Goal: Task Accomplishment & Management: Use online tool/utility

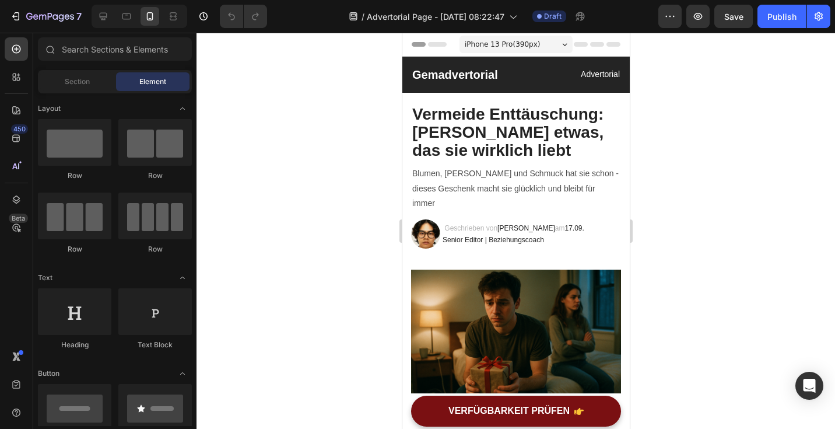
click at [674, 179] on div at bounding box center [516, 231] width 639 height 396
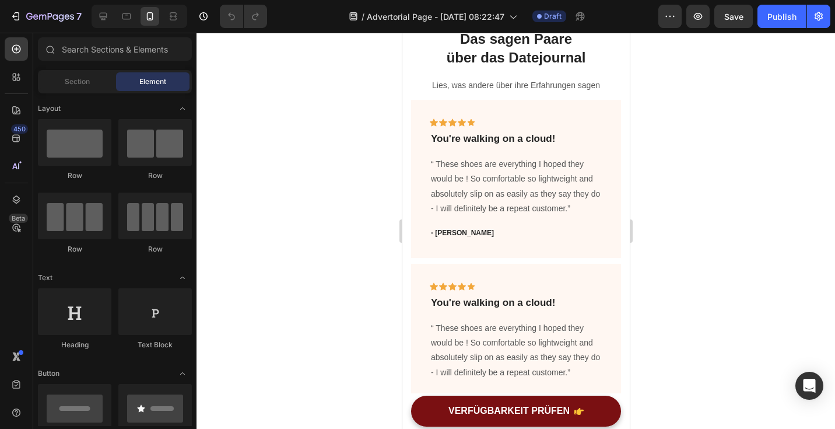
scroll to position [1677, 0]
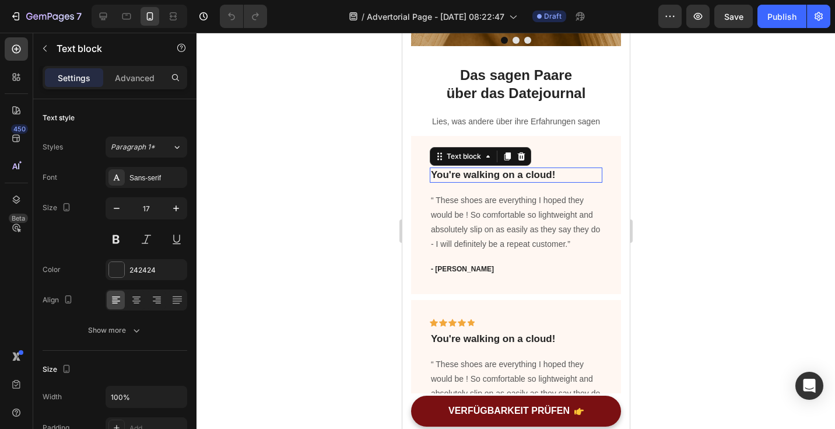
click at [453, 169] on p "You're walking on a cloud!" at bounding box center [515, 175] width 170 height 13
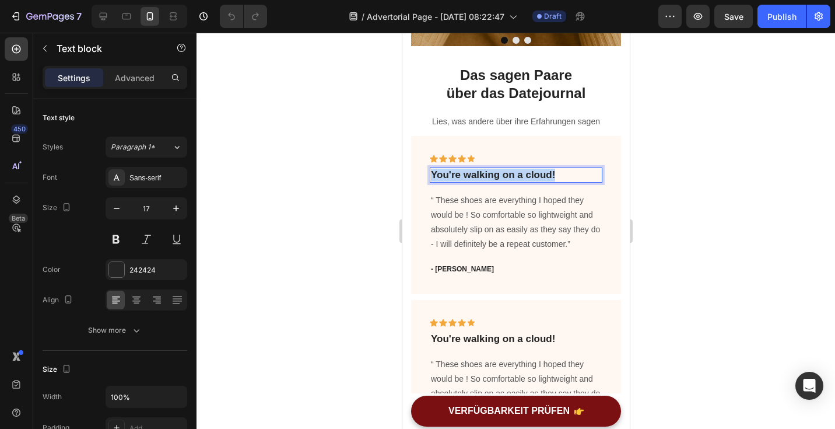
click at [453, 169] on p "You're walking on a cloud!" at bounding box center [515, 175] width 170 height 13
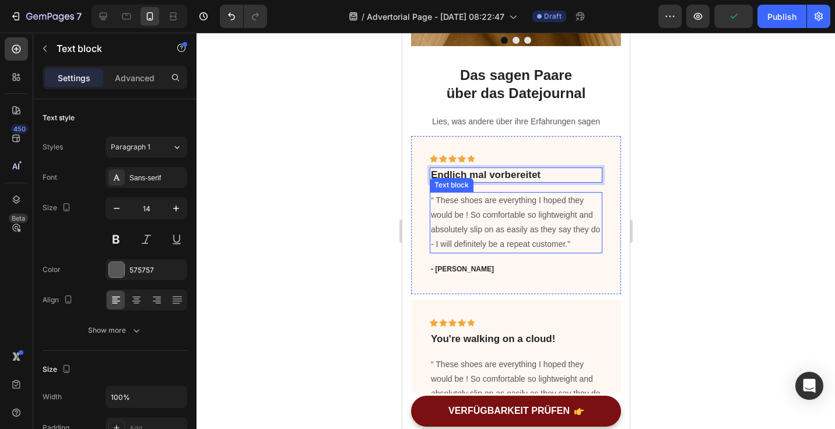
click at [437, 193] on p "“ These shoes are everything I hoped they would be ! So comfortable so lightwei…" at bounding box center [515, 222] width 170 height 59
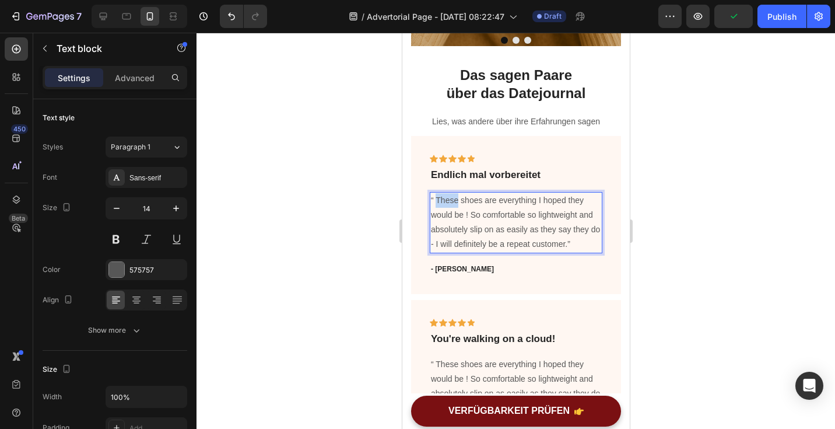
click at [437, 193] on p "“ These shoes are everything I hoped they would be ! So comfortable so lightwei…" at bounding box center [515, 222] width 170 height 59
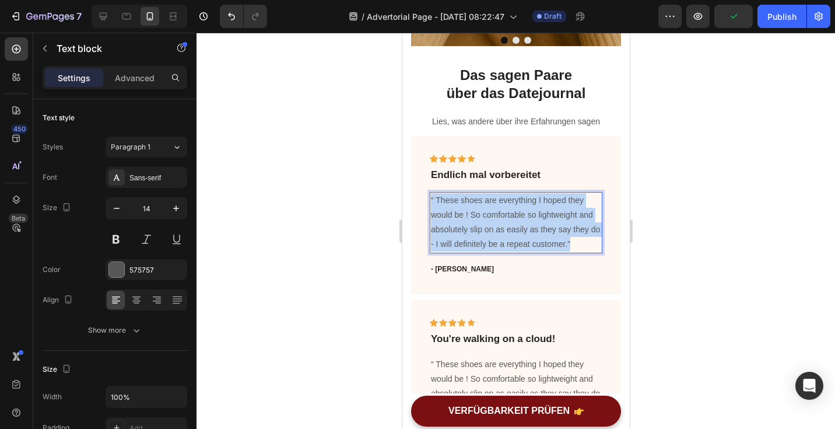
click at [437, 193] on p "“ These shoes are everything I hoped they would be ! So comfortable so lightwei…" at bounding box center [515, 222] width 170 height 59
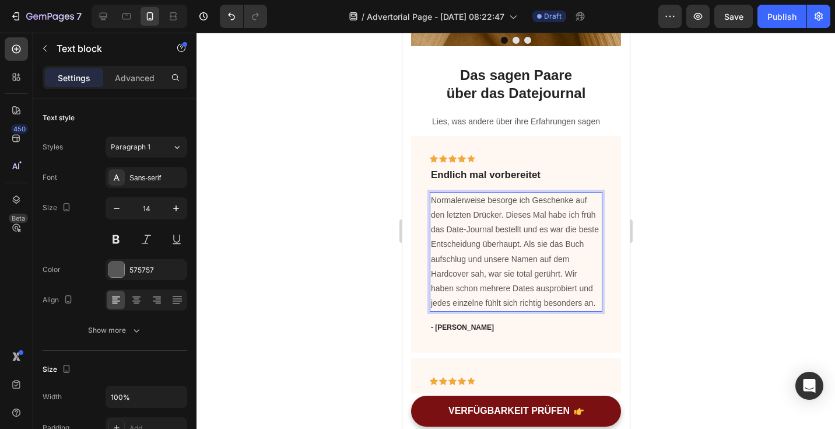
click at [700, 273] on div at bounding box center [516, 231] width 639 height 396
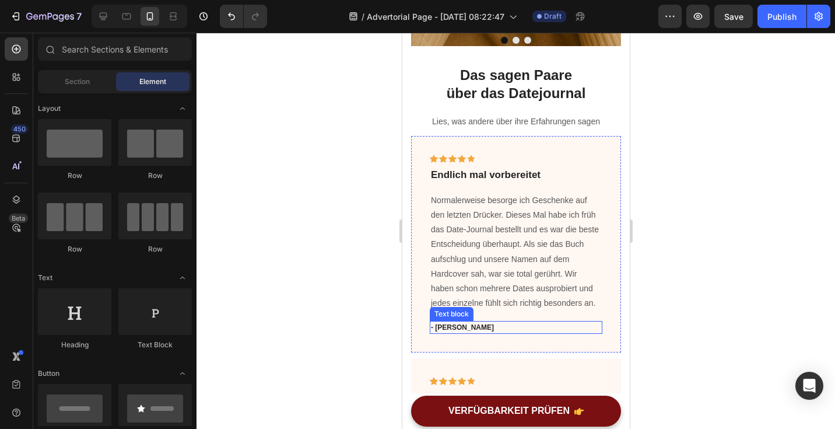
click at [448, 322] on p "- [PERSON_NAME]" at bounding box center [515, 327] width 170 height 10
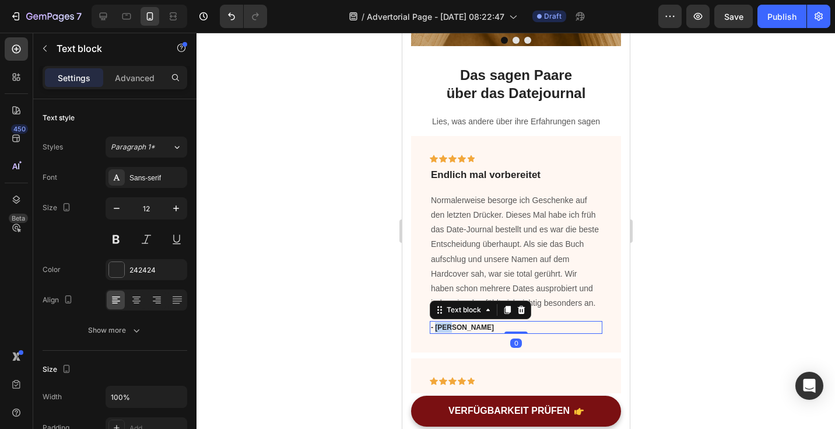
click at [448, 322] on p "- [PERSON_NAME]" at bounding box center [515, 327] width 170 height 10
click at [461, 322] on p "- [PERSON_NAME]" at bounding box center [515, 327] width 170 height 10
click at [706, 276] on div at bounding box center [516, 231] width 639 height 396
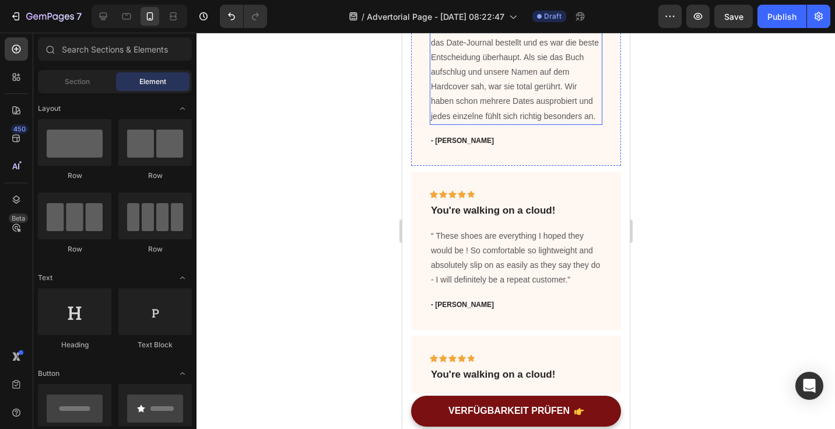
scroll to position [1843, 0]
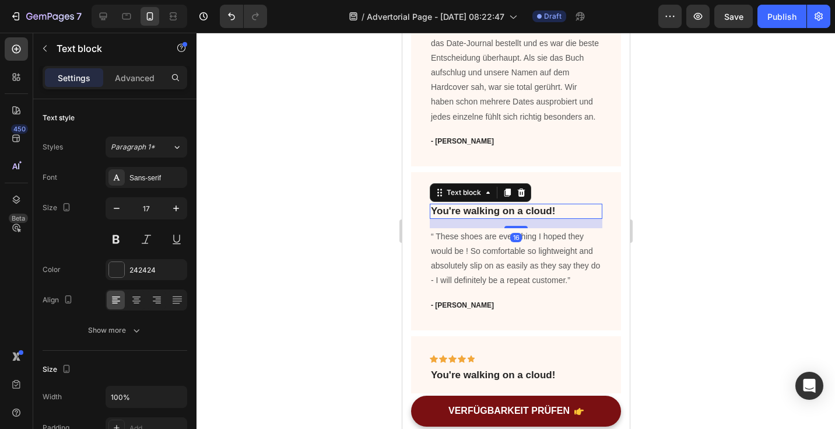
click at [469, 210] on p "You're walking on a cloud!" at bounding box center [515, 211] width 170 height 13
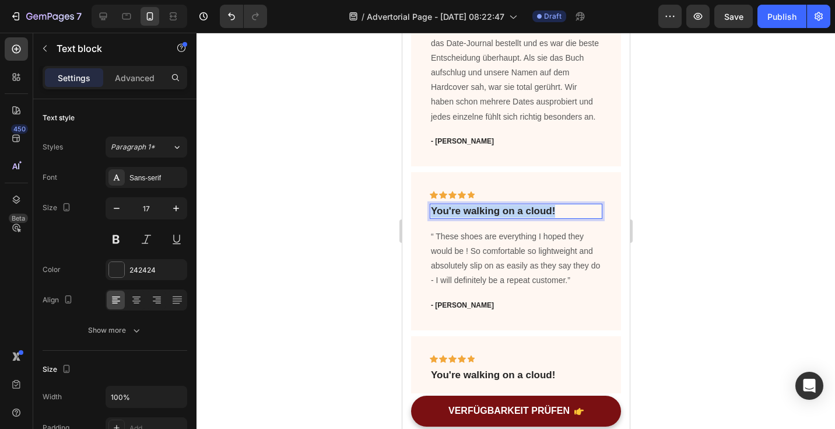
click at [469, 210] on p "You're walking on a cloud!" at bounding box center [515, 211] width 170 height 13
click at [432, 236] on p "“ These shoes are everything I hoped they would be ! So comfortable so lightwei…" at bounding box center [515, 258] width 170 height 59
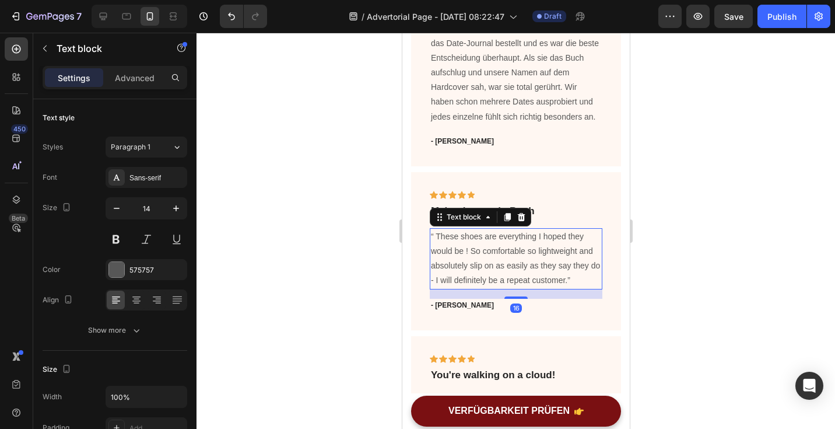
click at [432, 236] on p "“ These shoes are everything I hoped they would be ! So comfortable so lightwei…" at bounding box center [515, 258] width 170 height 59
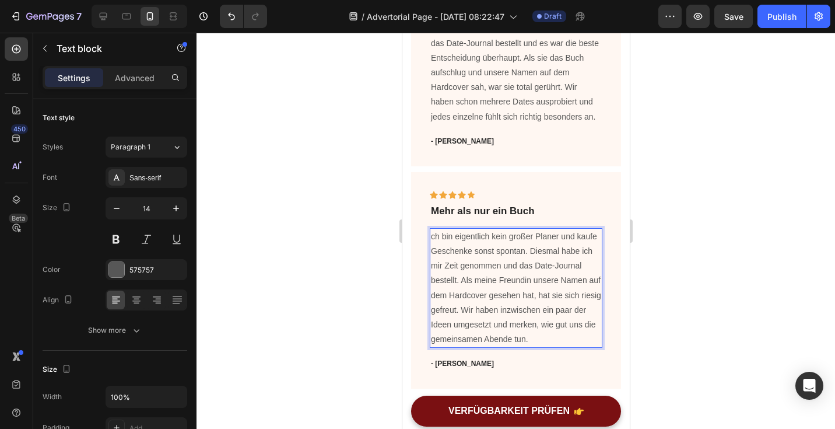
click at [751, 244] on div at bounding box center [516, 231] width 639 height 396
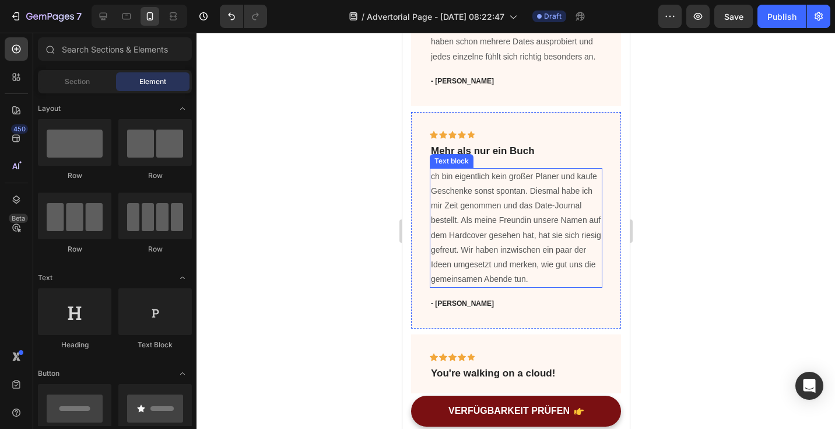
scroll to position [1919, 0]
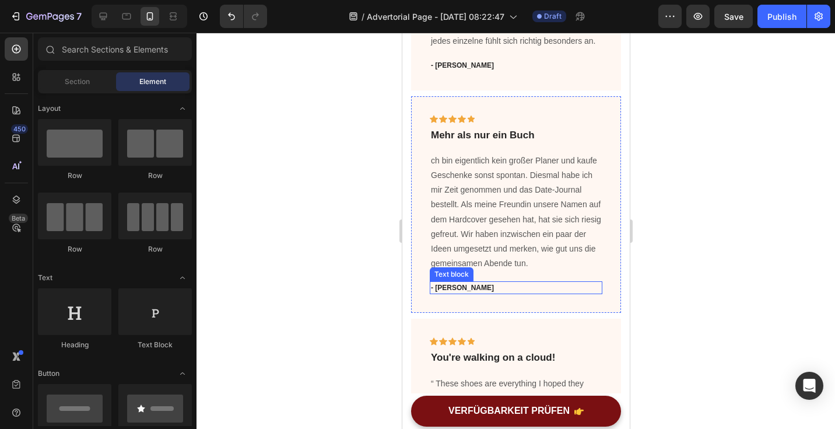
click at [447, 289] on p "- [PERSON_NAME]" at bounding box center [515, 287] width 170 height 10
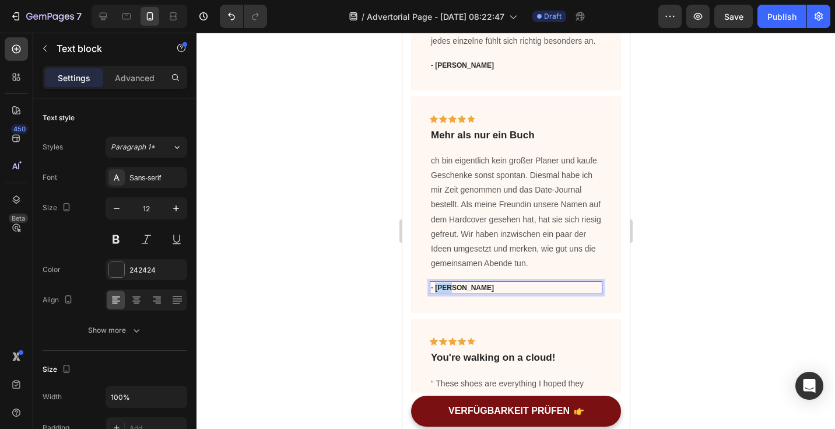
click at [447, 289] on p "- [PERSON_NAME]" at bounding box center [515, 287] width 170 height 10
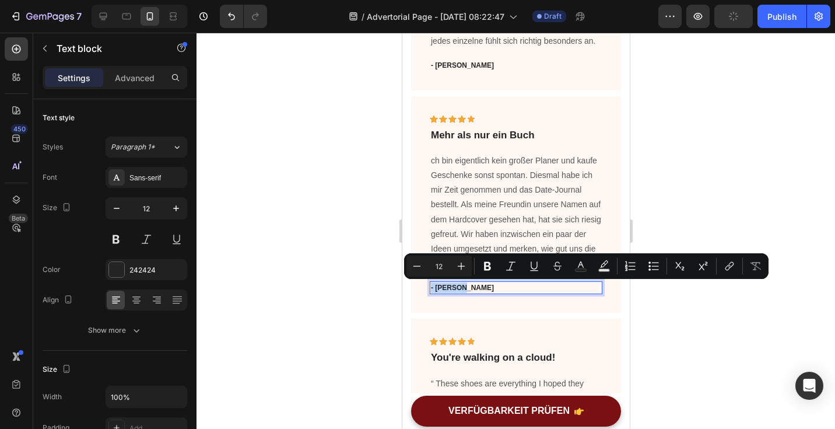
click at [460, 289] on p "- [PERSON_NAME]" at bounding box center [515, 287] width 170 height 10
drag, startPoint x: 467, startPoint y: 289, endPoint x: 436, endPoint y: 290, distance: 30.3
click at [436, 290] on p "- [PERSON_NAME]" at bounding box center [515, 287] width 170 height 10
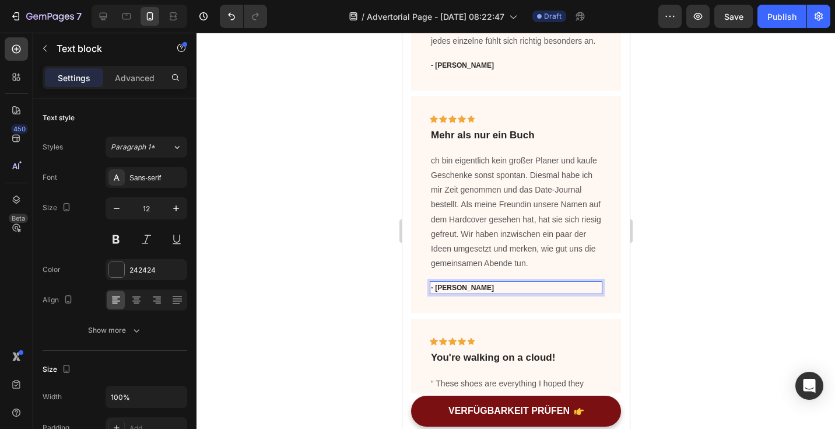
click at [738, 247] on div at bounding box center [516, 231] width 639 height 396
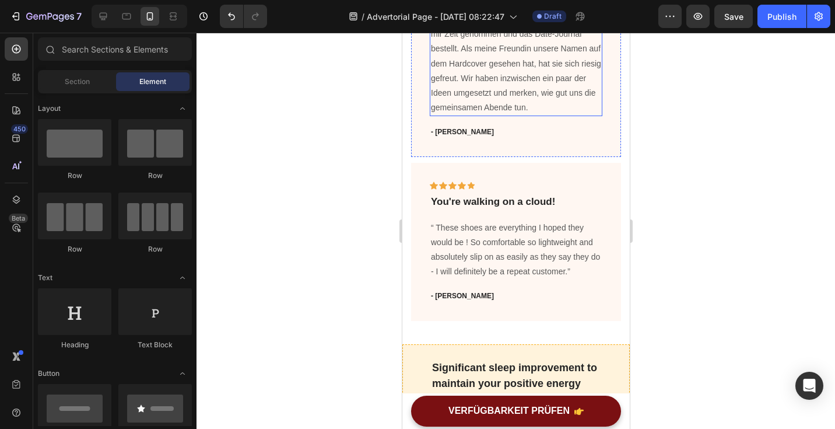
scroll to position [2080, 0]
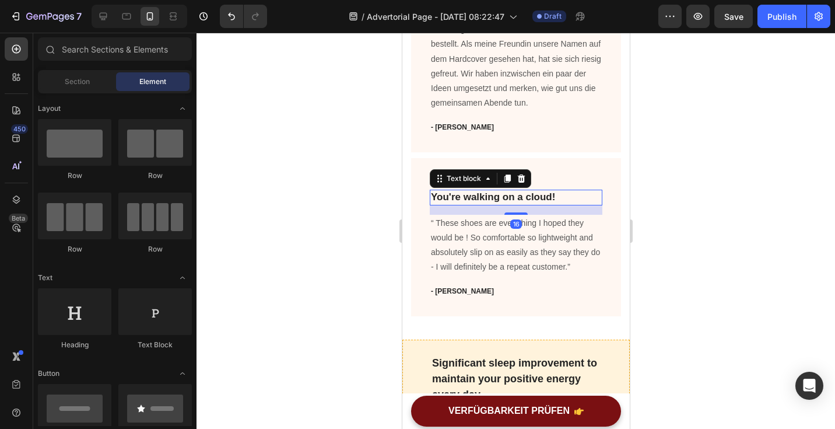
click at [469, 198] on p "You're walking on a cloud!" at bounding box center [515, 197] width 170 height 13
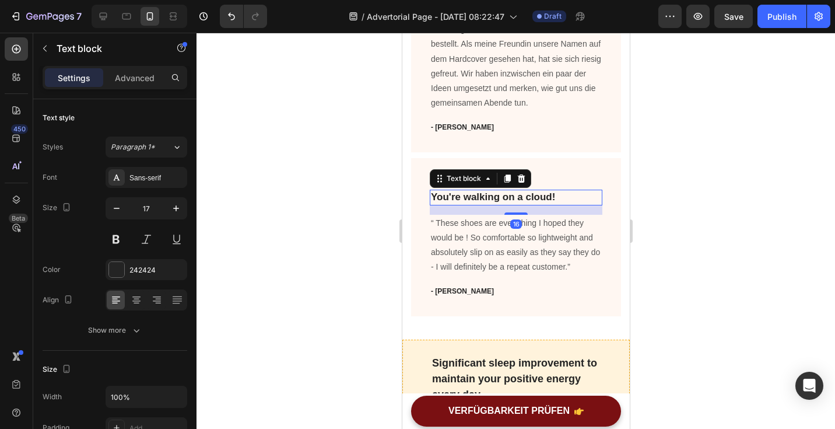
click at [469, 198] on p "You're walking on a cloud!" at bounding box center [515, 197] width 170 height 13
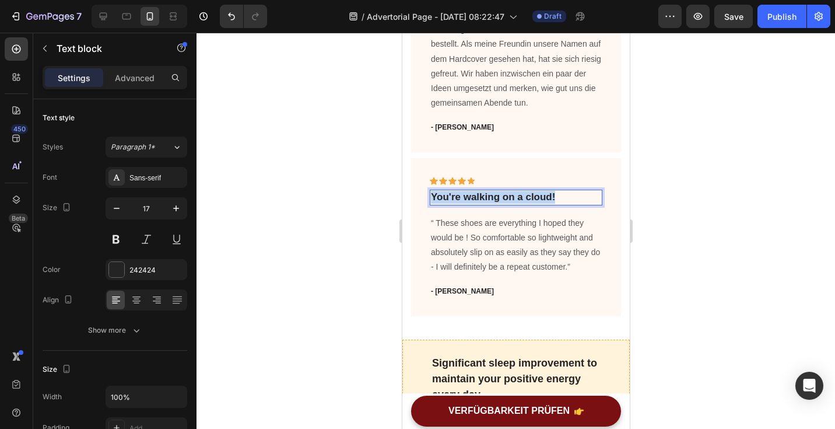
click at [469, 198] on p "You're walking on a cloud!" at bounding box center [515, 197] width 170 height 13
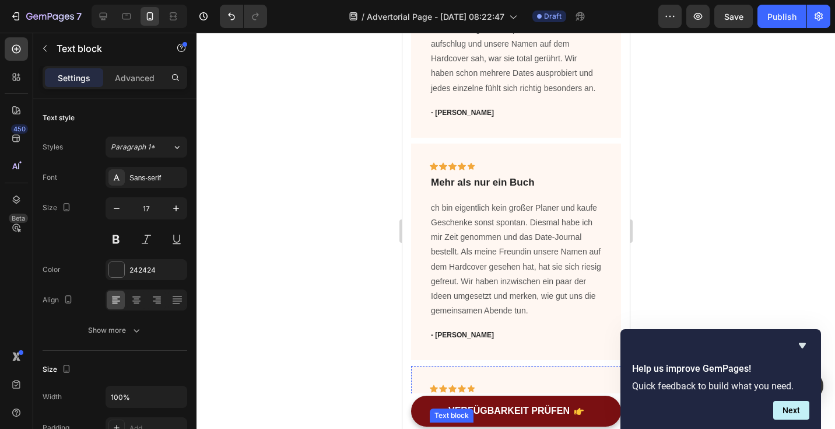
scroll to position [1869, 0]
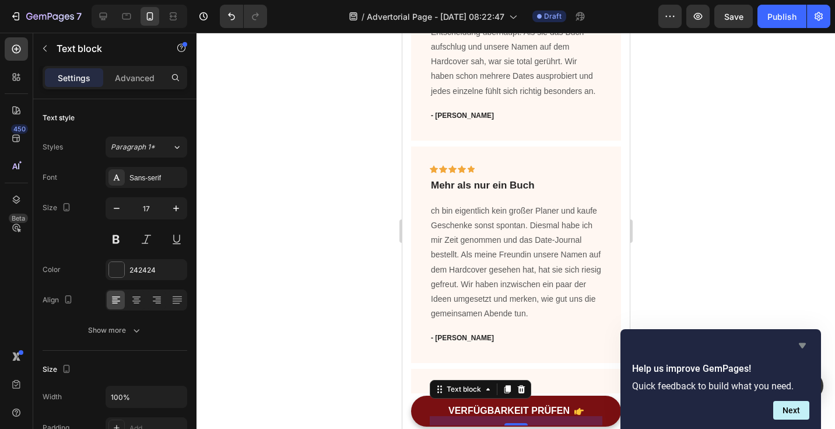
click at [805, 346] on icon "Hide survey" at bounding box center [802, 345] width 14 height 14
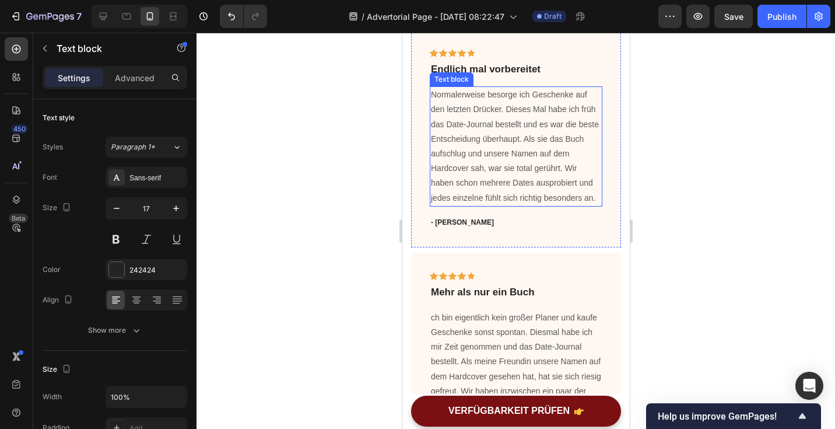
scroll to position [1762, 0]
click at [453, 171] on p "Normalerweise besorge ich Geschenke auf den letzten Drücker. Dieses Mal habe ic…" at bounding box center [515, 147] width 170 height 118
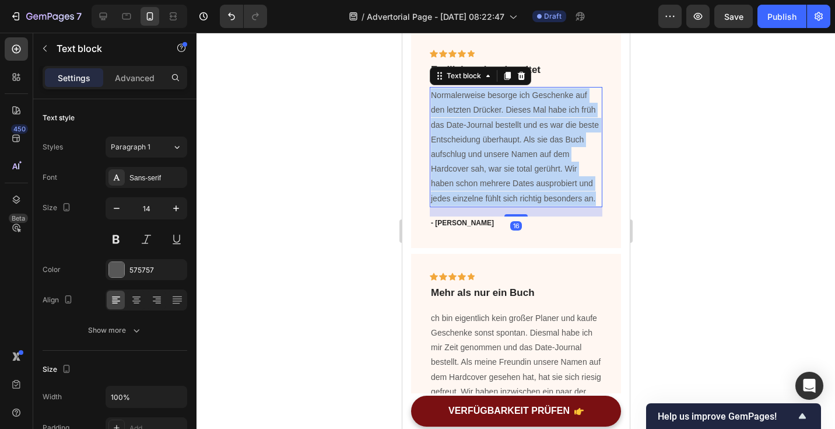
click at [453, 171] on p "Normalerweise besorge ich Geschenke auf den letzten Drücker. Dieses Mal habe ic…" at bounding box center [515, 147] width 170 height 118
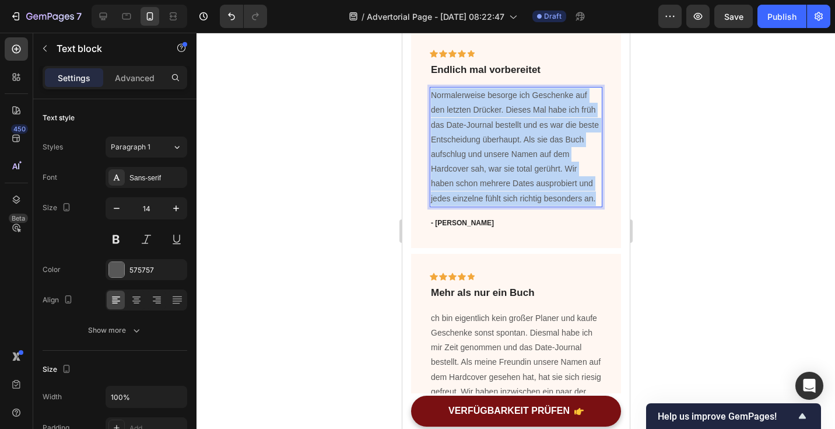
click at [453, 171] on p "Normalerweise besorge ich Geschenke auf den letzten Drücker. Dieses Mal habe ic…" at bounding box center [515, 147] width 170 height 118
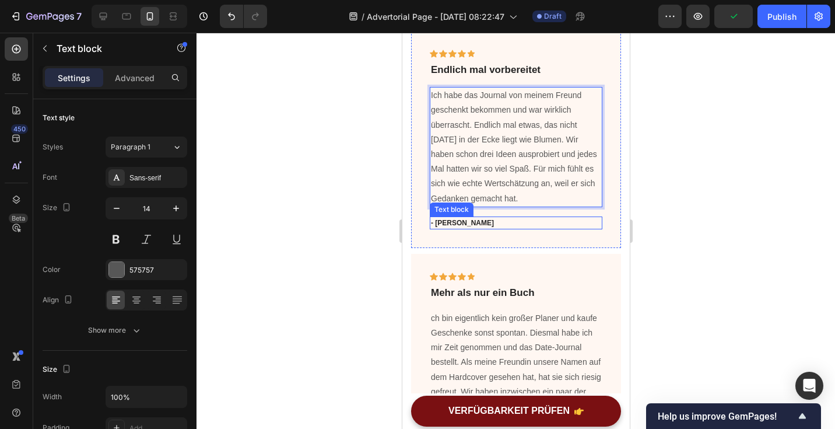
click at [443, 225] on p "- [PERSON_NAME]" at bounding box center [515, 223] width 170 height 10
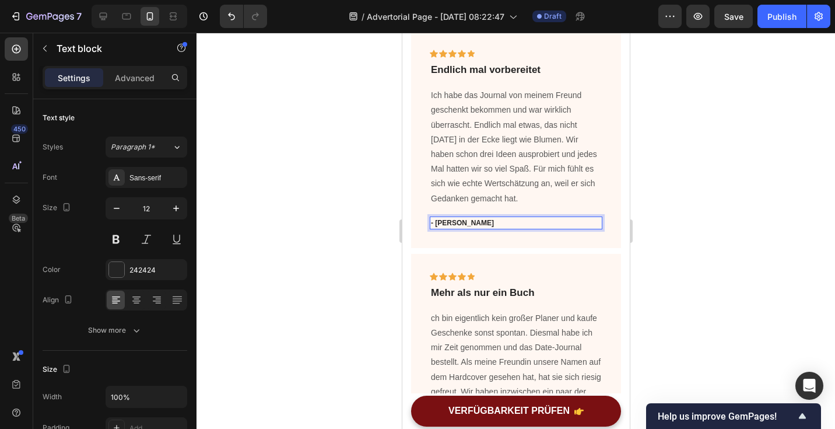
drag, startPoint x: 443, startPoint y: 225, endPoint x: 452, endPoint y: 225, distance: 8.7
click at [452, 225] on p "- [PERSON_NAME]" at bounding box center [515, 223] width 170 height 10
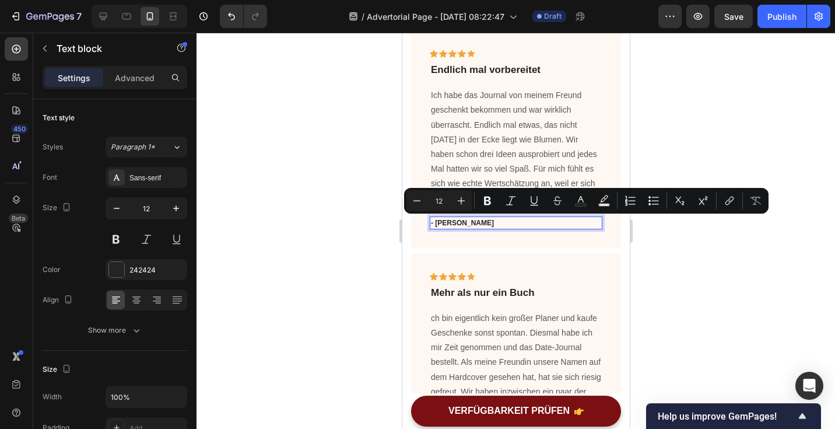
click at [471, 223] on p "- [PERSON_NAME]" at bounding box center [515, 223] width 170 height 10
click at [453, 225] on p "- [PERSON_NAME]" at bounding box center [515, 223] width 170 height 10
drag, startPoint x: 436, startPoint y: 224, endPoint x: 485, endPoint y: 225, distance: 48.4
click at [485, 225] on p "- [PERSON_NAME]" at bounding box center [515, 223] width 170 height 10
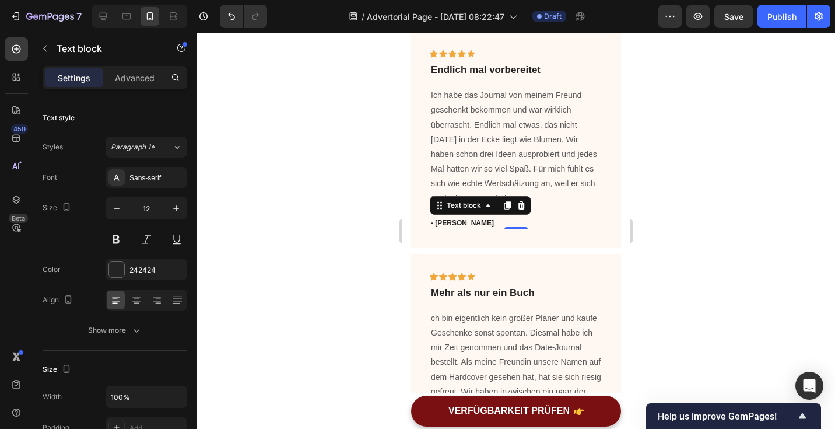
click at [683, 236] on div at bounding box center [516, 231] width 639 height 396
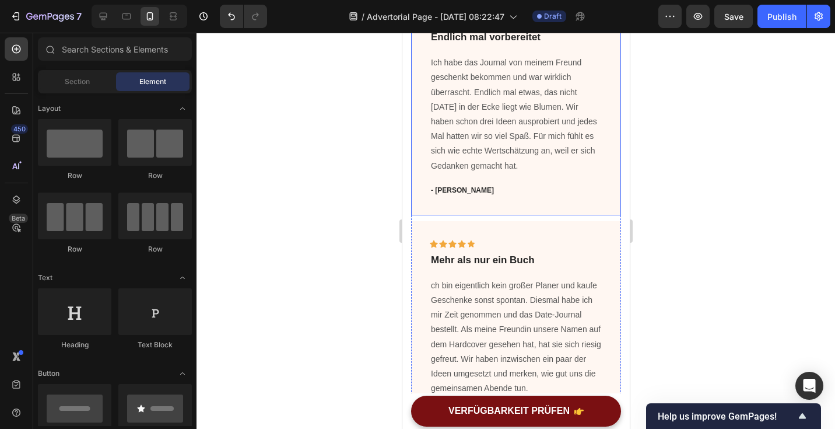
scroll to position [1803, 0]
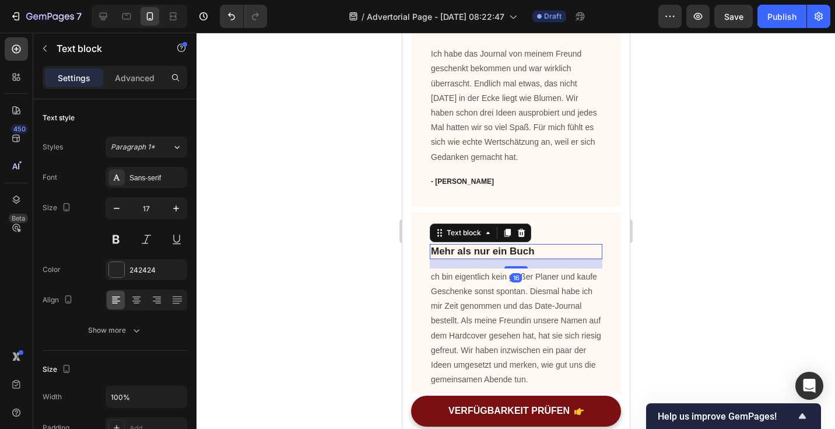
click at [495, 251] on p "Mehr als nur ein Buch" at bounding box center [515, 251] width 170 height 13
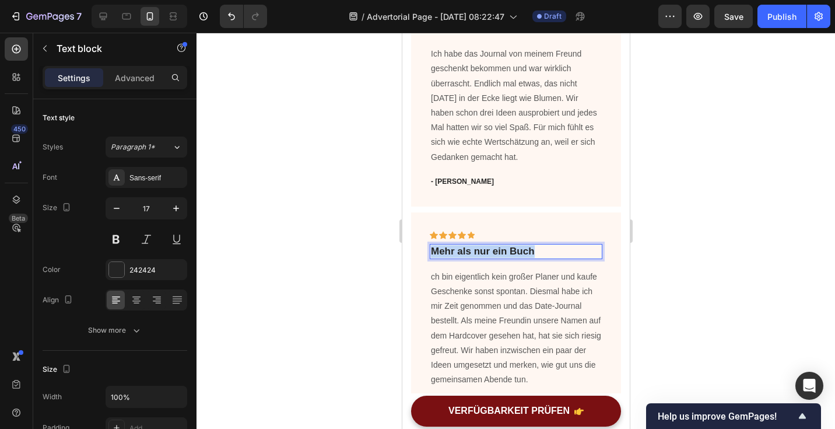
click at [495, 251] on p "Mehr als nur ein Buch" at bounding box center [515, 251] width 170 height 13
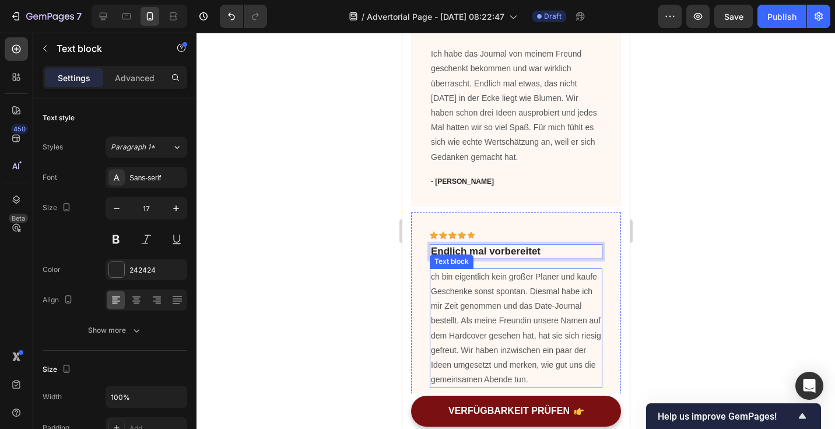
click at [474, 313] on p "ch bin eigentlich kein großer Planer und kaufe Geschenke sonst spontan. Diesmal…" at bounding box center [515, 328] width 170 height 118
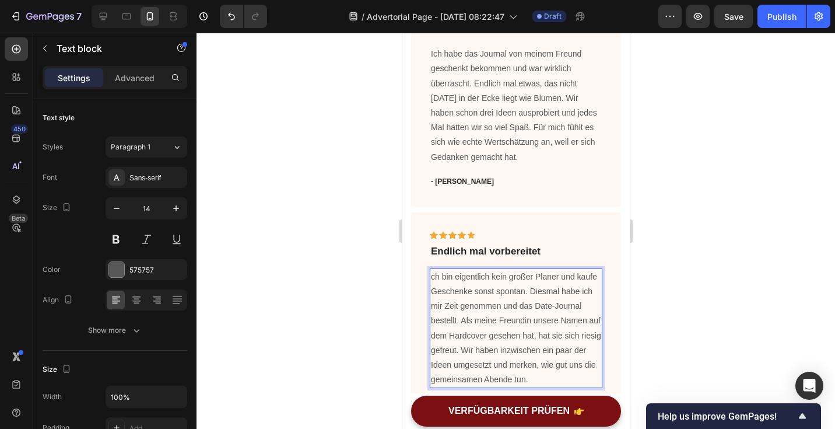
click at [474, 313] on p "ch bin eigentlich kein großer Planer und kaufe Geschenke sonst spontan. Diesmal…" at bounding box center [515, 328] width 170 height 118
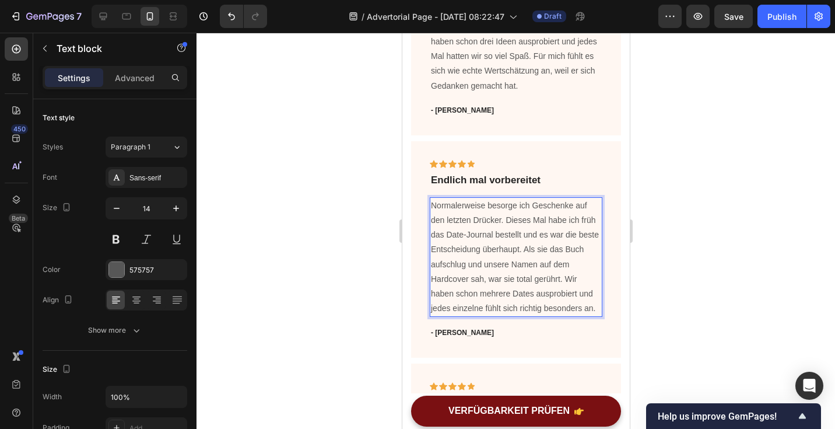
click at [648, 287] on div at bounding box center [516, 231] width 639 height 396
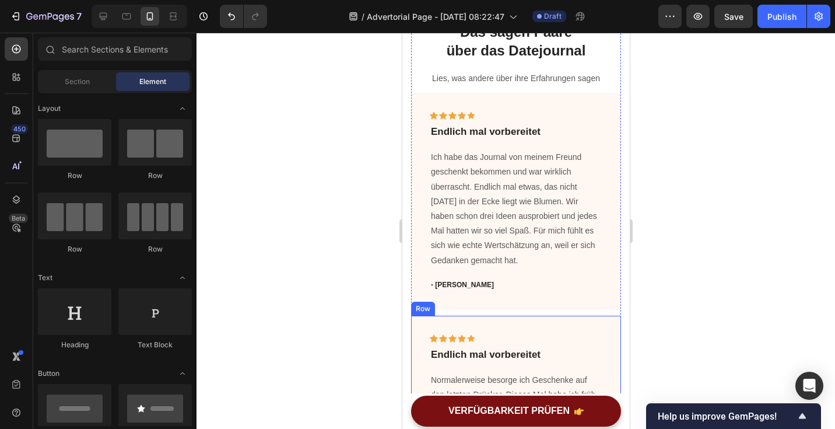
scroll to position [1674, 0]
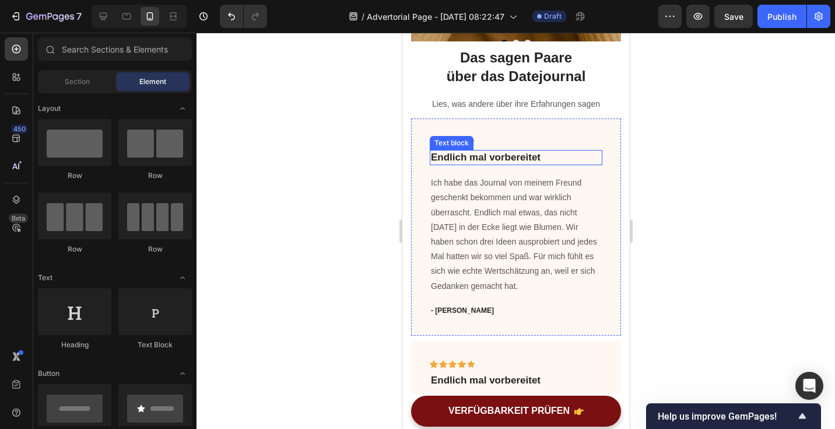
click at [450, 156] on p "Endlich mal vorbereitet" at bounding box center [515, 157] width 170 height 13
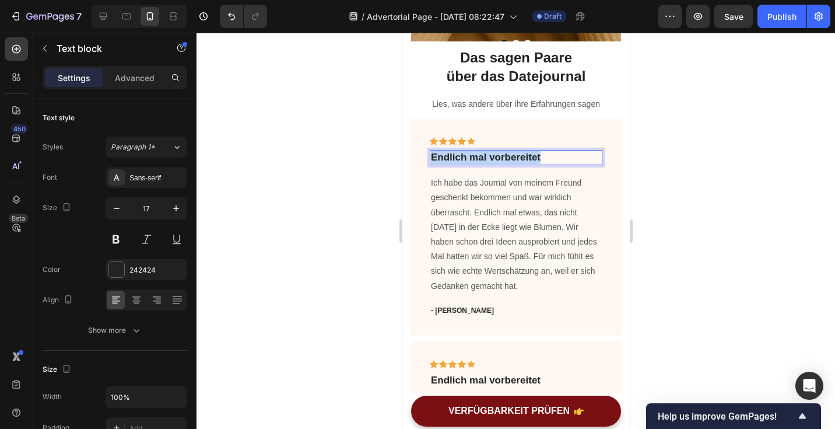
click at [450, 156] on p "Endlich mal vorbereitet" at bounding box center [515, 157] width 170 height 13
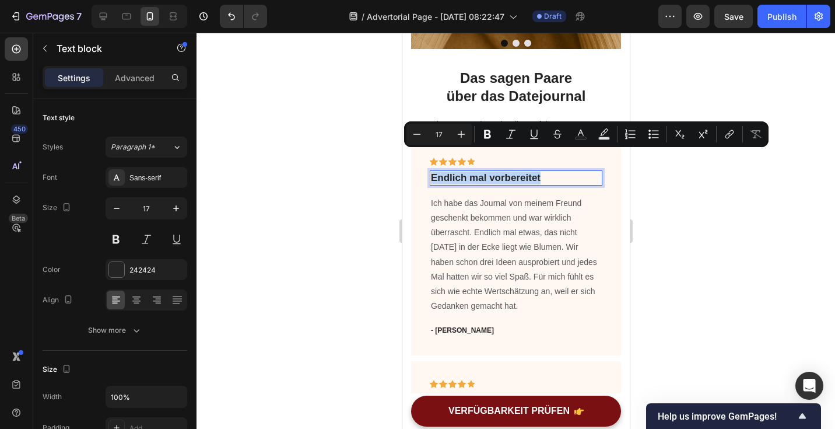
scroll to position [1394, 0]
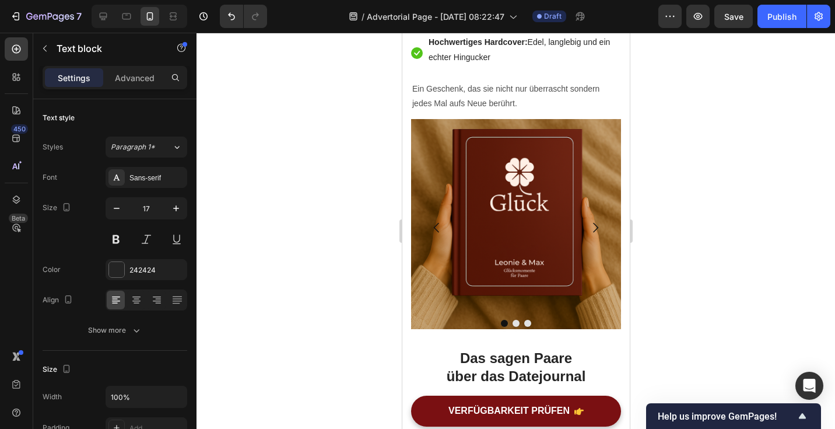
click at [373, 197] on div at bounding box center [516, 231] width 639 height 396
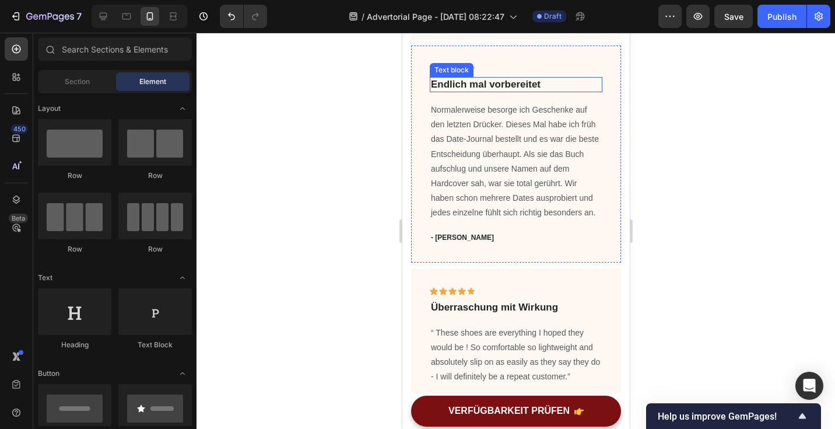
scroll to position [1728, 0]
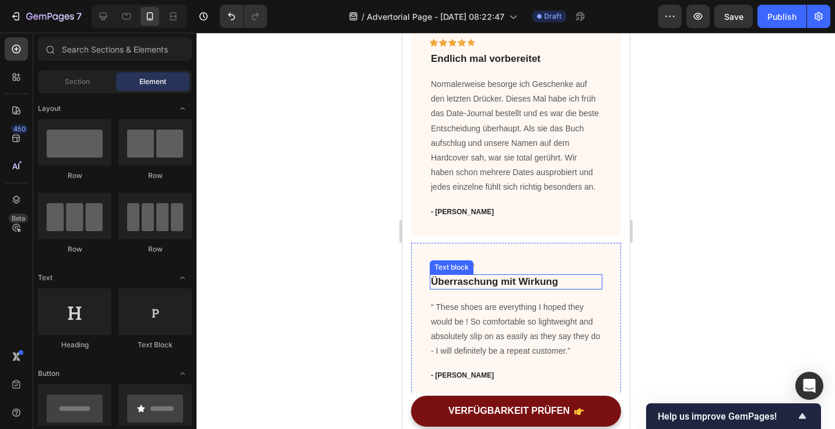
click at [469, 282] on p "Überraschung mit Wirkung" at bounding box center [515, 281] width 170 height 13
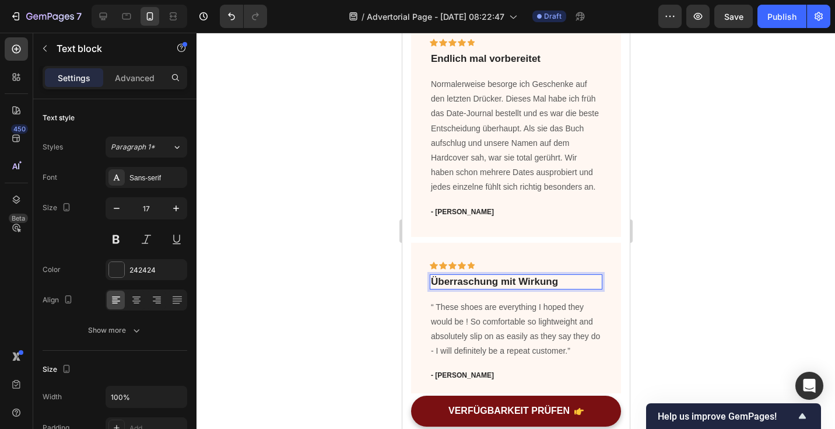
click at [469, 282] on p "Überraschung mit Wirkung" at bounding box center [515, 281] width 170 height 13
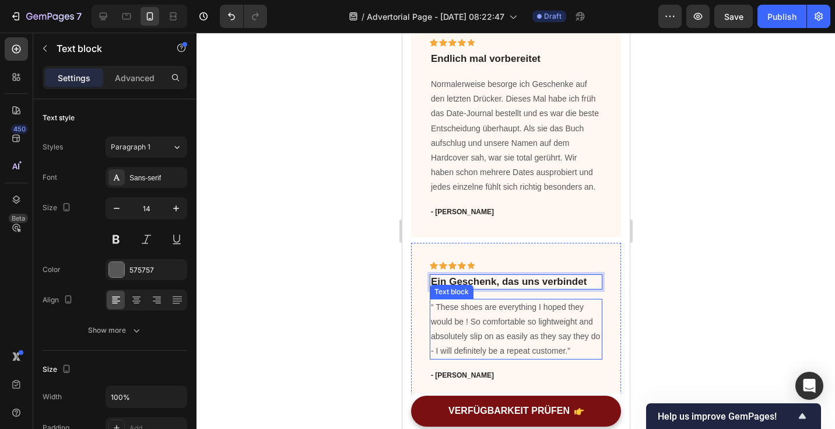
click at [467, 320] on p "“ These shoes are everything I hoped they would be ! So comfortable so lightwei…" at bounding box center [515, 329] width 170 height 59
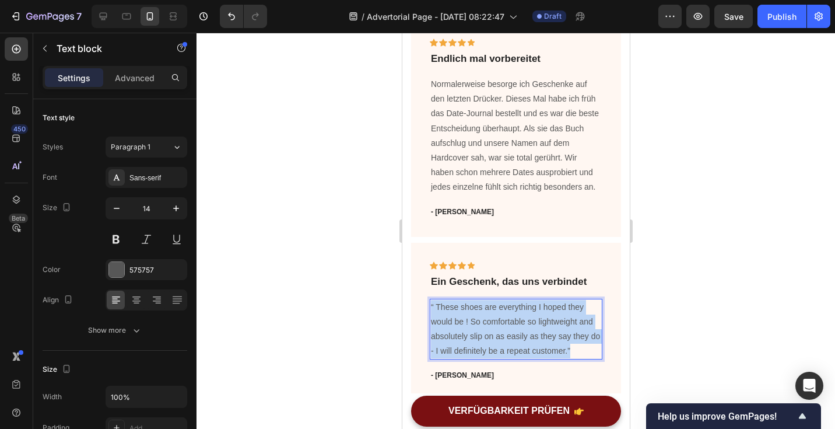
click at [467, 320] on p "“ These shoes are everything I hoped they would be ! So comfortable so lightwei…" at bounding box center [515, 329] width 170 height 59
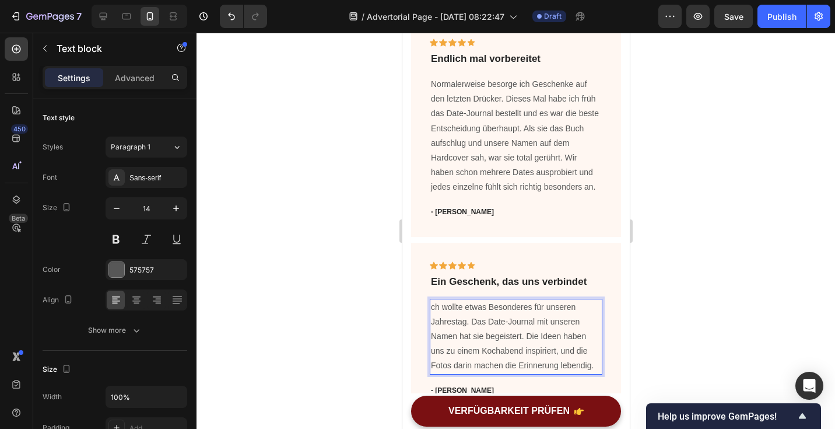
click at [431, 305] on p "ch wollte etwas Besonderes für unseren Jahrestag. Das Date-Journal mit unseren …" at bounding box center [515, 336] width 170 height 73
click at [737, 312] on div at bounding box center [516, 231] width 639 height 396
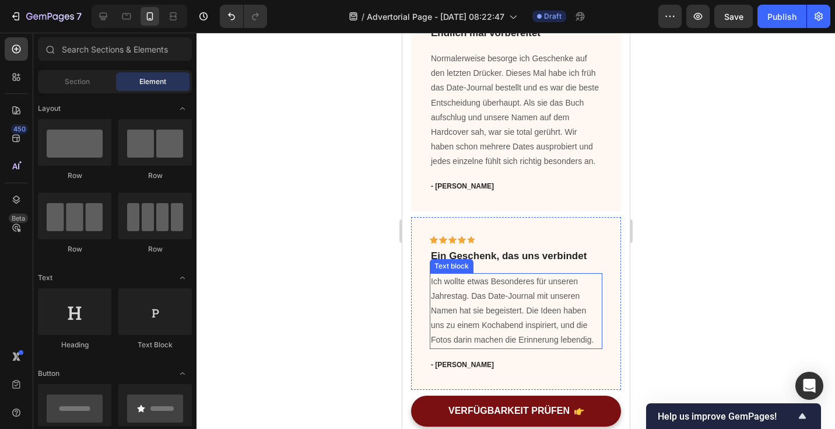
scroll to position [1807, 0]
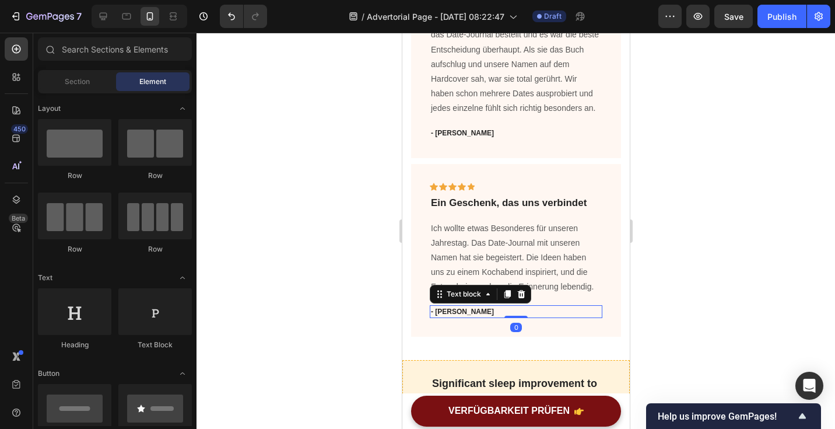
click at [446, 314] on p "- [PERSON_NAME]" at bounding box center [515, 311] width 170 height 10
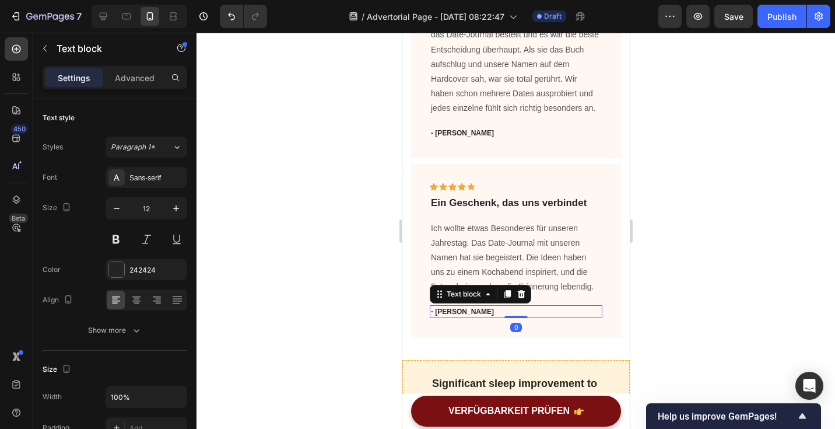
click at [446, 314] on p "- [PERSON_NAME]" at bounding box center [515, 311] width 170 height 10
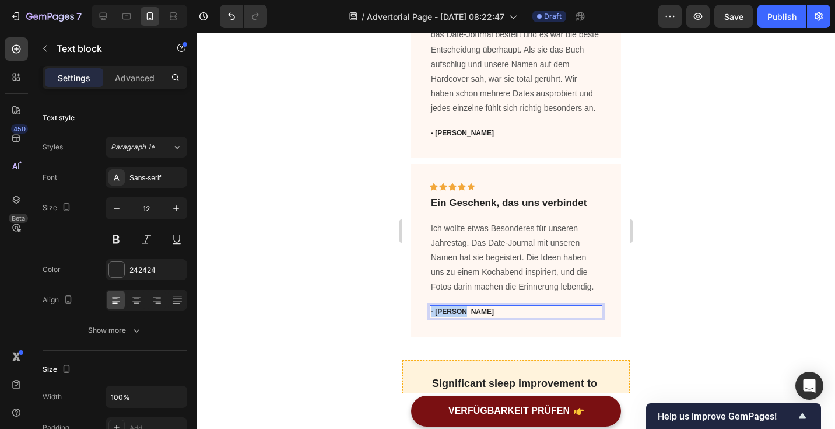
click at [446, 314] on p "- [PERSON_NAME]" at bounding box center [515, 311] width 170 height 10
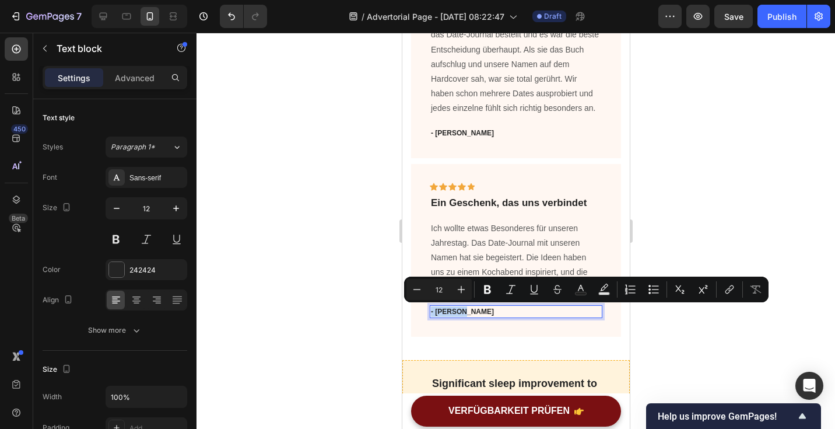
click at [446, 314] on p "- [PERSON_NAME]" at bounding box center [515, 311] width 170 height 10
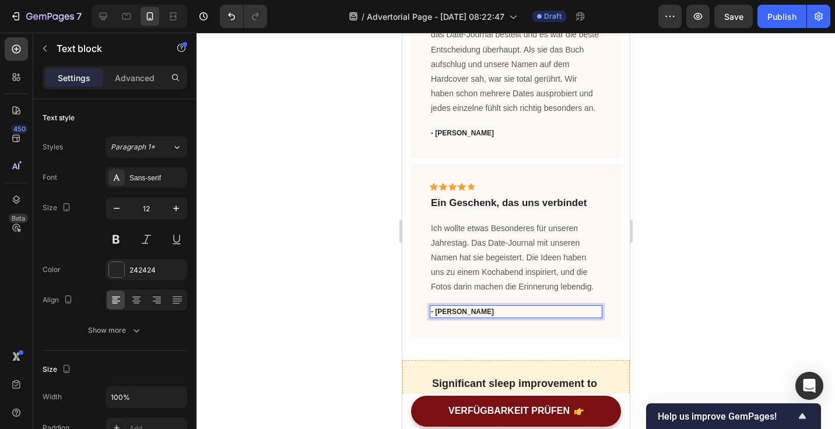
click at [434, 310] on p "- [PERSON_NAME]" at bounding box center [515, 311] width 170 height 10
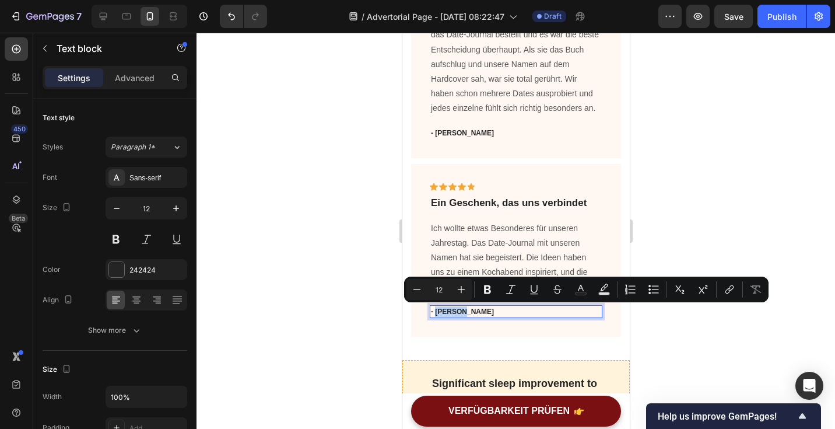
drag, startPoint x: 435, startPoint y: 311, endPoint x: 464, endPoint y: 313, distance: 29.2
click at [464, 313] on p "- [PERSON_NAME]" at bounding box center [515, 311] width 170 height 10
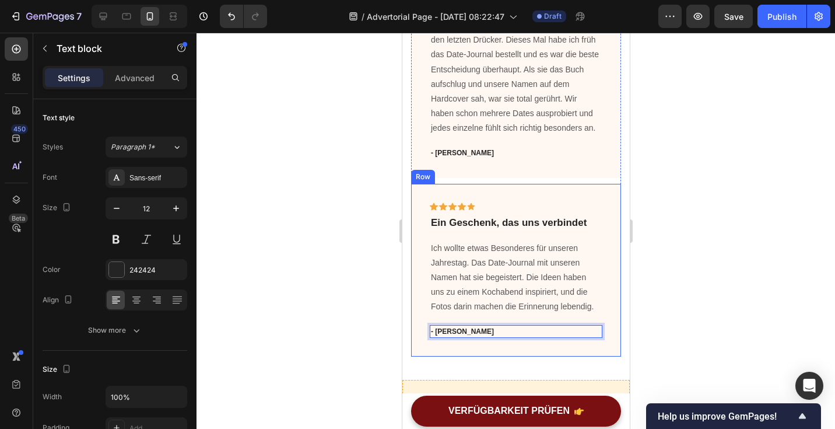
scroll to position [1789, 0]
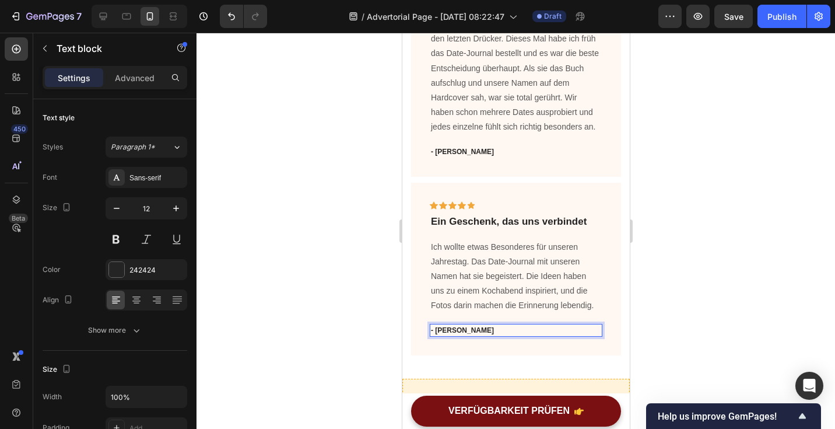
click at [717, 195] on div at bounding box center [516, 231] width 639 height 396
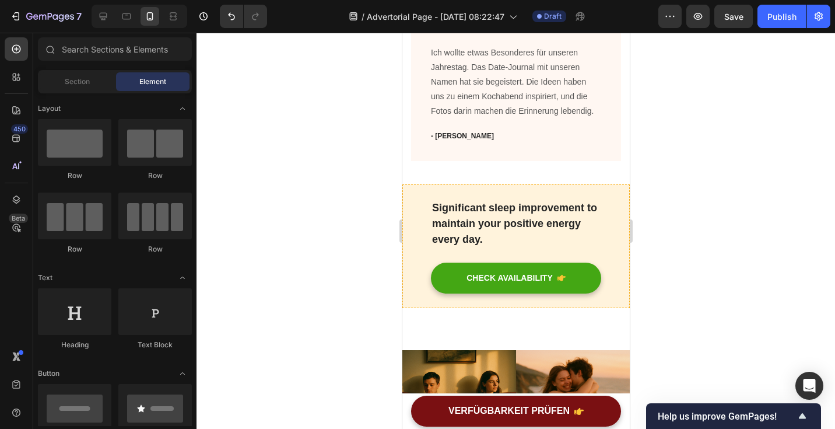
scroll to position [1987, 0]
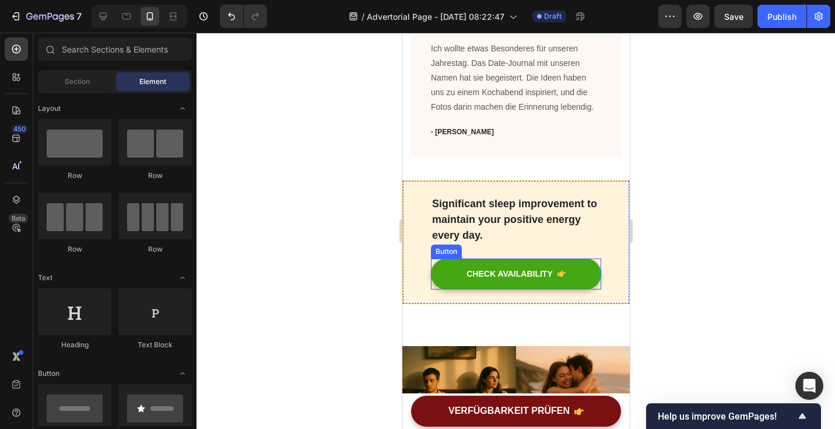
click at [598, 285] on div "CHECK AVAILABILITY Button" at bounding box center [515, 273] width 170 height 31
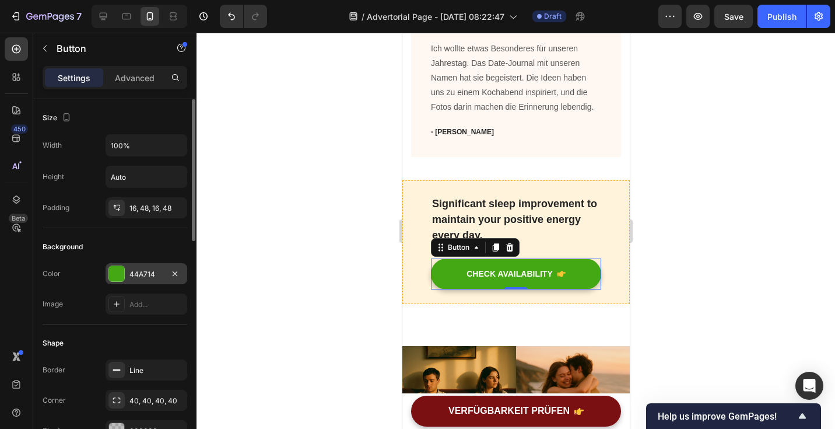
click at [121, 278] on div at bounding box center [116, 273] width 15 height 15
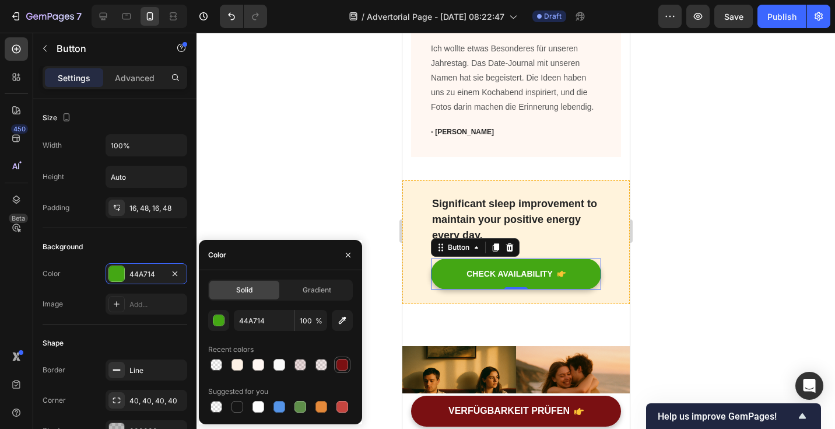
click at [342, 364] on div at bounding box center [342, 365] width 12 height 12
type input "7A1012"
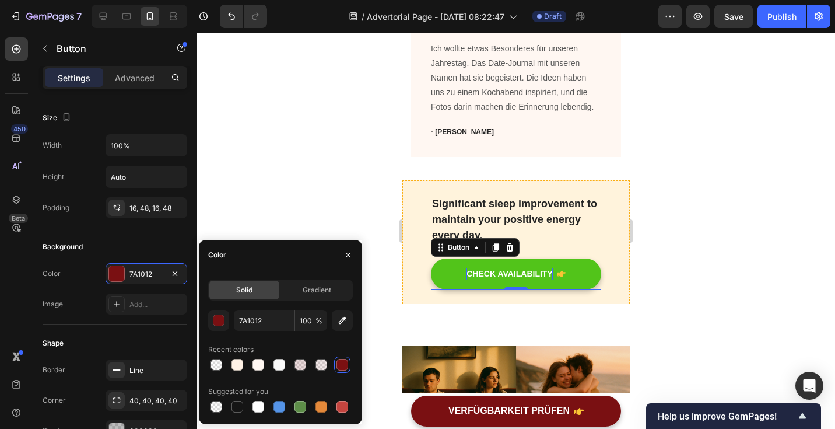
click at [545, 272] on div "CHECK AVAILABILITY" at bounding box center [509, 274] width 86 height 12
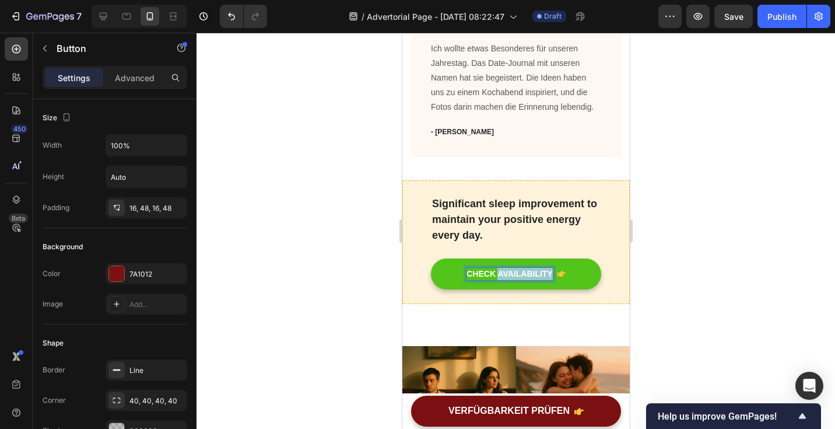
click at [545, 272] on p "CHECK AVAILABILITY" at bounding box center [509, 274] width 86 height 12
click at [430, 258] on button "VERFÜGBARKEI" at bounding box center [515, 273] width 170 height 31
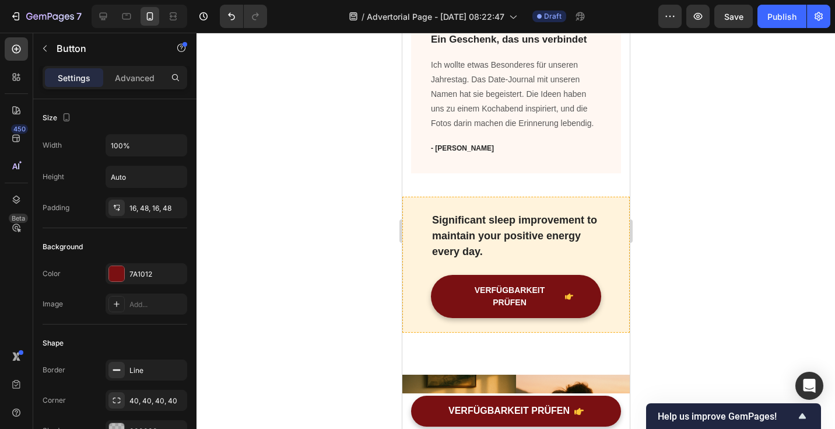
scroll to position [1983, 0]
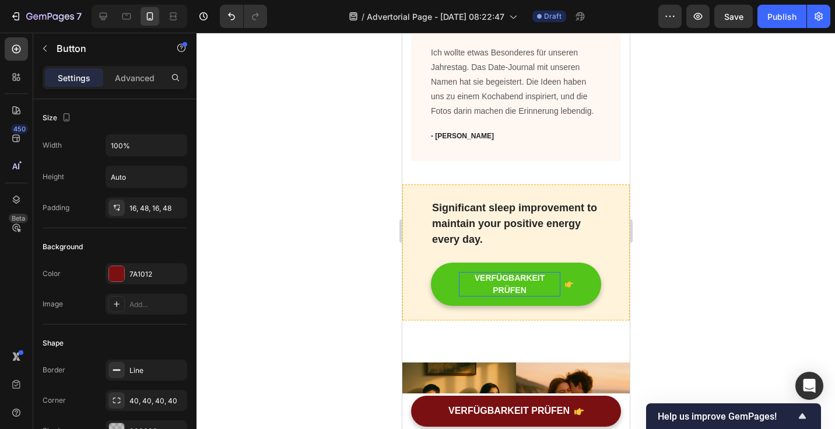
click at [469, 287] on p "VERFÜGBARKEIT PRÜFEN" at bounding box center [508, 284] width 101 height 24
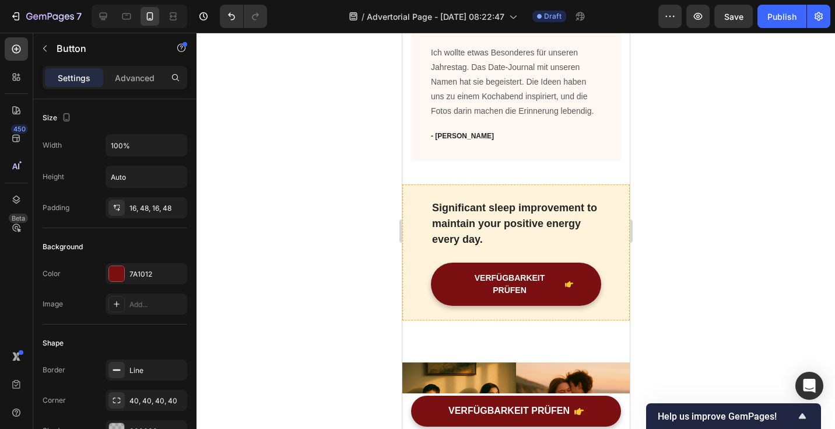
click at [730, 243] on div at bounding box center [516, 231] width 639 height 396
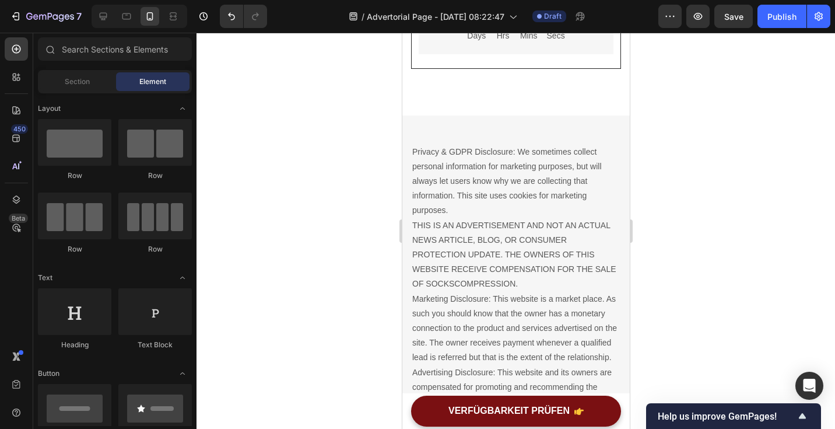
scroll to position [4058, 0]
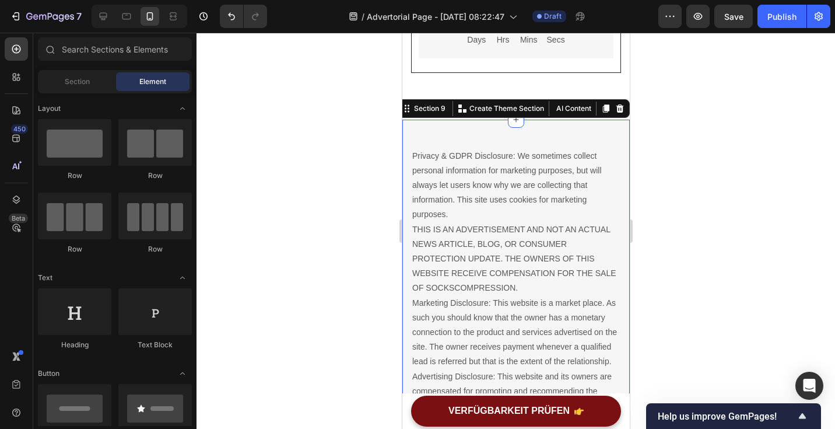
click at [609, 132] on div "Privacy & GDPR Disclosure: We sometimes collect personal information for market…" at bounding box center [515, 325] width 227 height 411
click at [622, 101] on div at bounding box center [619, 108] width 14 height 14
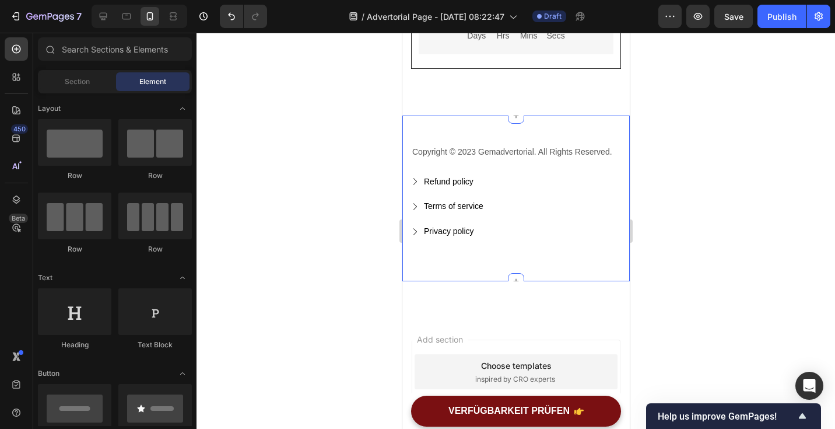
scroll to position [4059, 0]
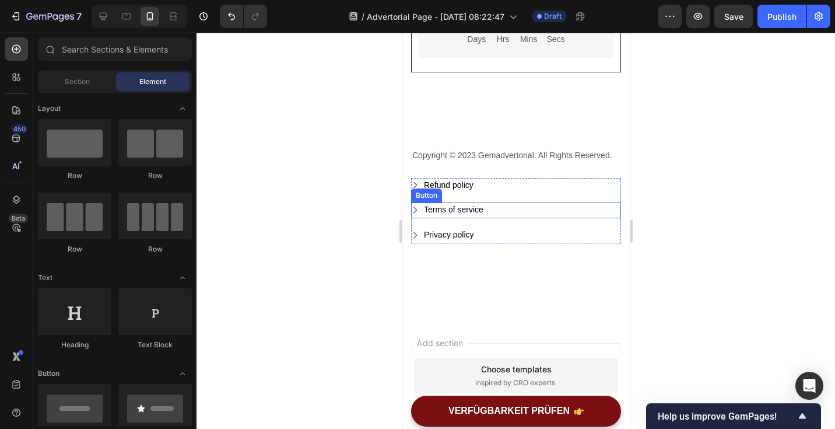
click at [594, 204] on div "Terms of service Button" at bounding box center [516, 210] width 210 height 16
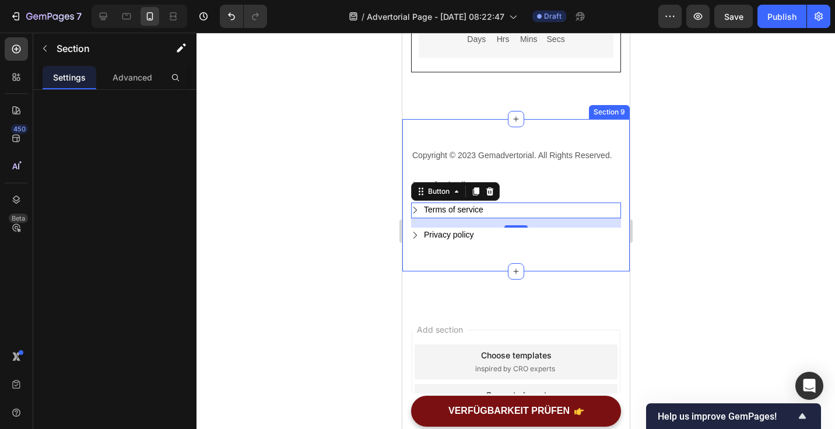
click at [605, 121] on div "Copyright © 2023 Gemadvertorial. All Rights Reserved. Text block Refund policy …" at bounding box center [515, 195] width 227 height 152
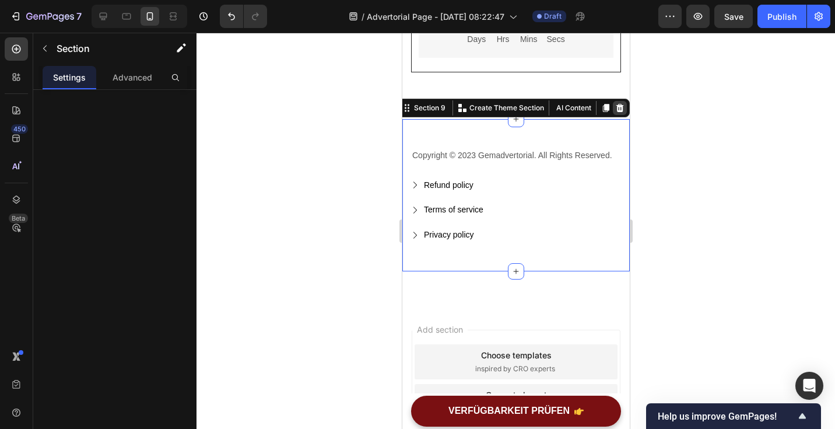
click at [620, 107] on icon at bounding box center [619, 107] width 9 height 9
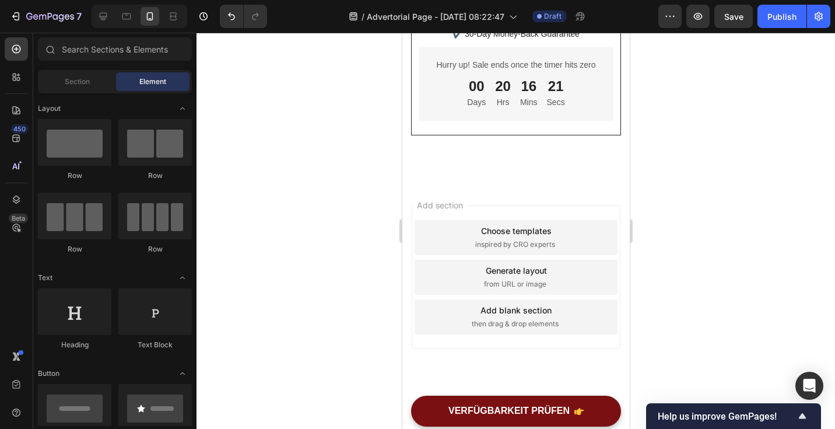
click at [619, 201] on div "Add section Choose templates inspired by CRO experts Generate layout from URL o…" at bounding box center [515, 293] width 227 height 223
click at [619, 210] on div "Add section Choose templates inspired by CRO experts Generate layout from URL o…" at bounding box center [515, 276] width 209 height 143
click at [603, 210] on div "Add section Choose templates inspired by CRO experts Generate layout from URL o…" at bounding box center [515, 276] width 209 height 143
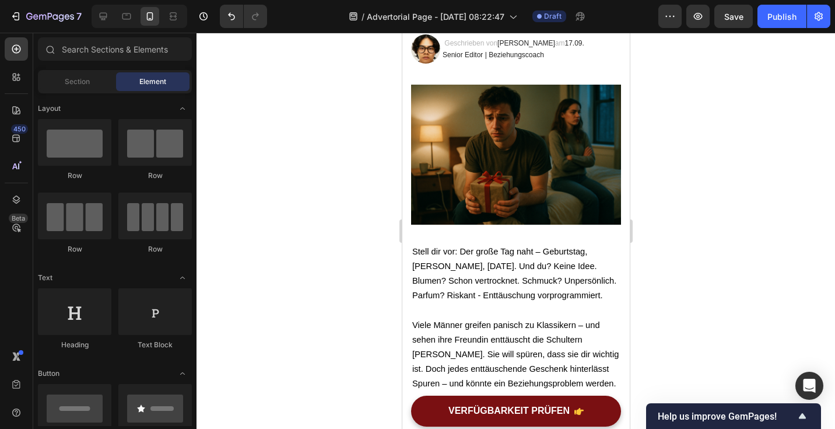
scroll to position [0, 0]
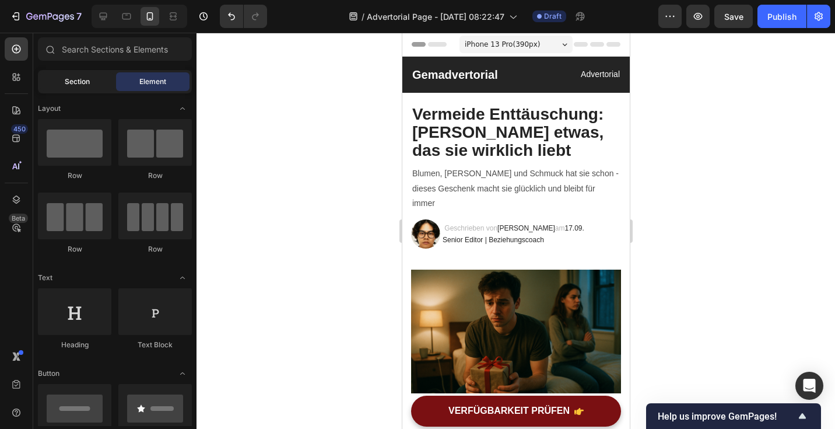
click at [75, 81] on span "Section" at bounding box center [77, 81] width 25 height 10
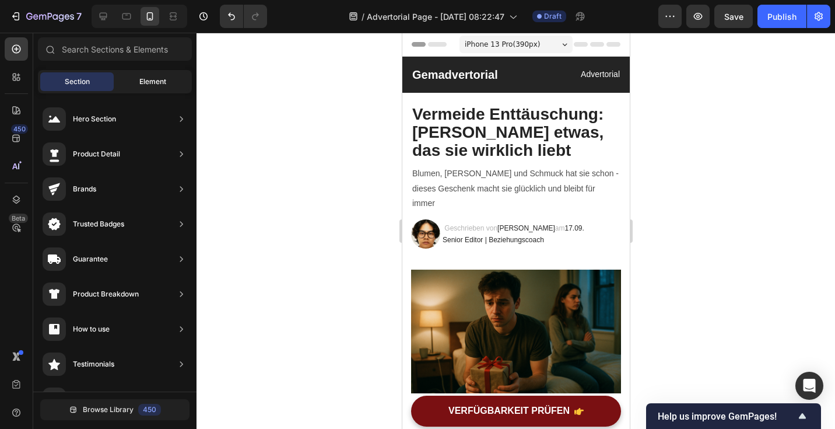
click at [125, 78] on div "Element" at bounding box center [152, 81] width 73 height 19
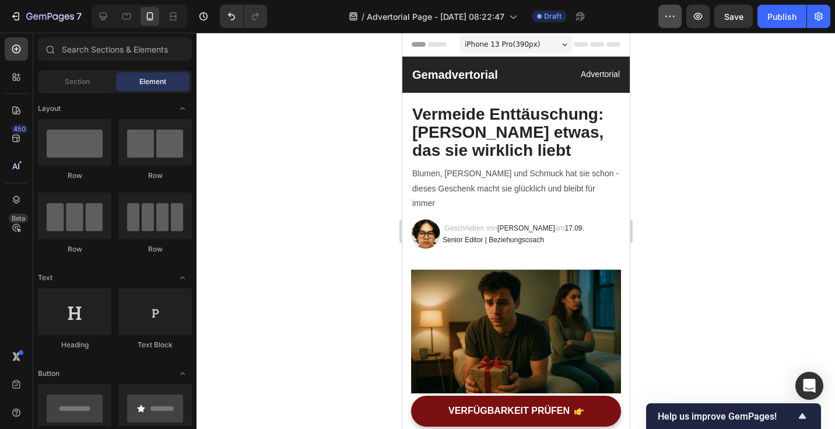
click at [662, 17] on button "button" at bounding box center [669, 16] width 23 height 23
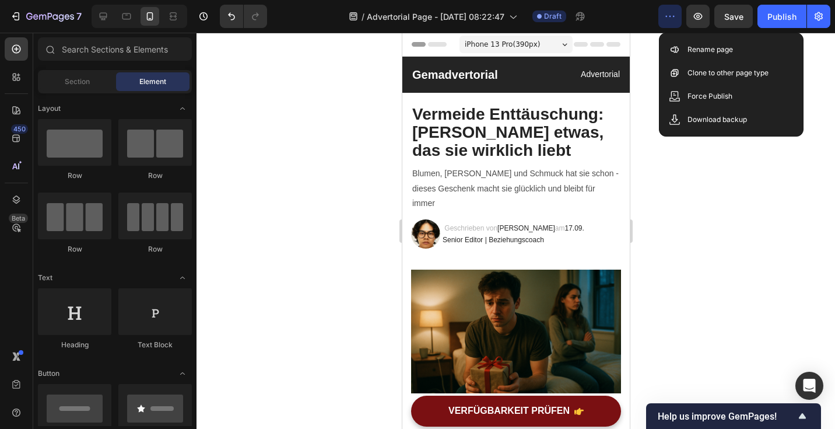
click at [662, 17] on button "button" at bounding box center [669, 16] width 23 height 23
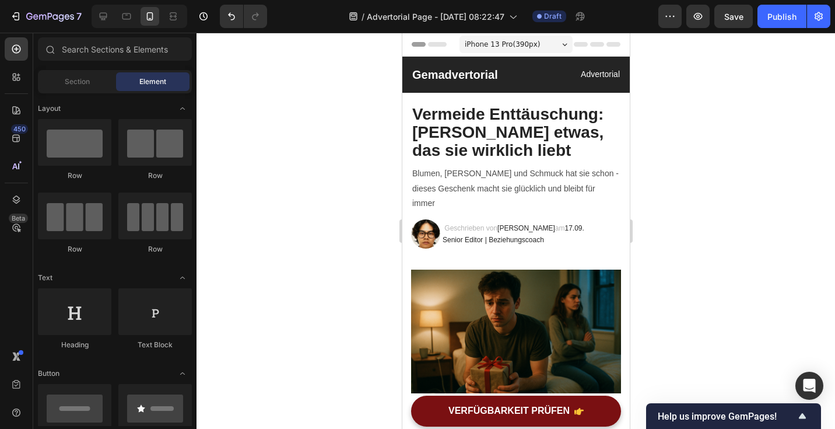
click at [589, 46] on icon at bounding box center [596, 44] width 47 height 5
click at [434, 48] on span "Header" at bounding box center [437, 44] width 26 height 12
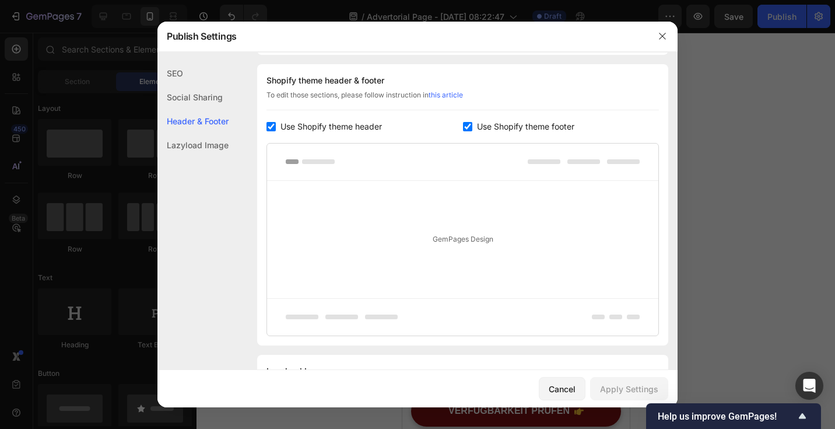
scroll to position [546, 0]
click at [272, 128] on input "checkbox" at bounding box center [271, 125] width 9 height 9
checkbox input "false"
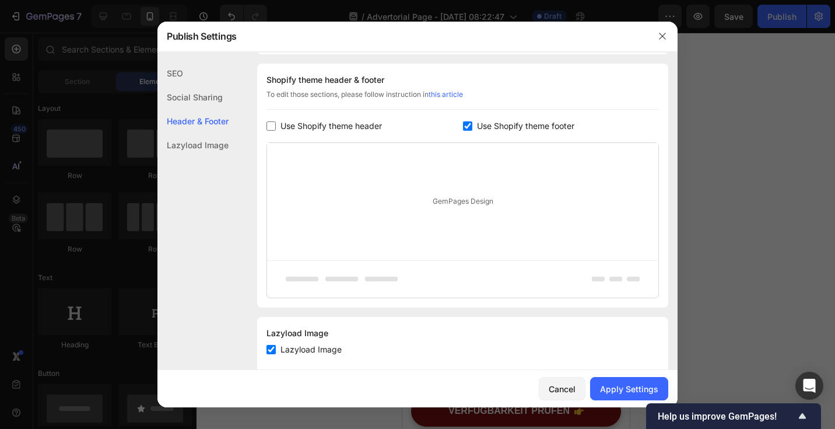
scroll to position [570, 0]
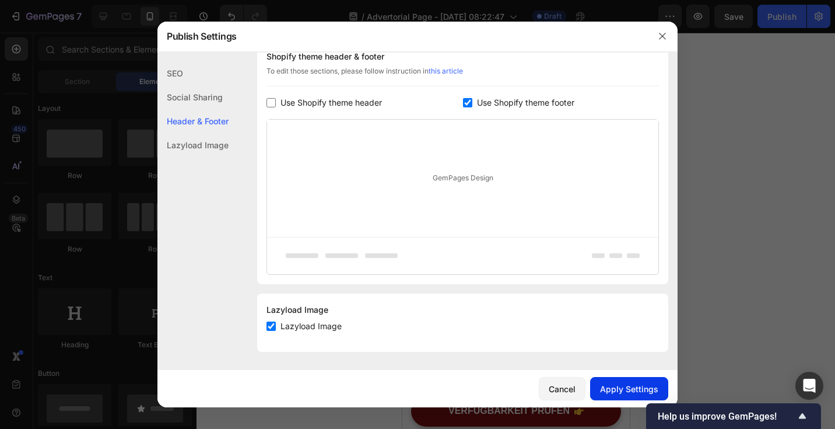
click at [612, 377] on button "Apply Settings" at bounding box center [629, 388] width 78 height 23
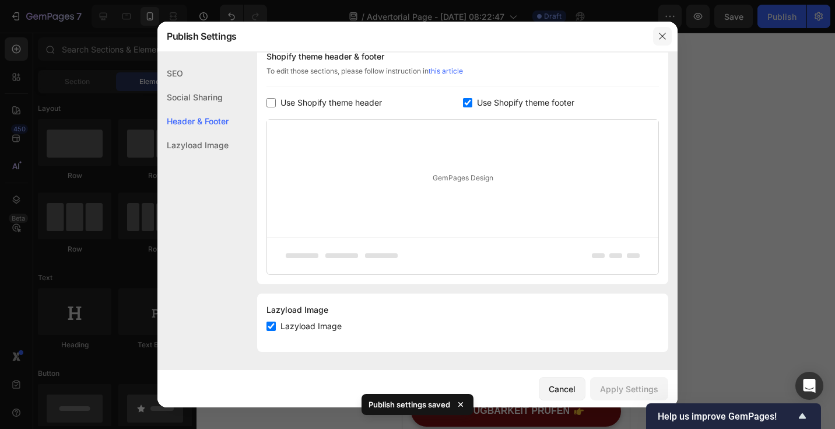
click at [657, 39] on button "button" at bounding box center [662, 36] width 19 height 19
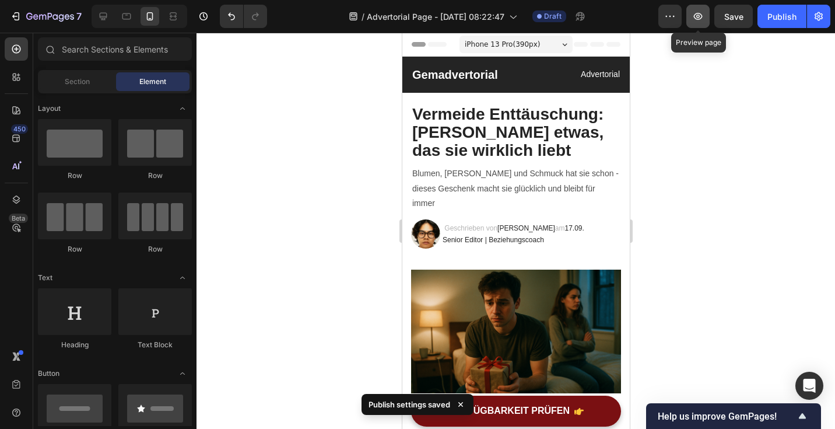
click at [695, 20] on icon "button" at bounding box center [698, 16] width 12 height 12
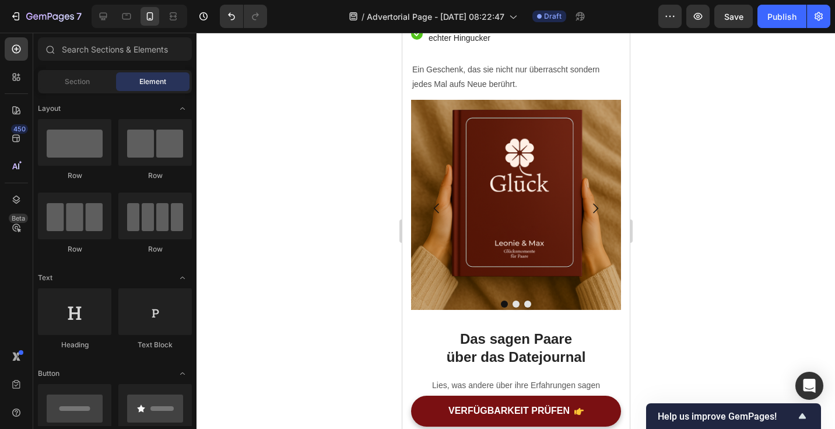
scroll to position [1407, 0]
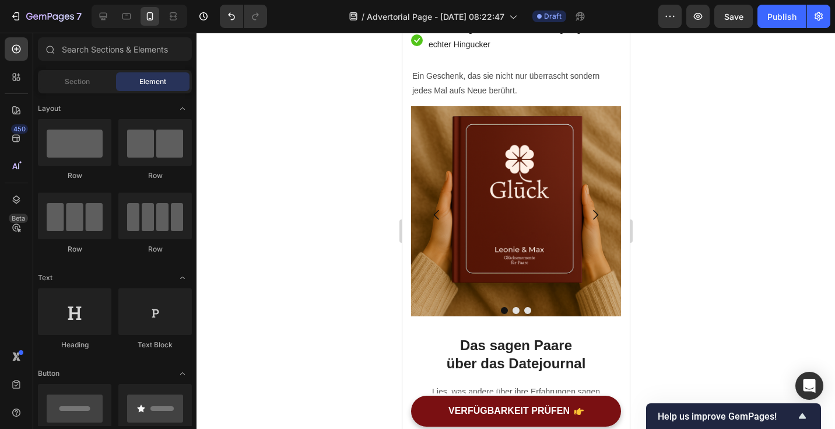
click at [594, 208] on icon "Carousel Next Arrow" at bounding box center [595, 215] width 14 height 14
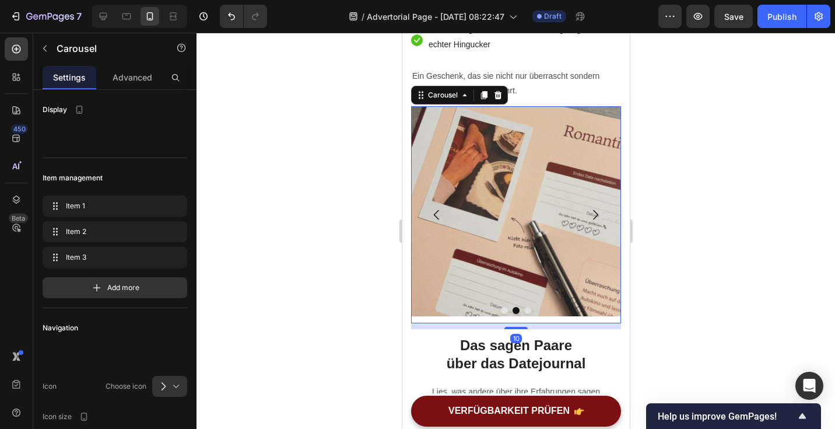
click at [594, 208] on icon "Carousel Next Arrow" at bounding box center [595, 215] width 14 height 14
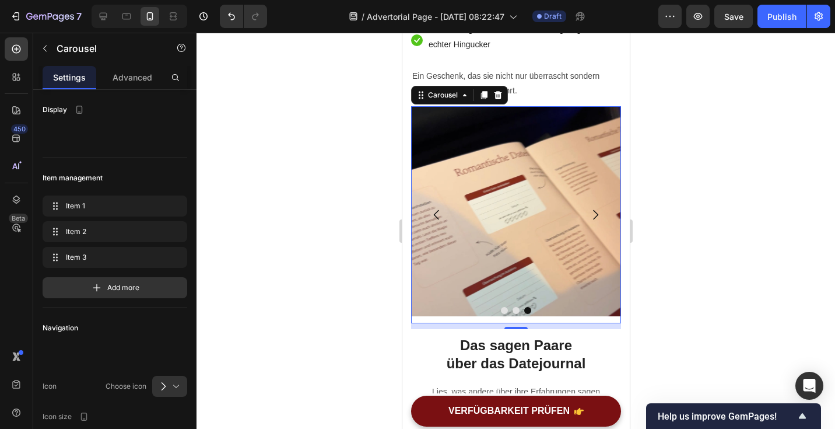
click at [437, 208] on icon "Carousel Back Arrow" at bounding box center [436, 215] width 14 height 14
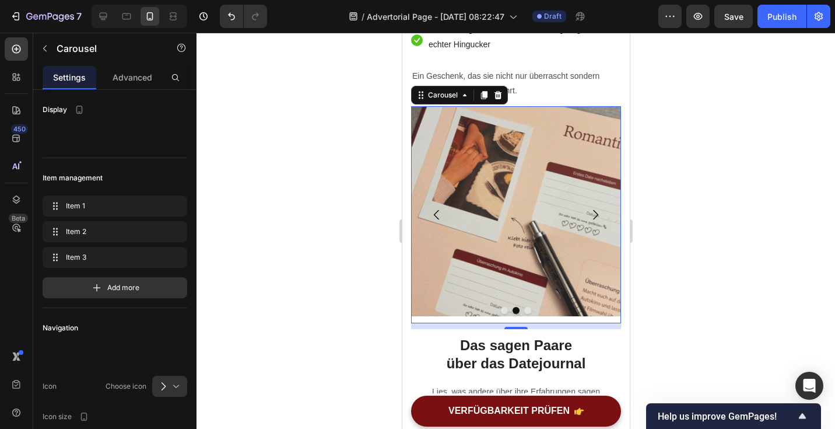
click at [437, 208] on icon "Carousel Back Arrow" at bounding box center [436, 215] width 14 height 14
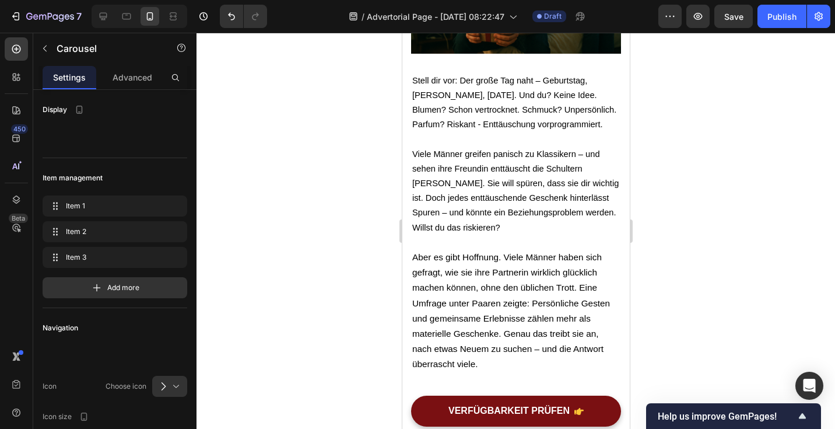
scroll to position [0, 0]
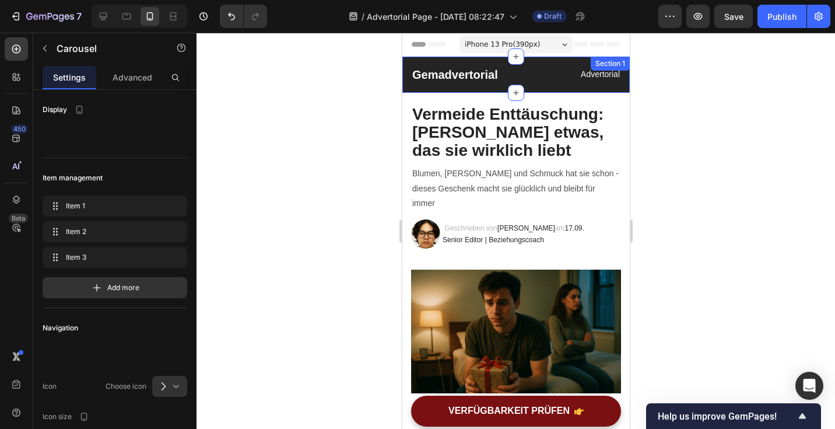
click at [539, 85] on div "Gemadvertorial Heading Advertorial Text block Row Section 1" at bounding box center [515, 75] width 227 height 36
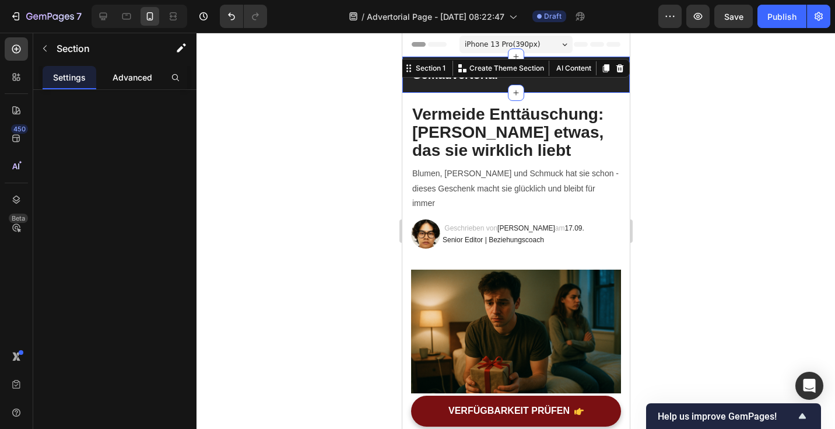
click at [134, 74] on p "Advanced" at bounding box center [133, 77] width 40 height 12
click at [70, 74] on p "Settings" at bounding box center [69, 77] width 33 height 12
click at [718, 151] on div at bounding box center [516, 231] width 639 height 396
click at [622, 88] on div "Gemadvertorial Heading Advertorial Text block Row Section 1" at bounding box center [515, 75] width 227 height 36
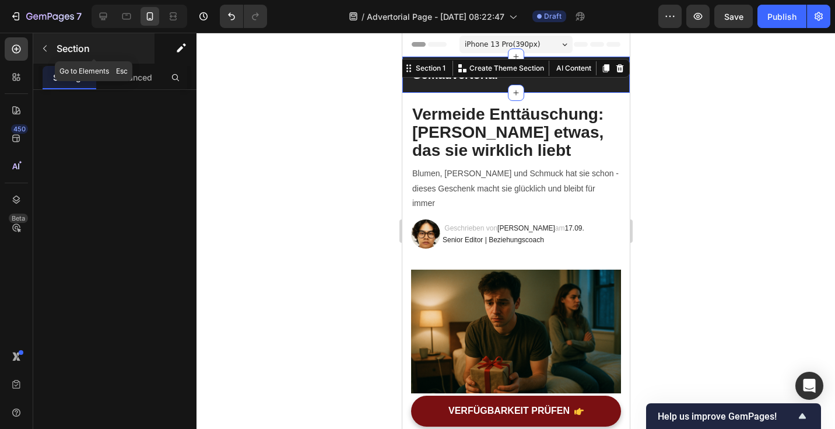
click at [36, 50] on button "button" at bounding box center [45, 48] width 19 height 19
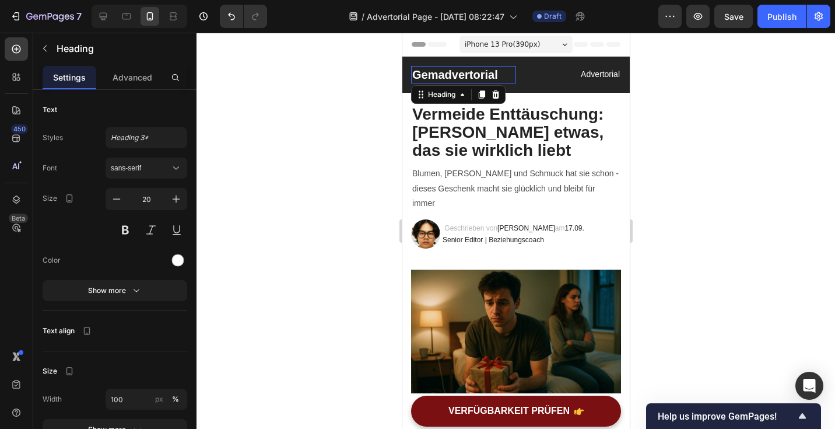
click at [457, 67] on p "Gemadvertorial" at bounding box center [463, 74] width 103 height 15
click at [90, 239] on div "Size 20" at bounding box center [115, 214] width 145 height 52
click at [155, 371] on div "Size" at bounding box center [115, 370] width 145 height 21
click at [122, 74] on p "Advanced" at bounding box center [133, 77] width 40 height 12
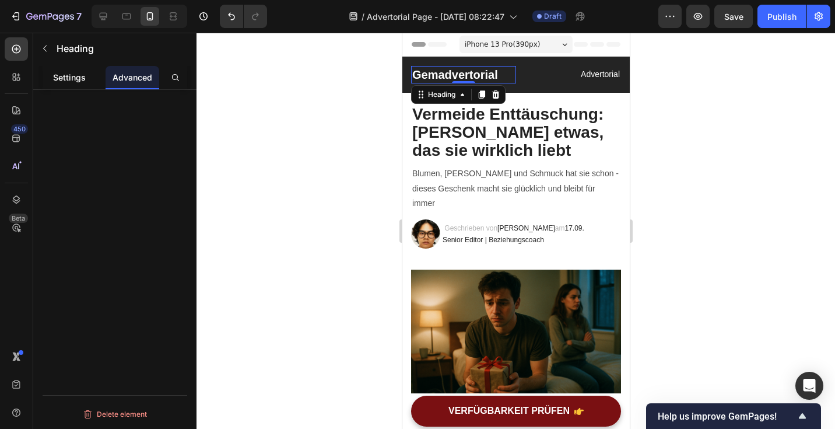
click at [74, 81] on p "Settings" at bounding box center [69, 77] width 33 height 12
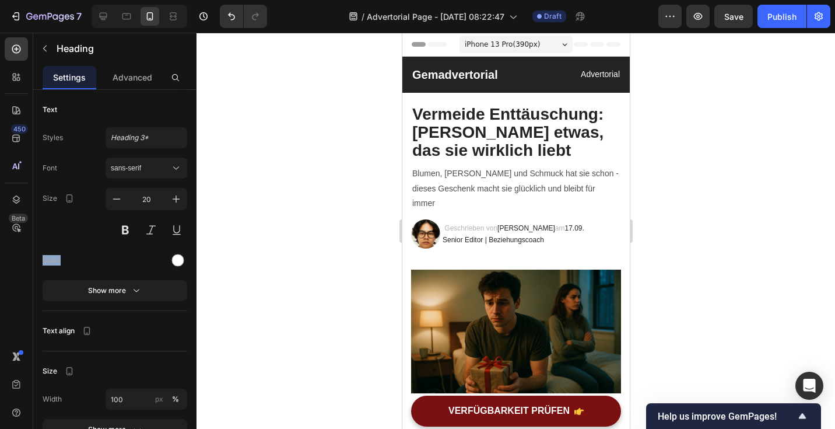
drag, startPoint x: 87, startPoint y: 271, endPoint x: 86, endPoint y: 240, distance: 31.5
click at [86, 240] on div "Font sans-serif Size 20 Color Show more" at bounding box center [115, 228] width 145 height 143
drag, startPoint x: 86, startPoint y: 240, endPoint x: 54, endPoint y: 251, distance: 34.1
click at [54, 251] on div "Color" at bounding box center [52, 260] width 18 height 21
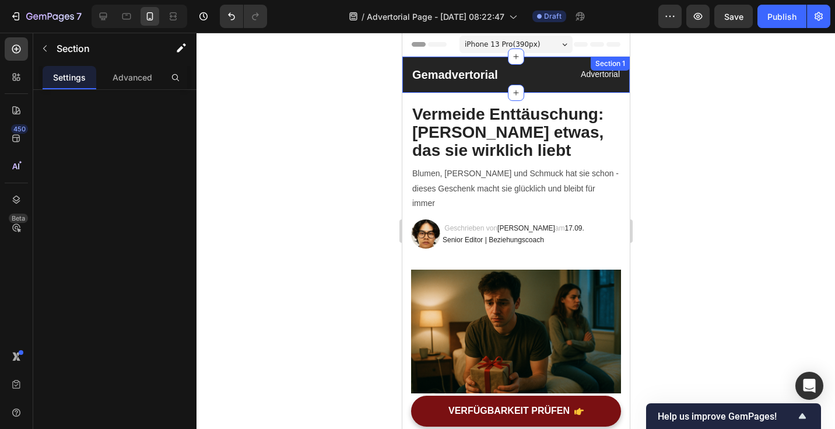
click at [536, 88] on div "Gemadvertorial Heading Advertorial Text block Row Section 1" at bounding box center [515, 75] width 227 height 36
click at [678, 93] on div at bounding box center [516, 231] width 639 height 396
click at [624, 91] on div "Gemadvertorial Heading Advertorial Text block Row Section 1 You can create reus…" at bounding box center [515, 75] width 227 height 36
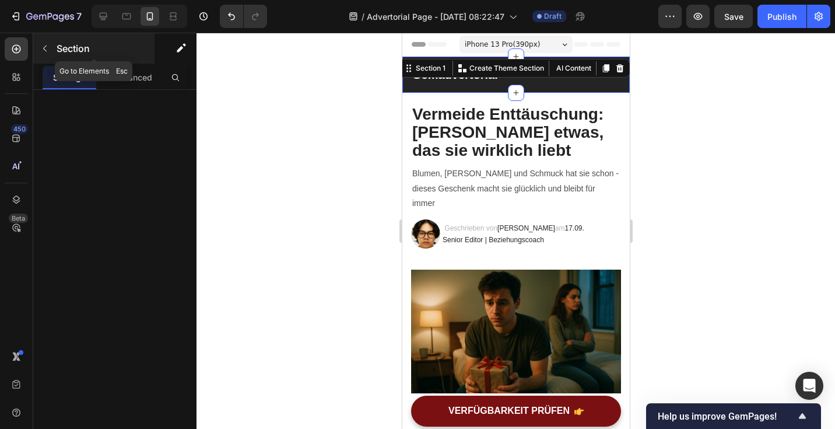
click at [59, 55] on div "Section" at bounding box center [93, 48] width 121 height 30
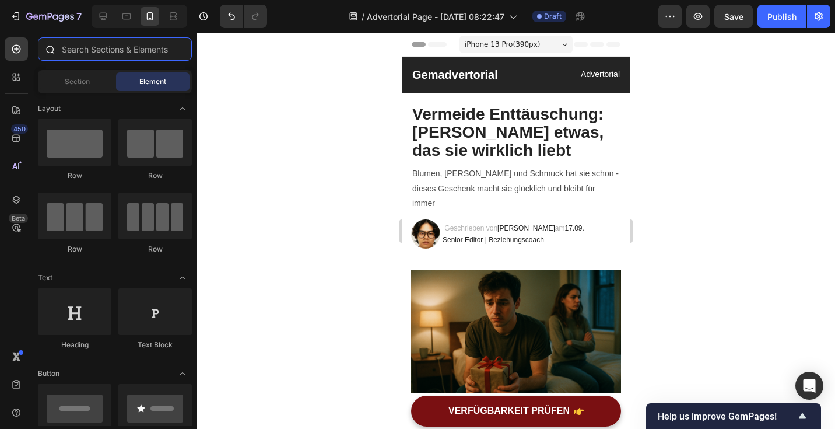
click at [98, 54] on input "text" at bounding box center [115, 48] width 154 height 23
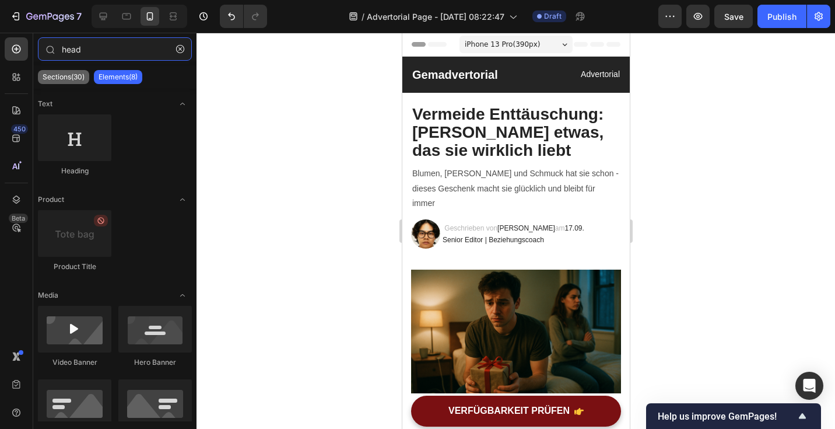
type input "head"
click at [85, 80] on div "Sections(30)" at bounding box center [63, 77] width 51 height 14
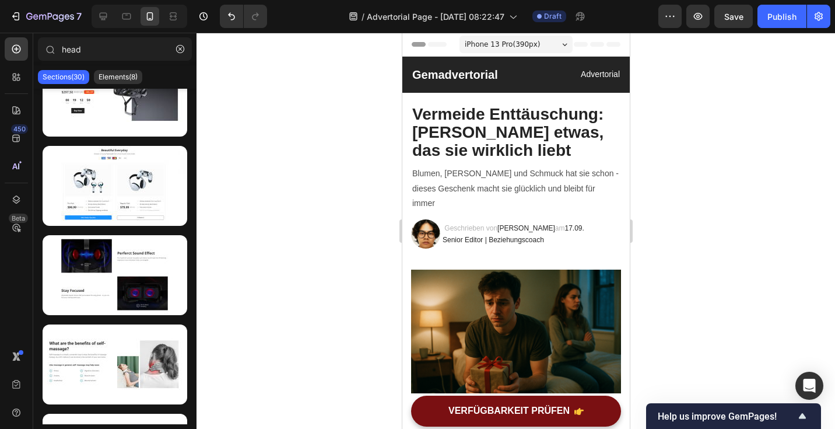
scroll to position [8, 0]
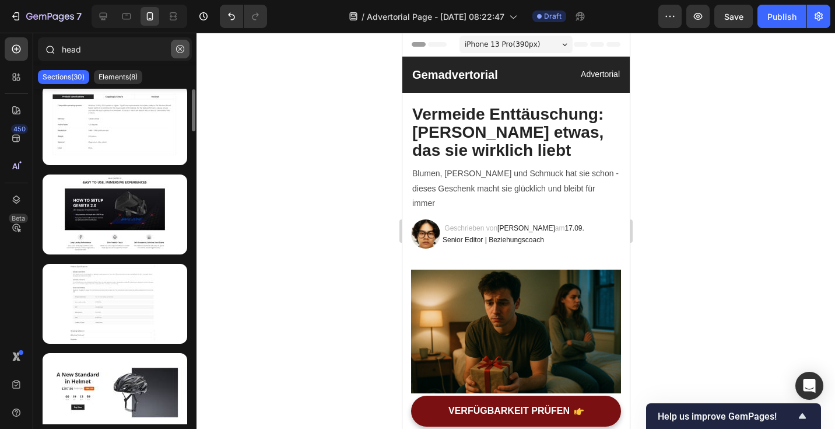
click at [183, 50] on icon "button" at bounding box center [180, 49] width 8 height 8
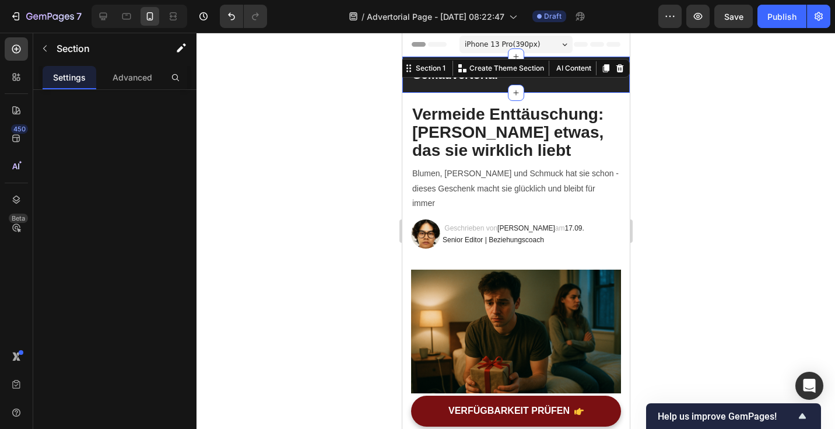
click at [534, 89] on div "Gemadvertorial Heading Advertorial Text block Row Section 1 You can create reus…" at bounding box center [515, 75] width 227 height 36
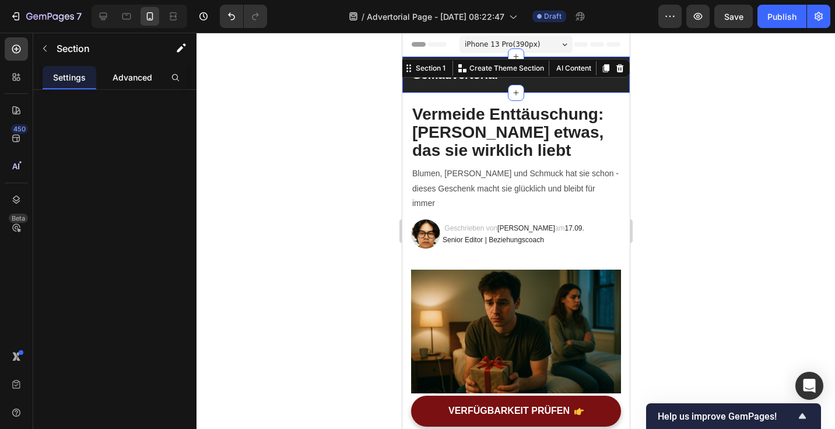
click at [152, 80] on div "Advanced" at bounding box center [133, 77] width 54 height 23
click at [74, 79] on p "Settings" at bounding box center [69, 77] width 33 height 12
click at [599, 89] on div "Gemadvertorial Heading Advertorial Text block Row Section 1 You can create reus…" at bounding box center [515, 75] width 227 height 36
click at [695, 114] on div at bounding box center [516, 231] width 639 height 396
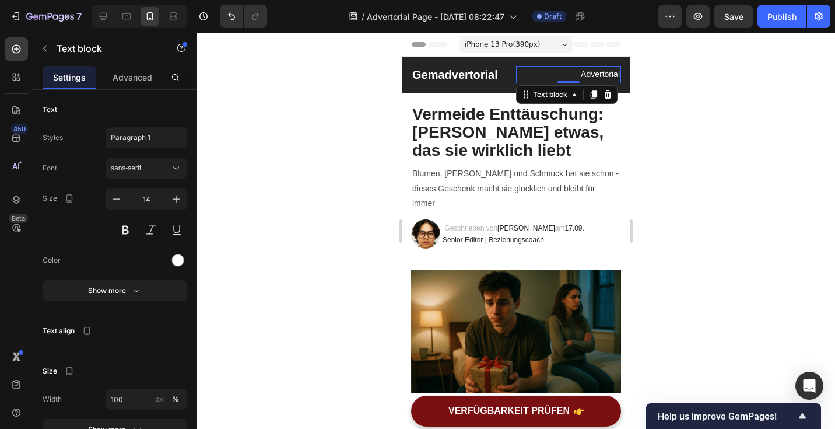
click at [607, 73] on p "Advertorial" at bounding box center [568, 74] width 103 height 15
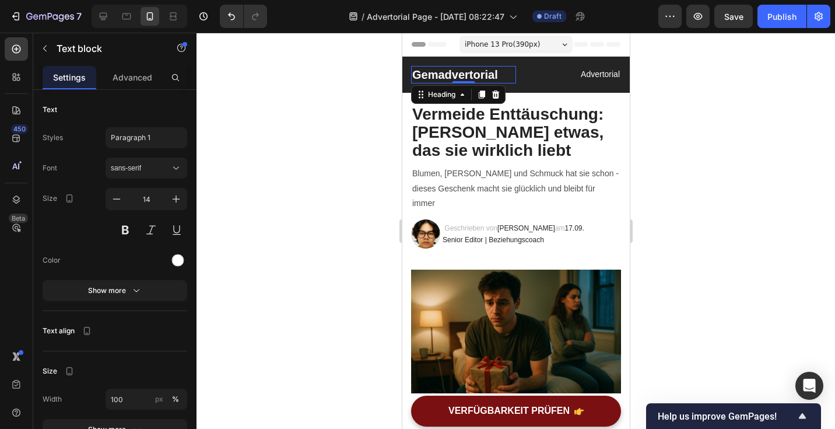
click at [500, 77] on p "Gemadvertorial" at bounding box center [463, 74] width 103 height 15
click at [494, 181] on p "Blumen, [PERSON_NAME] und Schmuck hat sie schon - dieses Geschenk macht sie glü…" at bounding box center [516, 188] width 208 height 44
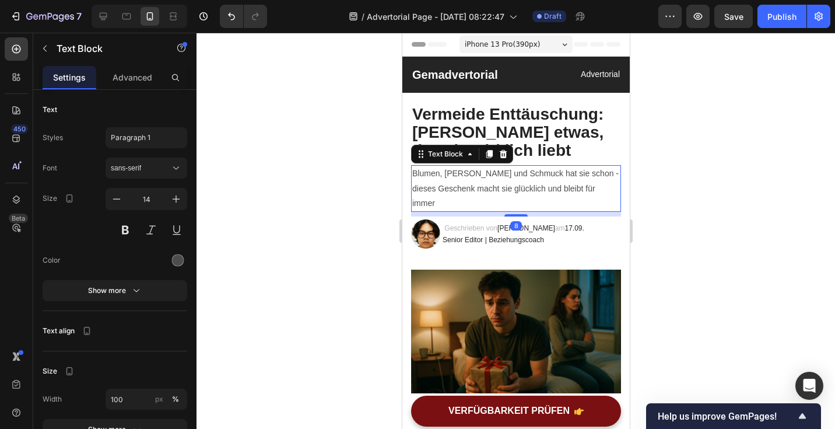
click at [86, 232] on div "Size 14" at bounding box center [115, 214] width 145 height 52
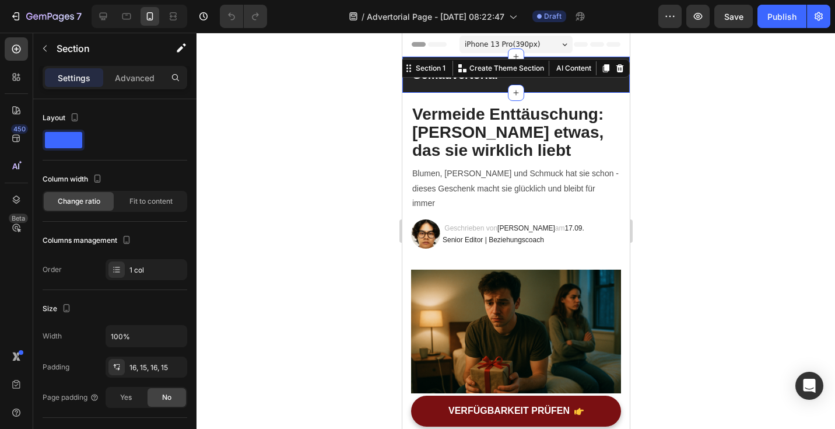
click at [499, 86] on div "Gemadvertorial Heading Advertorial Text block Row Section 1 You can create reus…" at bounding box center [515, 75] width 227 height 36
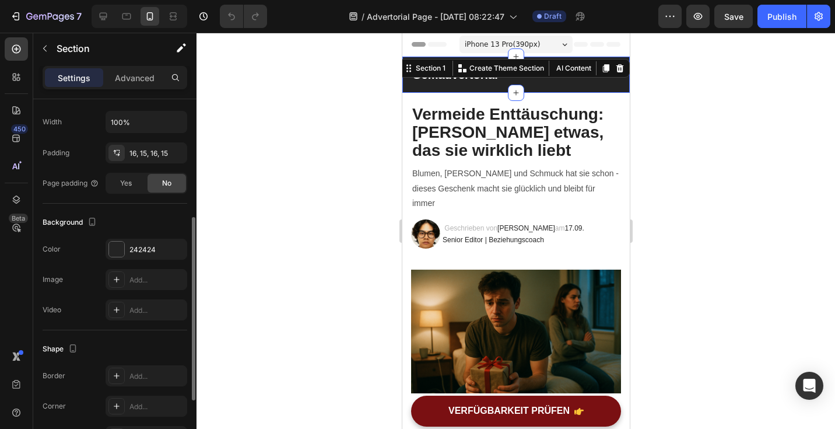
scroll to position [238, 0]
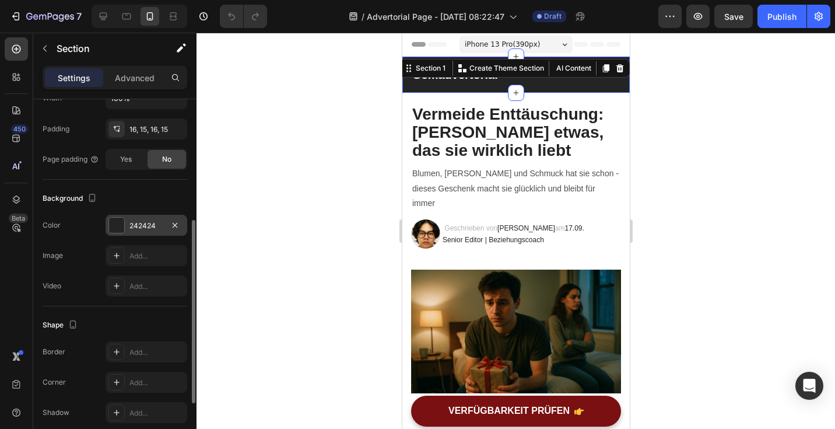
click at [117, 230] on div at bounding box center [116, 225] width 15 height 15
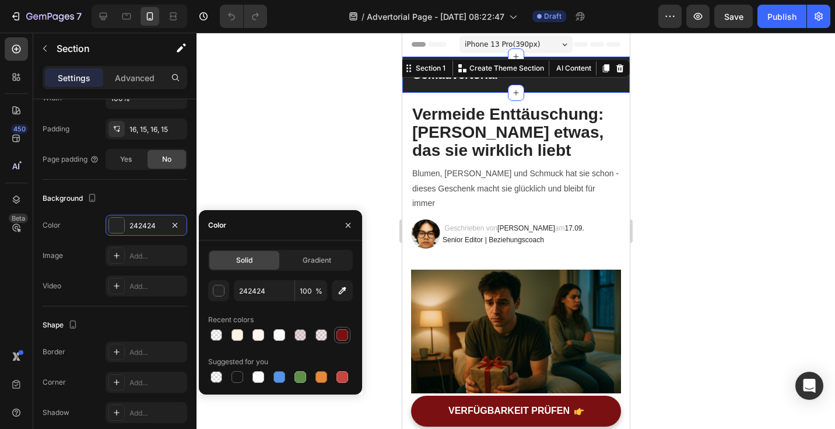
click at [343, 335] on div at bounding box center [342, 335] width 12 height 12
type input "7A1012"
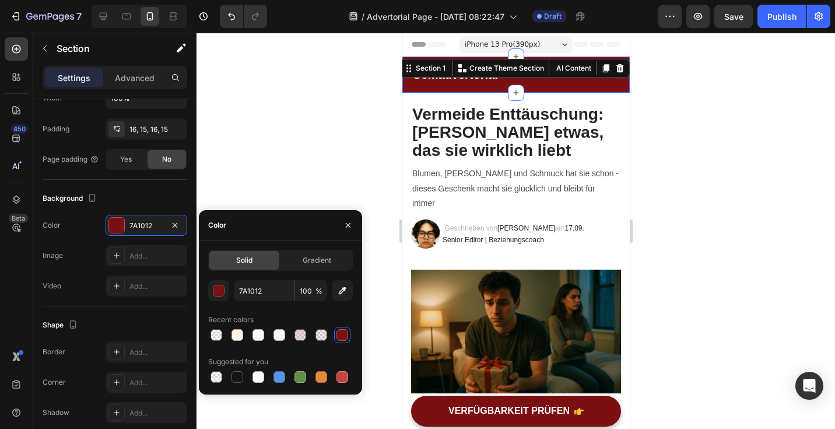
click at [749, 224] on div at bounding box center [516, 231] width 639 height 396
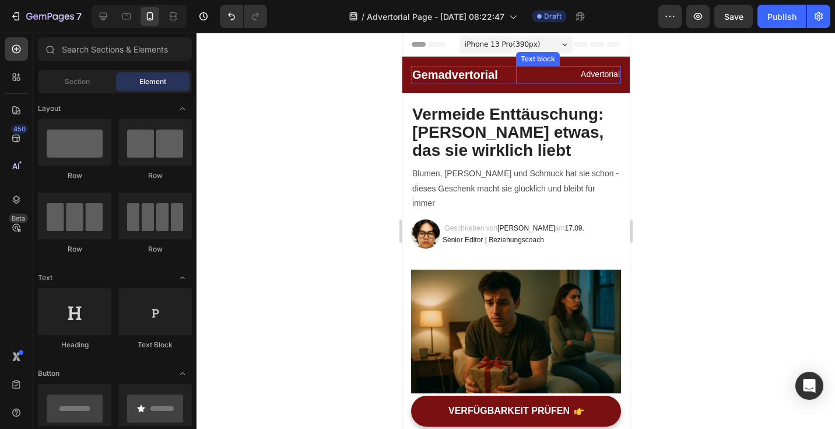
click at [567, 78] on p "Advertorial" at bounding box center [568, 74] width 103 height 15
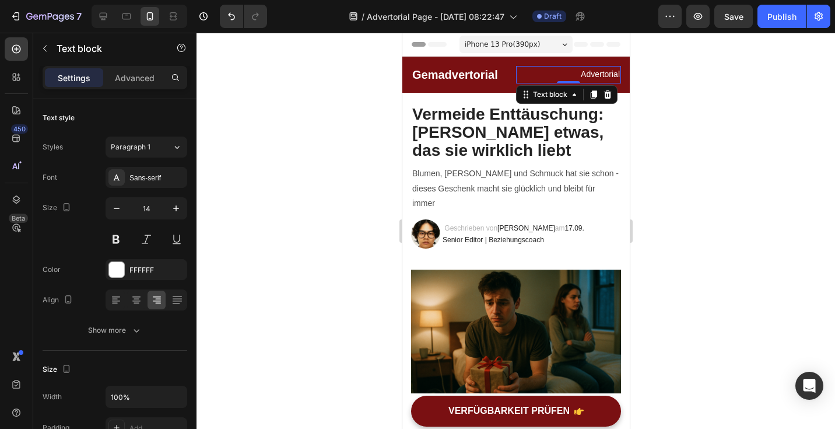
click at [567, 78] on p "Advertorial" at bounding box center [568, 74] width 103 height 15
click at [710, 74] on div at bounding box center [516, 231] width 639 height 396
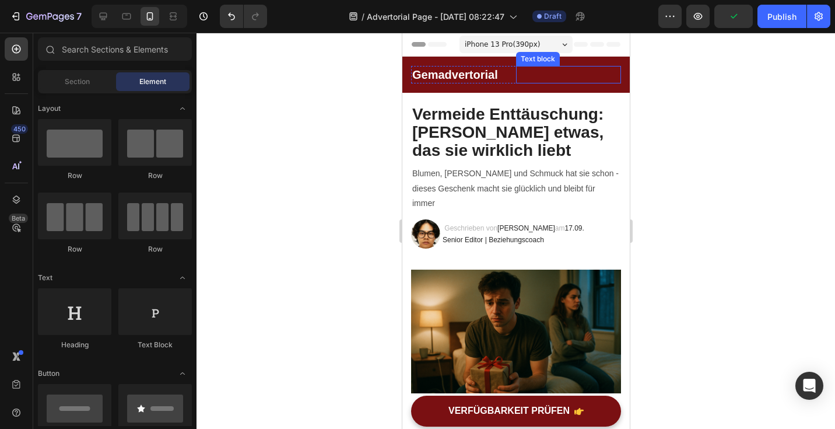
click at [608, 73] on p "Rich Text Editor. Editing area: main" at bounding box center [568, 74] width 103 height 15
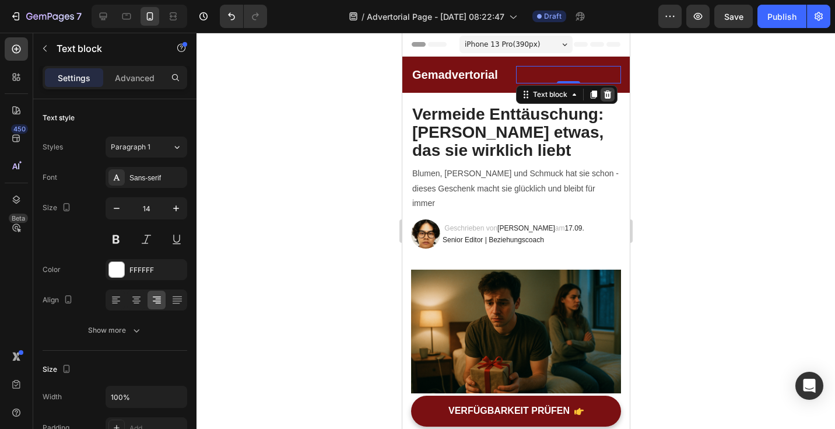
click at [610, 96] on icon at bounding box center [608, 94] width 8 height 8
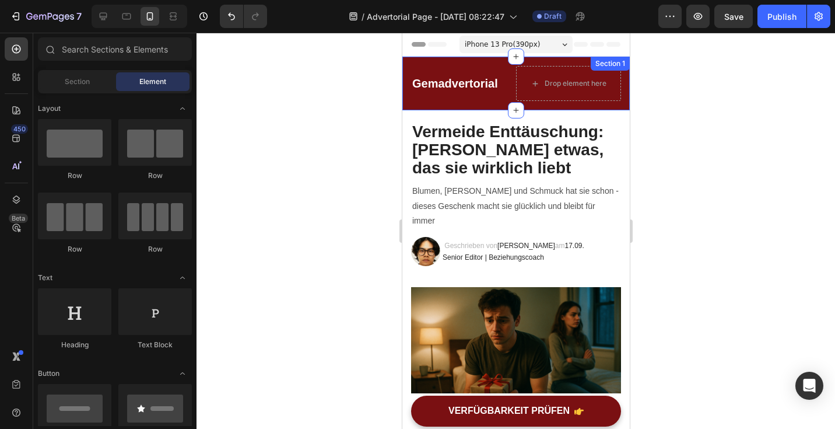
click at [664, 93] on div at bounding box center [516, 231] width 639 height 396
click at [696, 94] on div at bounding box center [516, 231] width 639 height 396
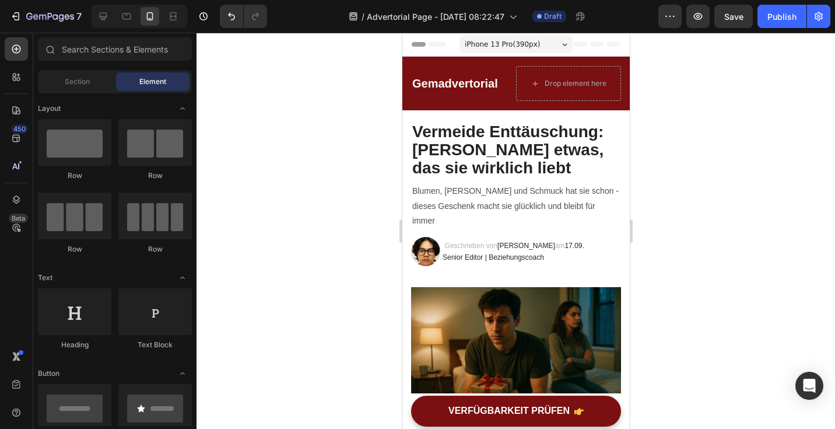
click at [366, 103] on div at bounding box center [516, 231] width 639 height 396
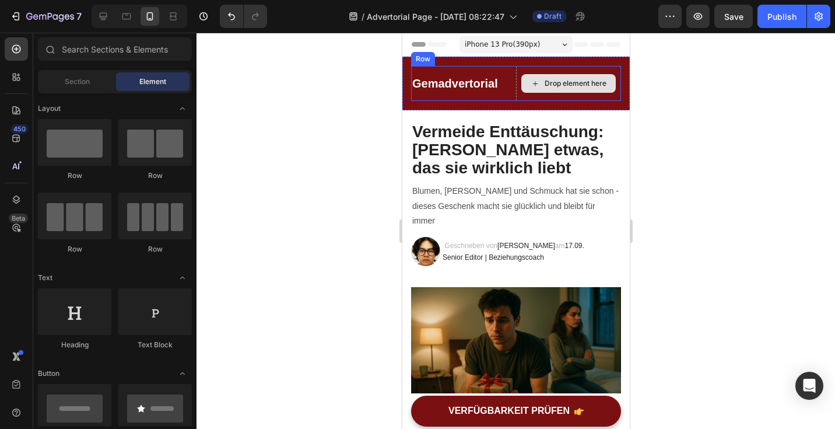
click at [616, 68] on div "Drop element here" at bounding box center [568, 83] width 105 height 35
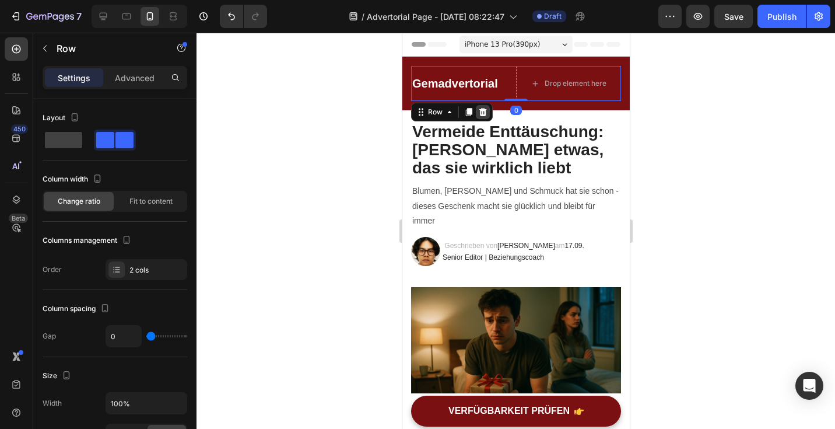
click at [486, 111] on icon at bounding box center [482, 111] width 9 height 9
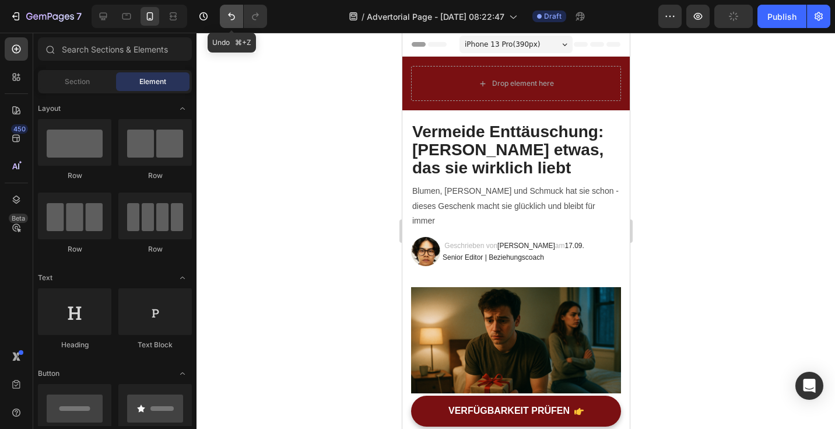
click at [226, 19] on icon "Undo/Redo" at bounding box center [232, 16] width 12 height 12
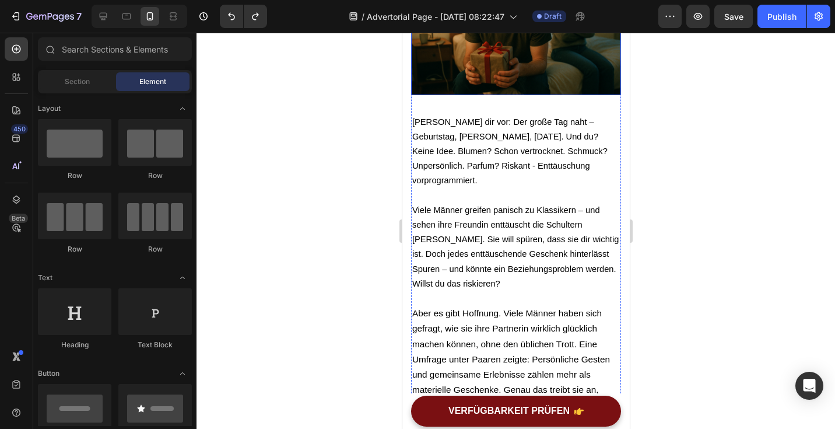
scroll to position [0, 0]
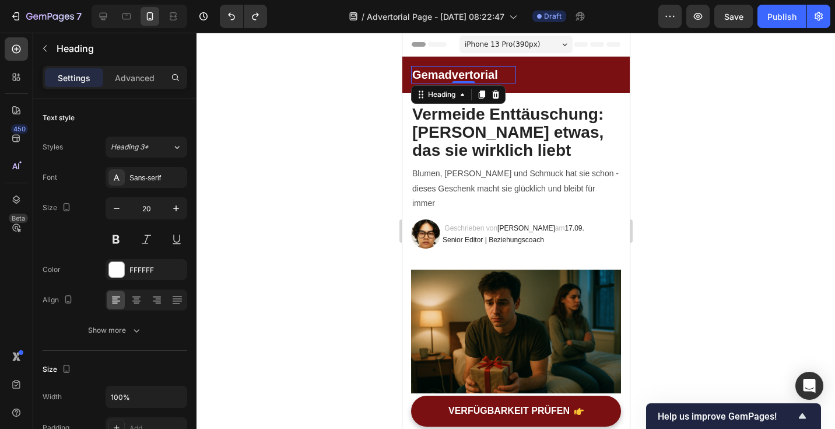
click at [455, 78] on p "Gemadvertorial" at bounding box center [463, 74] width 103 height 15
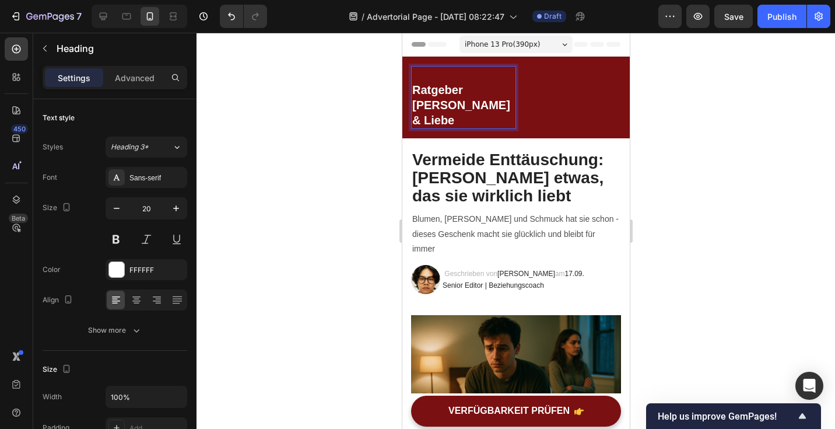
click at [416, 87] on strong "Ratgeber Glück & Liebe" at bounding box center [461, 104] width 98 height 43
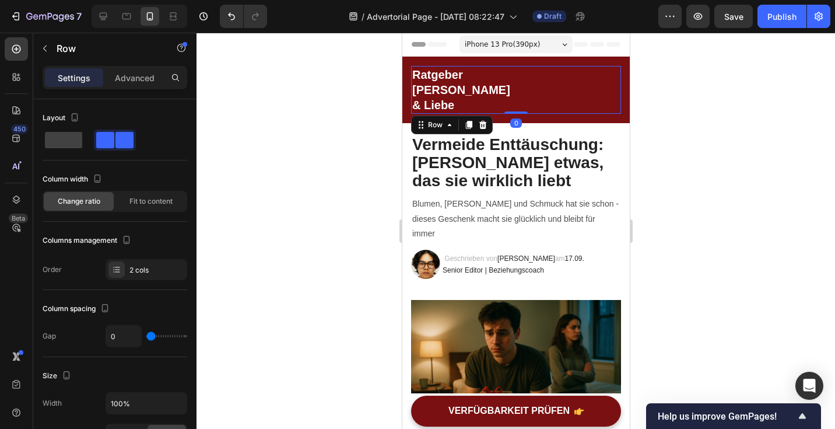
click at [539, 73] on div "Text block" at bounding box center [568, 90] width 105 height 48
click at [66, 135] on span at bounding box center [63, 140] width 37 height 16
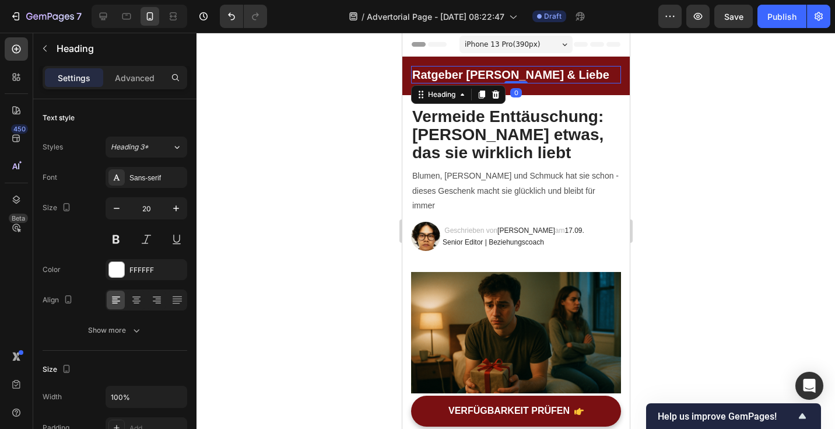
click at [553, 77] on p "⁠⁠⁠⁠⁠⁠⁠ Ratgeber Glück & Liebe" at bounding box center [516, 74] width 208 height 15
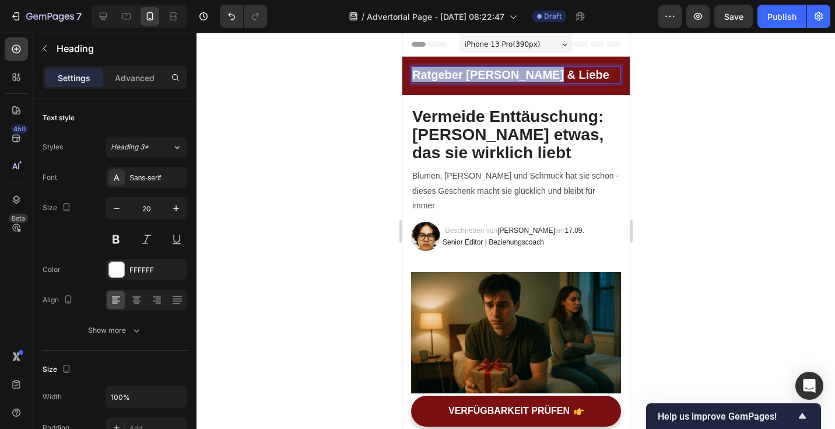
click at [553, 77] on p "Ratgeber Glück & Liebe" at bounding box center [516, 74] width 208 height 15
click at [322, 155] on div at bounding box center [516, 231] width 639 height 396
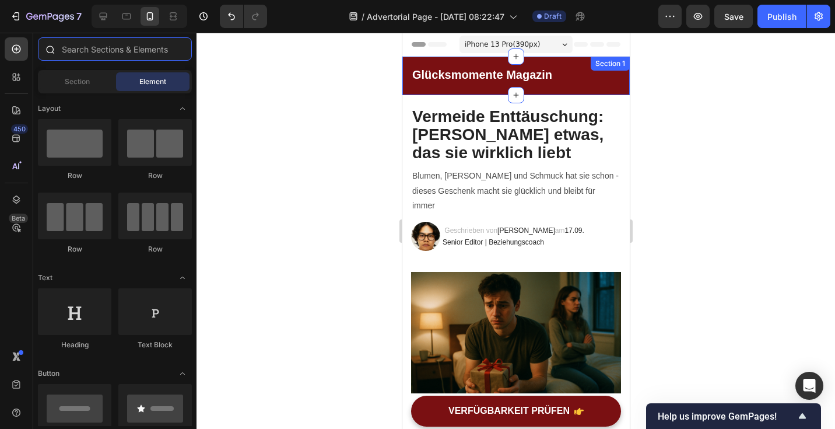
click at [112, 59] on input "text" at bounding box center [115, 48] width 154 height 23
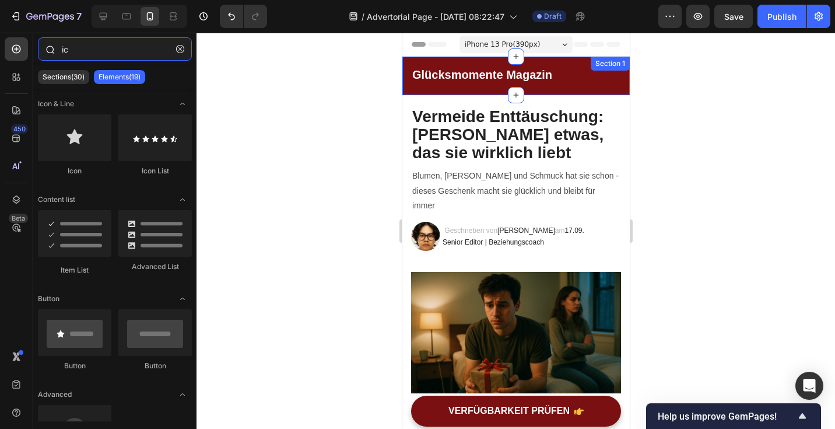
type input "i"
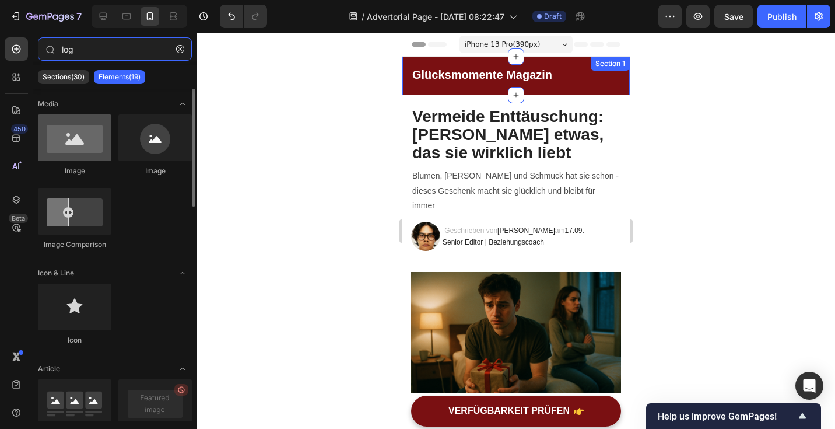
type input "log"
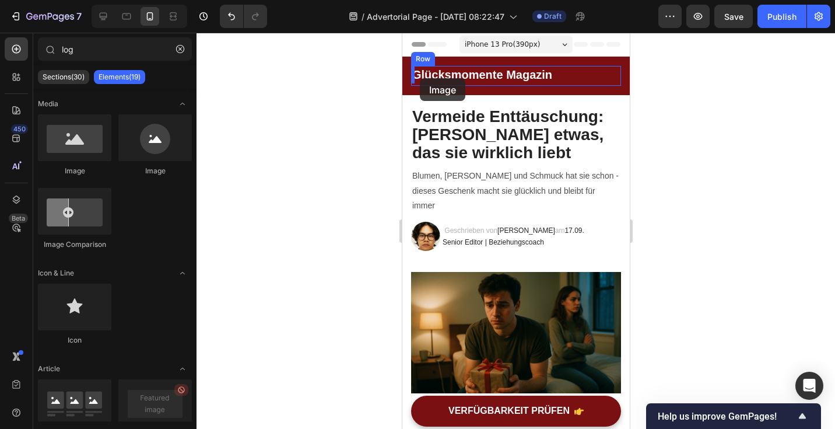
drag, startPoint x: 471, startPoint y: 180, endPoint x: 419, endPoint y: 78, distance: 114.2
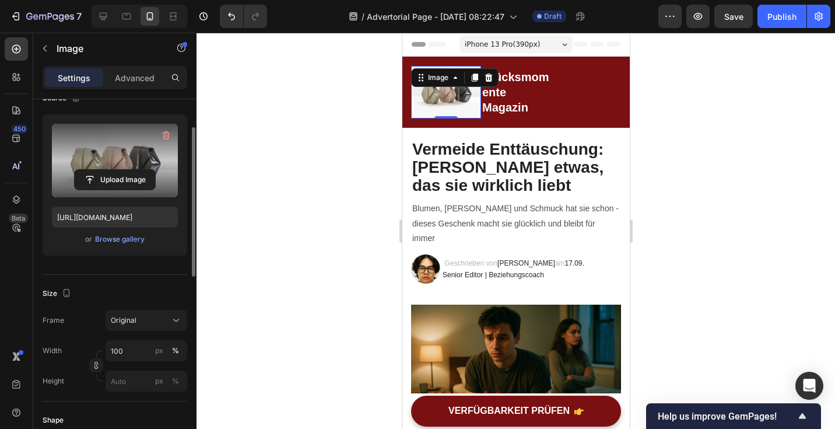
scroll to position [92, 0]
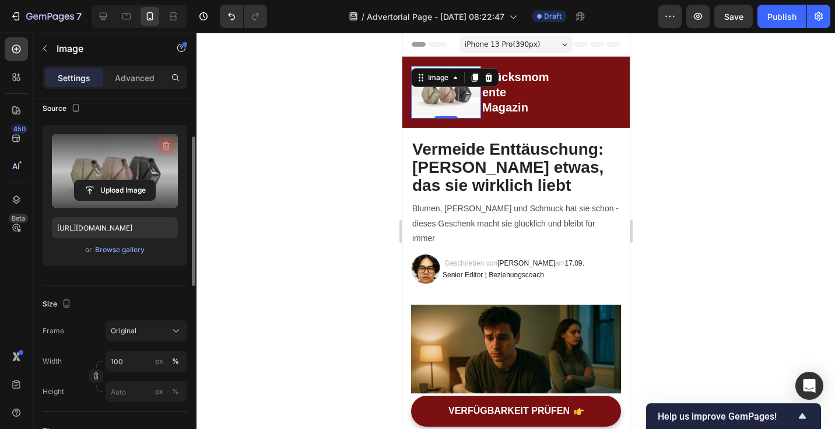
click at [167, 150] on icon "button" at bounding box center [166, 146] width 12 height 12
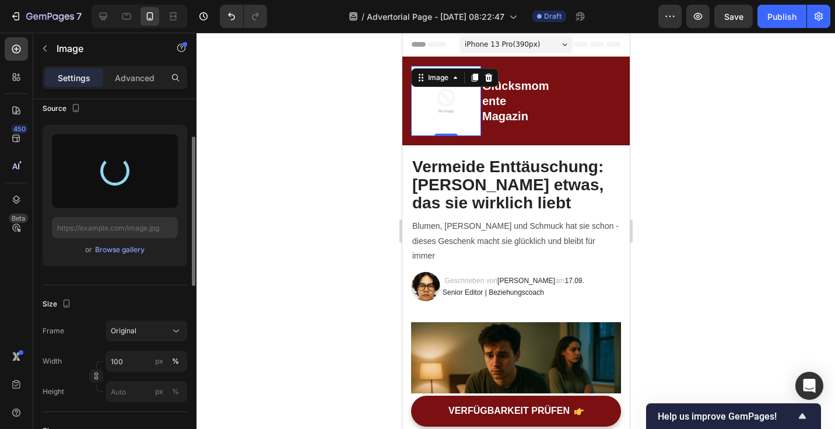
type input "https://cdn.shopify.com/s/files/1/0781/1160/5031/files/gempages_584727396620436…"
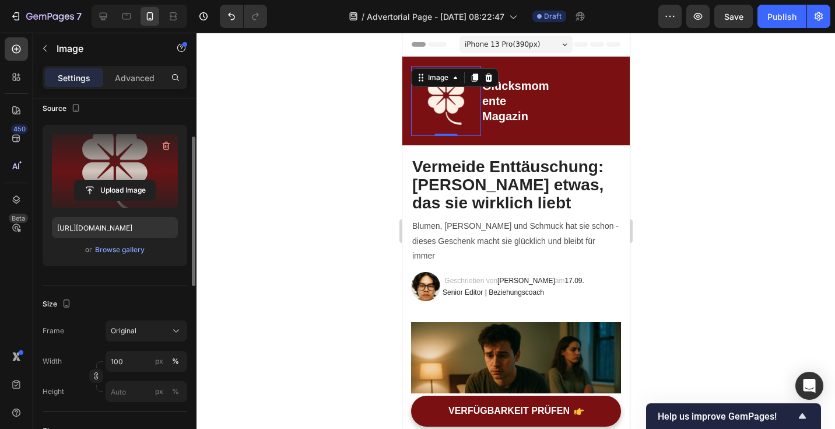
click at [730, 149] on div at bounding box center [516, 231] width 639 height 396
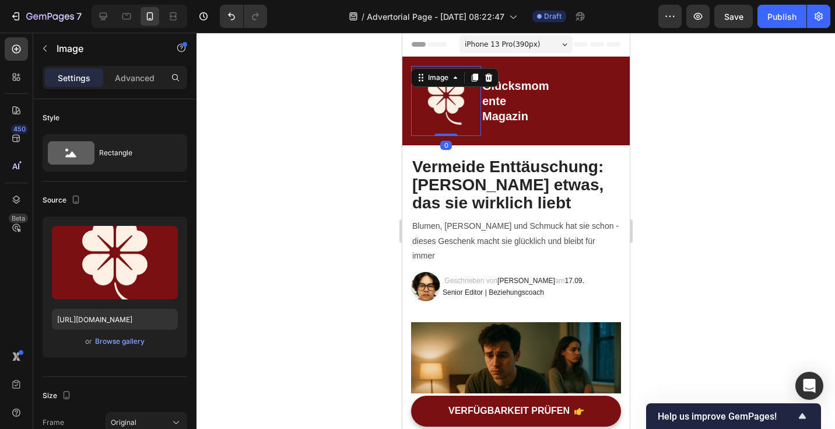
click at [471, 117] on img at bounding box center [446, 101] width 70 height 70
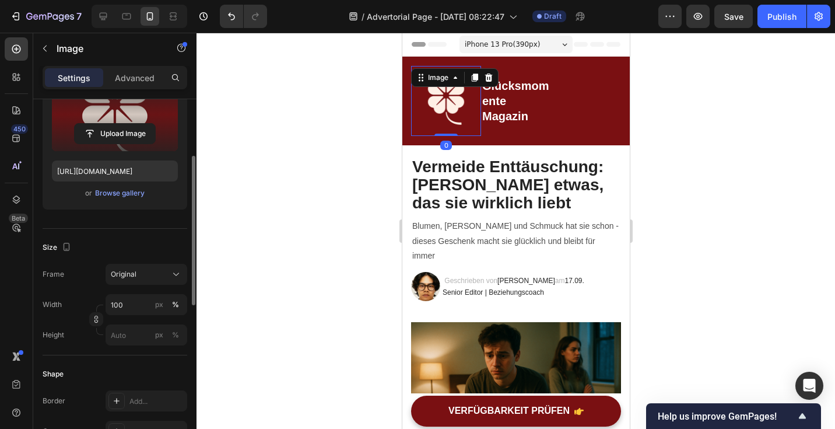
scroll to position [149, 0]
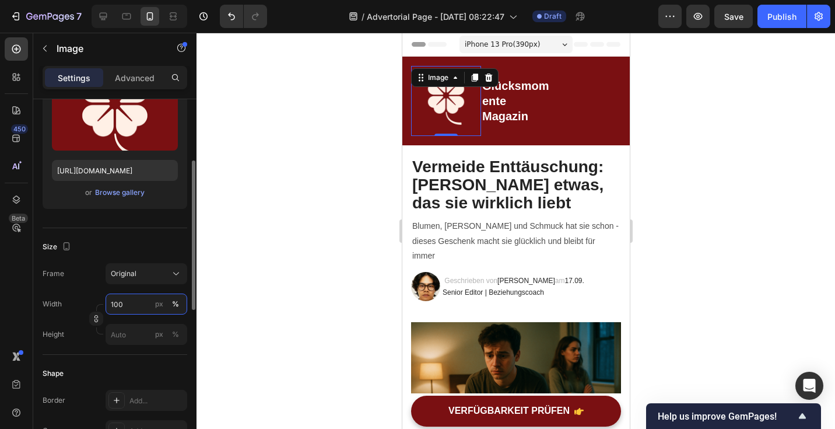
click at [135, 301] on input "100" at bounding box center [147, 303] width 82 height 21
click at [124, 297] on input "100" at bounding box center [147, 303] width 82 height 21
click at [125, 301] on input "100" at bounding box center [147, 303] width 82 height 21
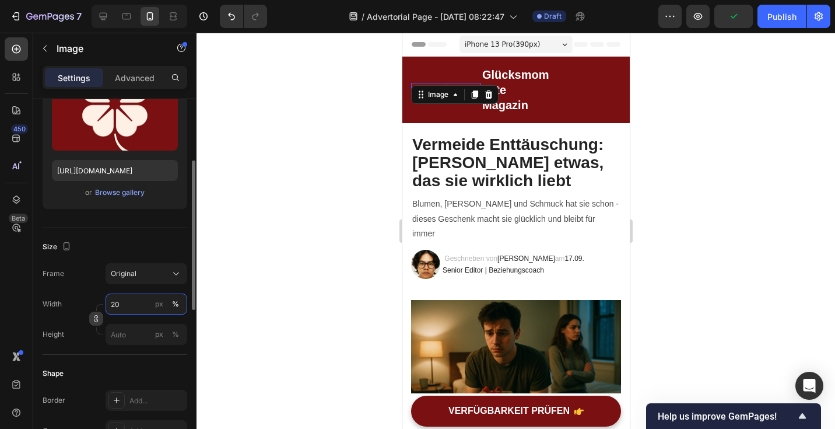
type input "20"
click at [97, 318] on icon "button" at bounding box center [96, 318] width 8 height 8
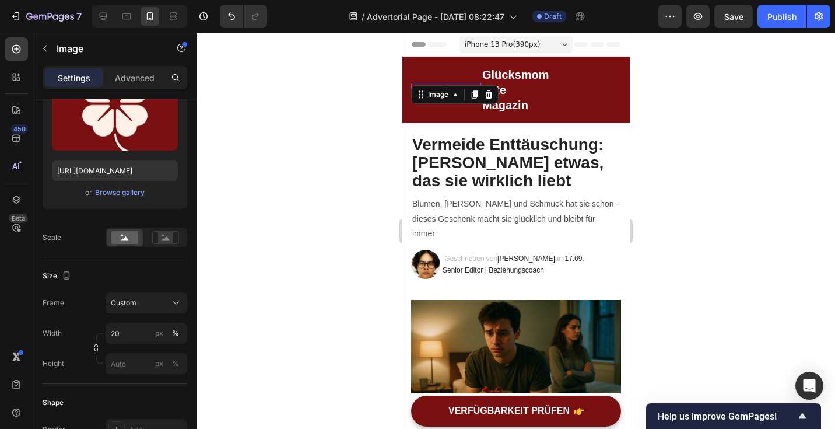
click at [304, 234] on div at bounding box center [516, 231] width 639 height 396
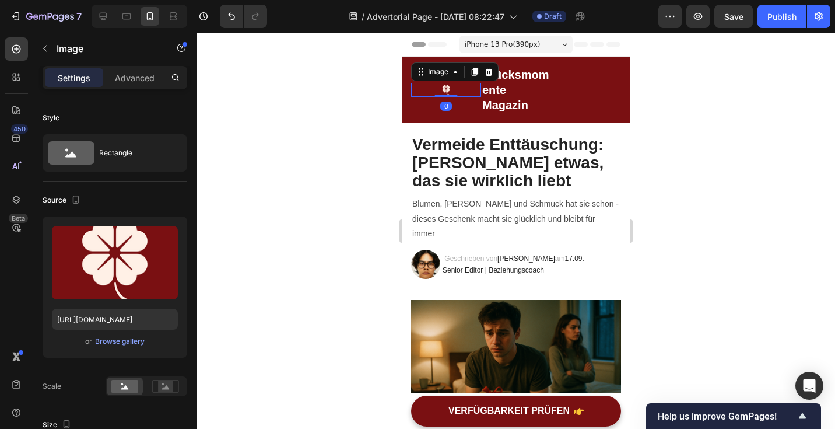
click at [447, 92] on img at bounding box center [446, 90] width 14 height 14
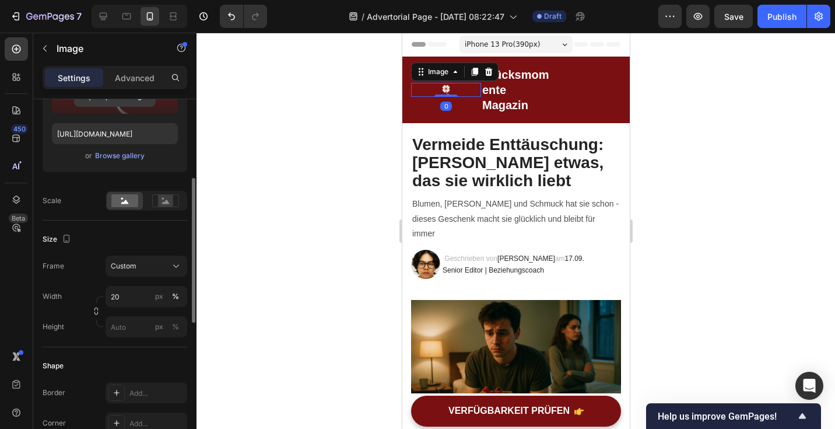
scroll to position [189, 0]
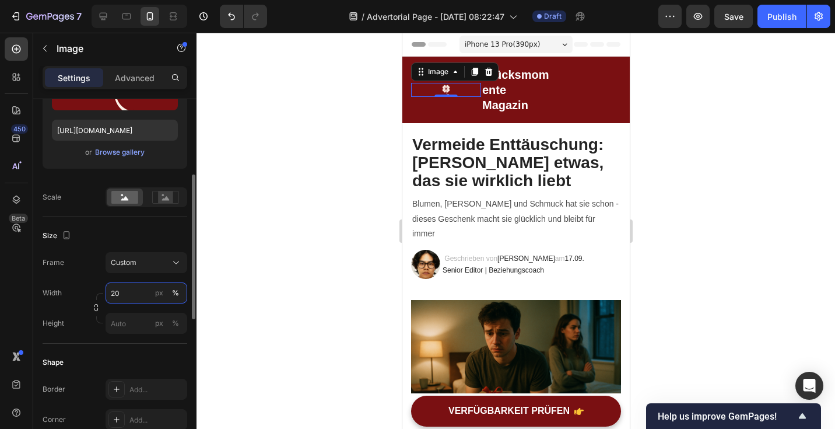
click at [123, 295] on input "20" at bounding box center [147, 292] width 82 height 21
type input "50"
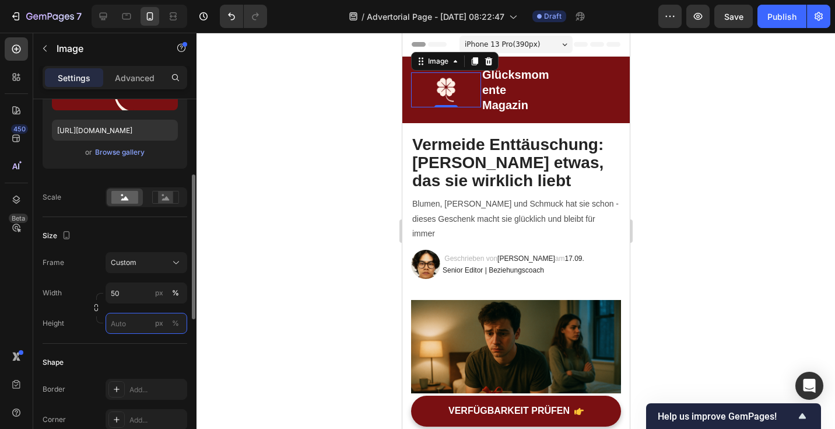
click at [129, 326] on input "px %" at bounding box center [147, 323] width 82 height 21
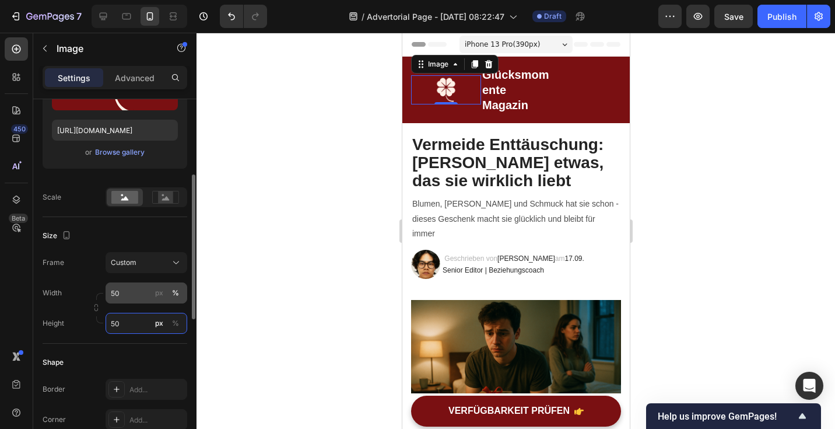
type input "50"
click at [136, 292] on input "50" at bounding box center [147, 292] width 82 height 21
type input "1"
type input "50"
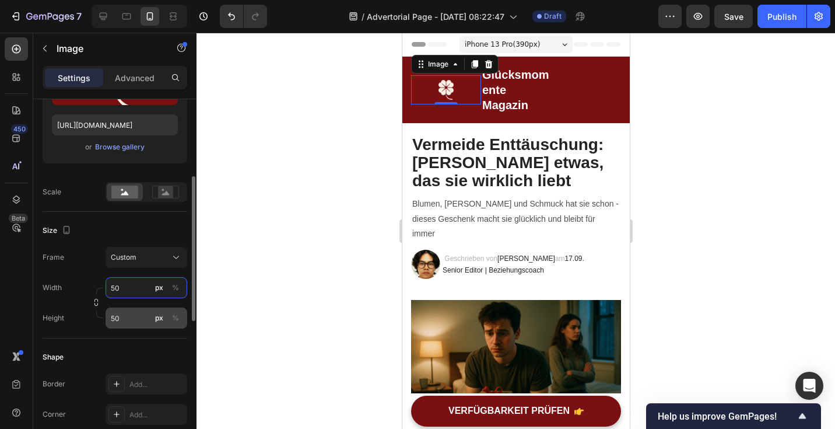
scroll to position [181, 0]
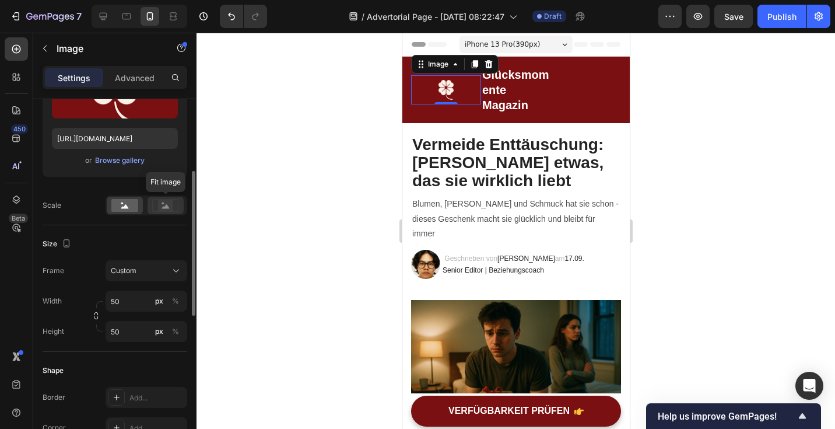
click at [164, 204] on rect at bounding box center [165, 205] width 15 height 12
click at [287, 169] on div at bounding box center [516, 231] width 639 height 396
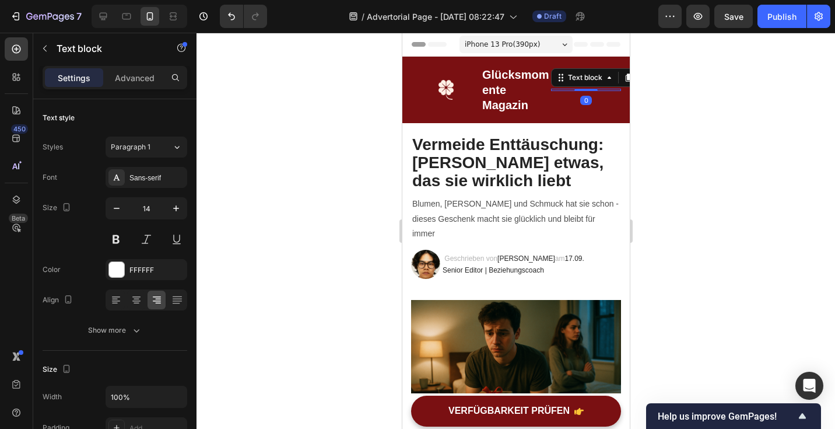
click at [574, 90] on div "Text block 0" at bounding box center [585, 90] width 70 height 2
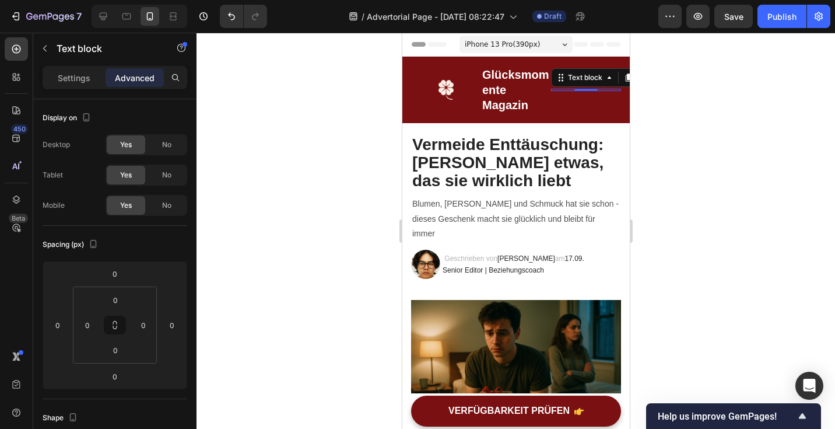
click at [732, 114] on div at bounding box center [516, 231] width 639 height 396
click at [601, 89] on div at bounding box center [585, 90] width 70 height 2
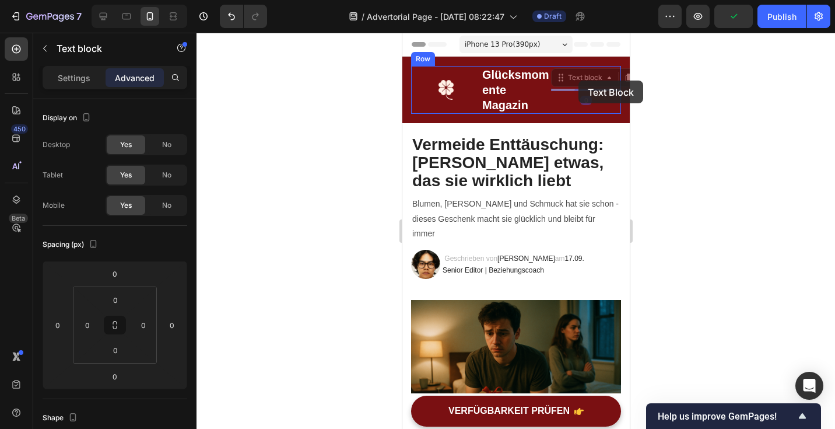
drag, startPoint x: 601, startPoint y: 80, endPoint x: 578, endPoint y: 80, distance: 22.8
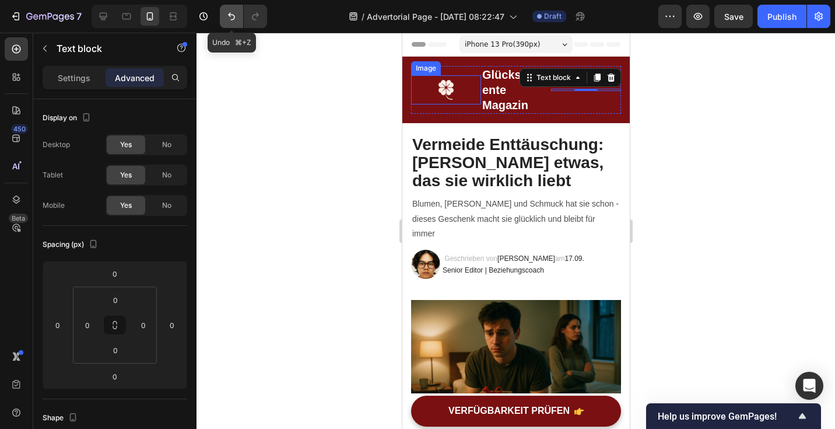
click at [233, 19] on icon "Undo/Redo" at bounding box center [231, 17] width 7 height 8
click at [234, 16] on icon "Undo/Redo" at bounding box center [231, 17] width 7 height 8
click at [236, 16] on icon "Undo/Redo" at bounding box center [232, 16] width 12 height 12
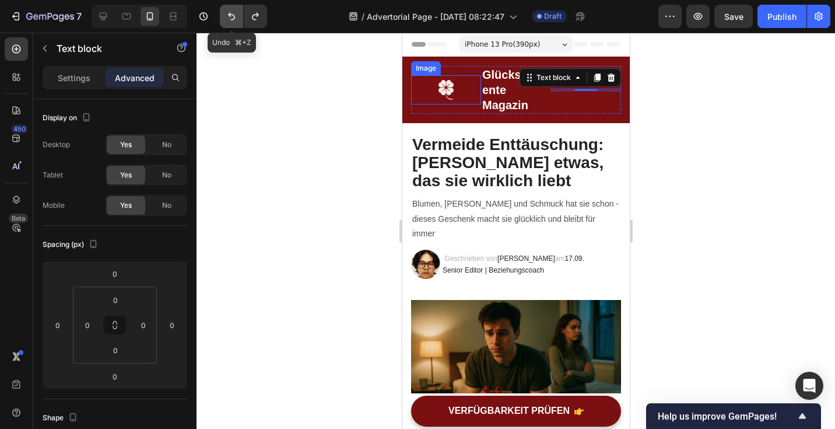
click at [236, 16] on icon "Undo/Redo" at bounding box center [232, 16] width 12 height 12
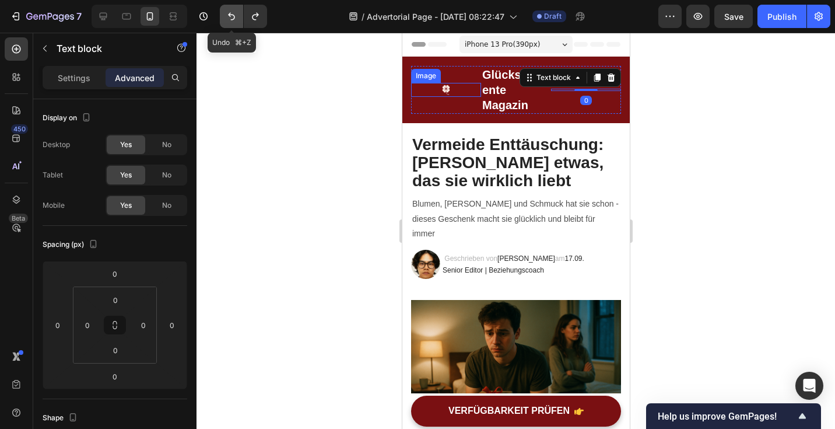
click at [236, 16] on icon "Undo/Redo" at bounding box center [232, 16] width 12 height 12
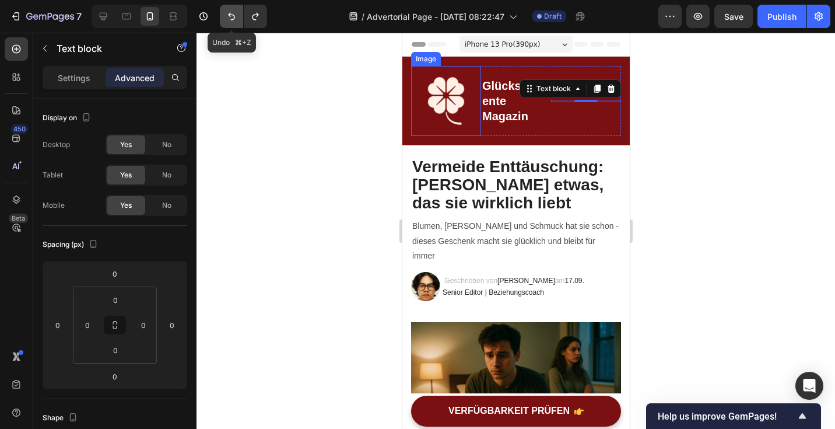
click at [236, 16] on icon "Undo/Redo" at bounding box center [232, 16] width 12 height 12
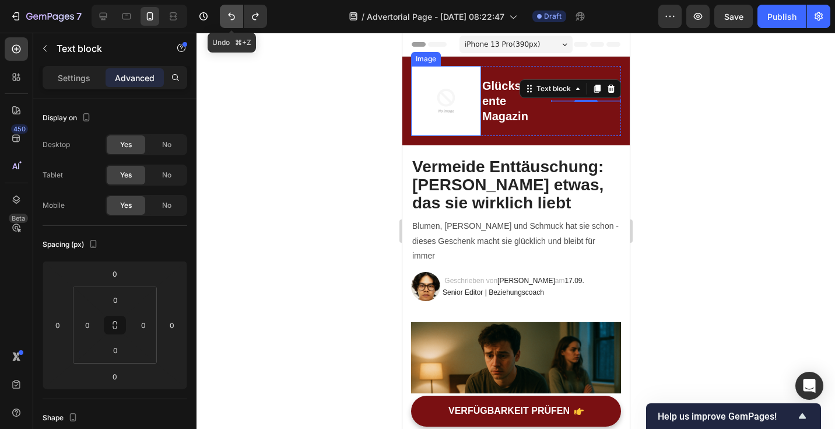
click at [236, 16] on icon "Undo/Redo" at bounding box center [232, 16] width 12 height 12
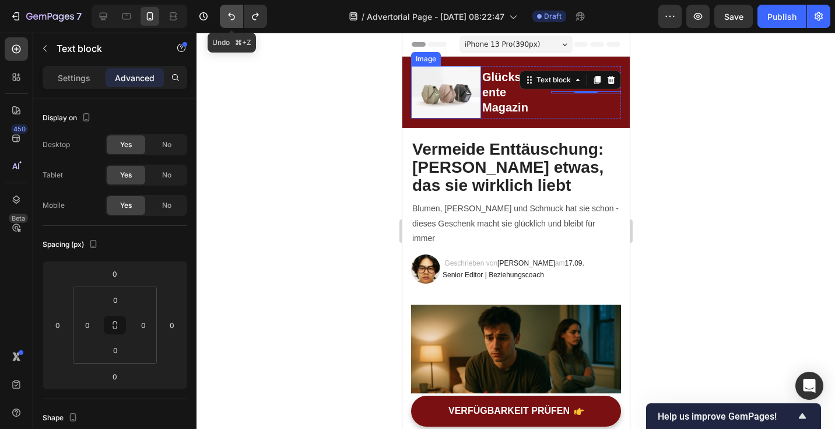
click at [236, 16] on icon "Undo/Redo" at bounding box center [232, 16] width 12 height 12
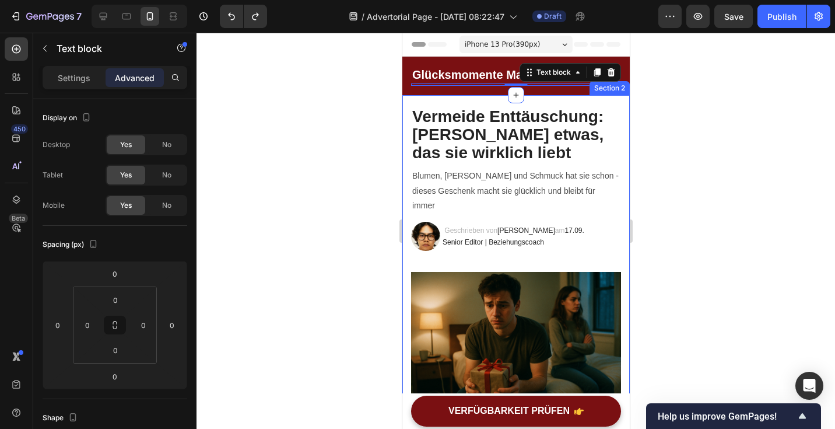
click at [371, 124] on div at bounding box center [516, 231] width 639 height 396
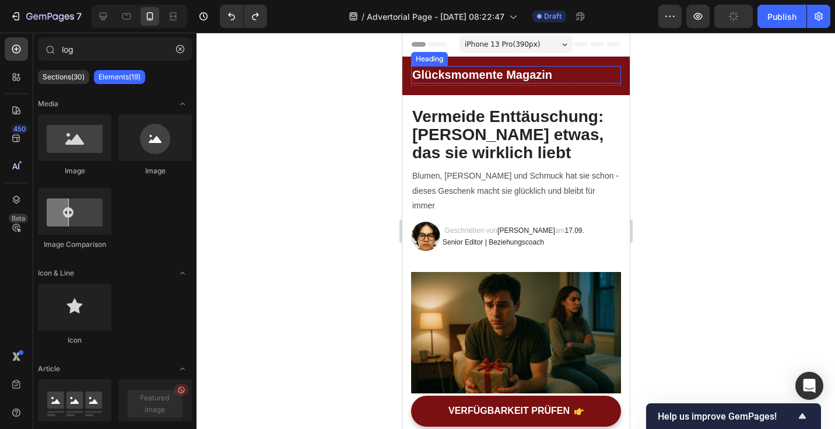
click at [578, 76] on p "⁠⁠⁠⁠⁠⁠⁠ Glücksmomente Magazin" at bounding box center [516, 74] width 208 height 15
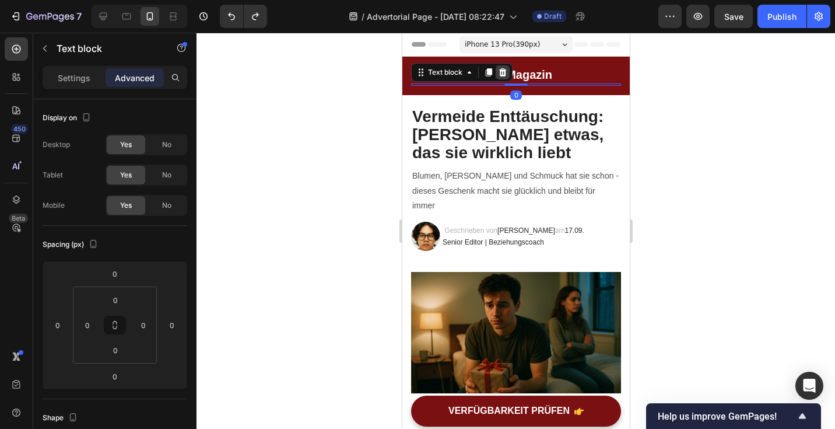
click at [502, 70] on icon at bounding box center [503, 72] width 8 height 8
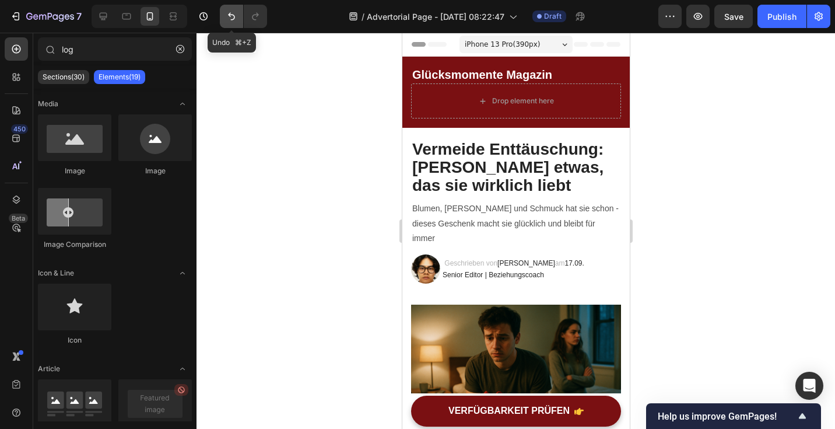
click at [229, 20] on icon "Undo/Redo" at bounding box center [232, 16] width 12 height 12
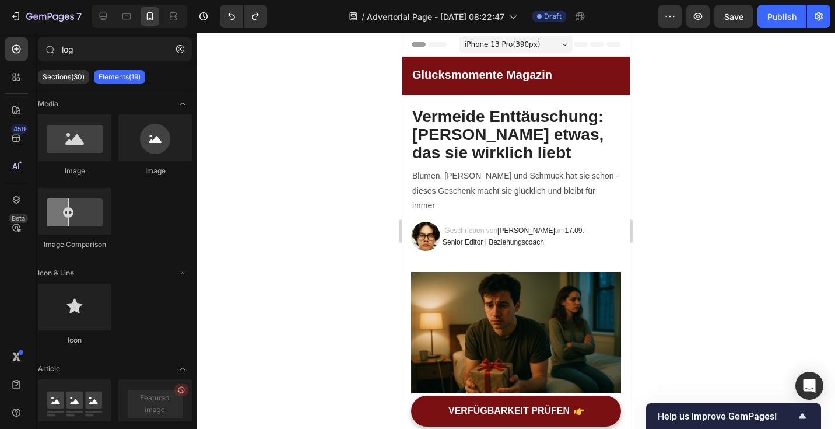
click at [702, 94] on div at bounding box center [516, 231] width 639 height 396
click at [595, 73] on p "⁠⁠⁠⁠⁠⁠⁠ Glücksmomente Magazin" at bounding box center [516, 74] width 208 height 15
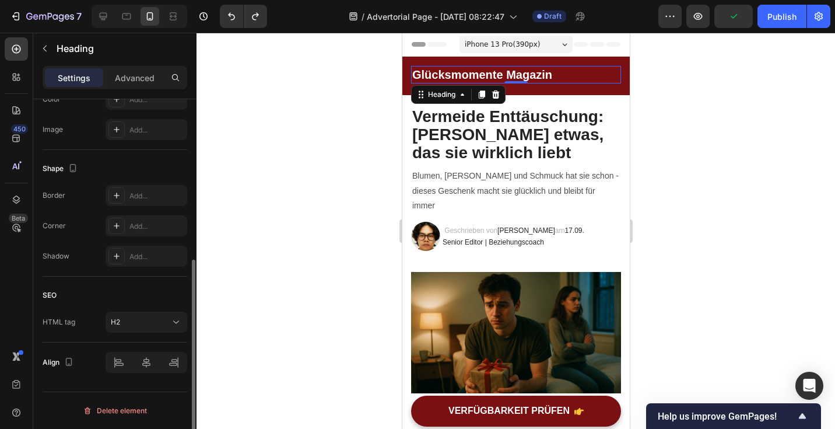
scroll to position [0, 0]
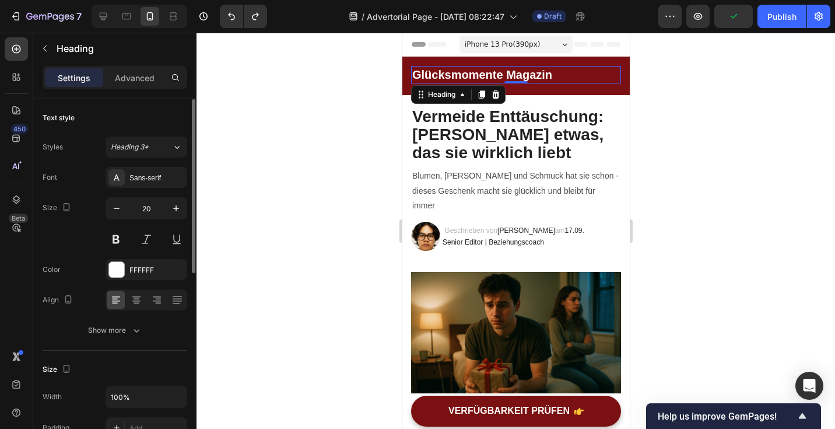
click at [387, 134] on div at bounding box center [516, 231] width 639 height 396
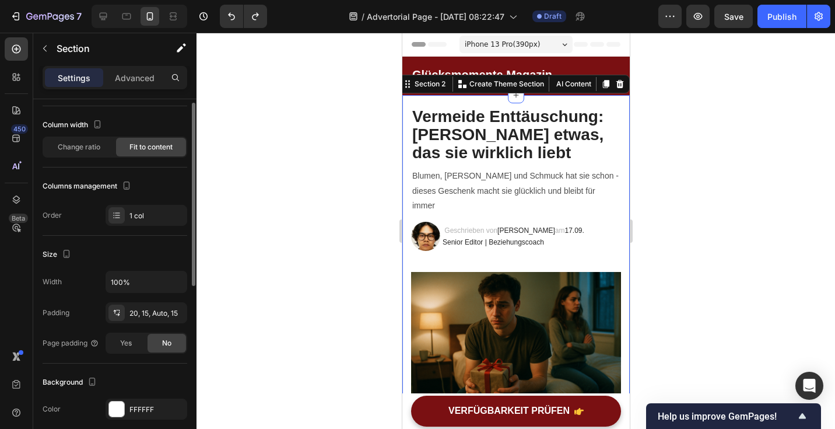
scroll to position [55, 0]
click at [142, 314] on div "20, 15, Auto, 15" at bounding box center [146, 312] width 34 height 10
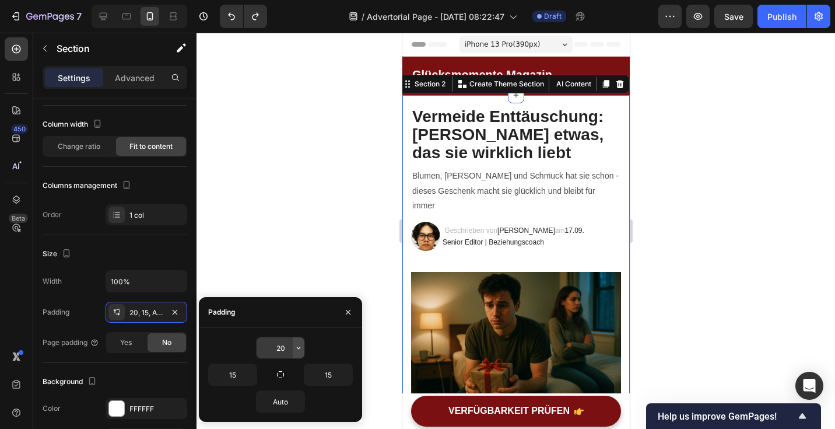
click at [299, 347] on icon "button" at bounding box center [298, 347] width 3 height 2
click at [281, 346] on input "20" at bounding box center [281, 347] width 48 height 21
click at [285, 346] on input "20" at bounding box center [281, 347] width 48 height 21
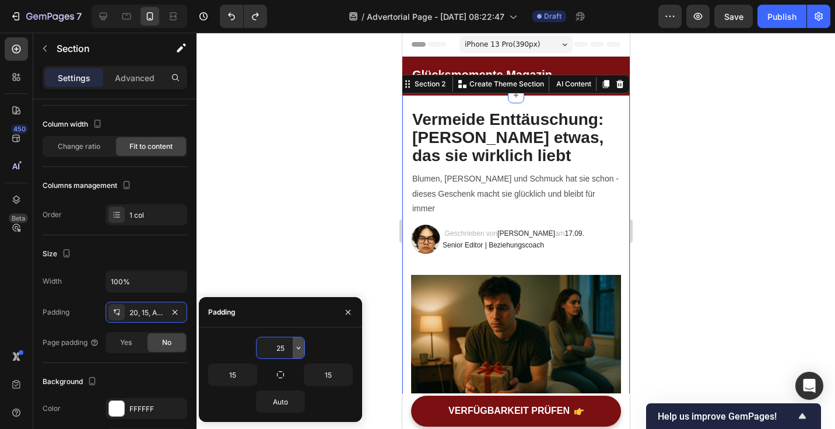
type input "25"
click at [317, 215] on div at bounding box center [516, 231] width 639 height 396
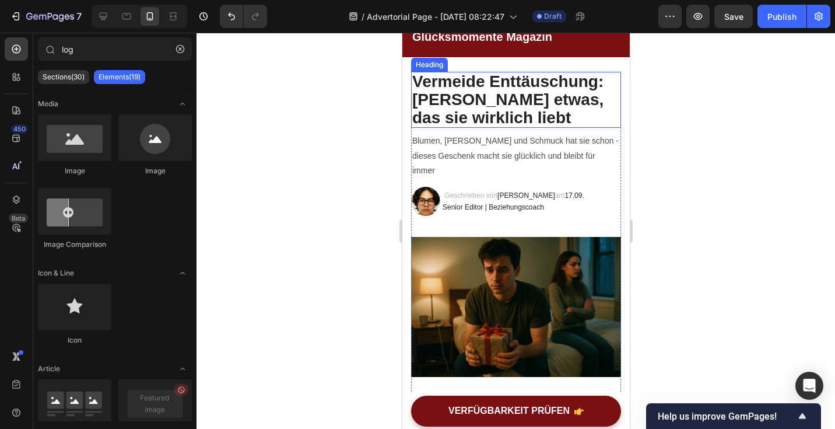
scroll to position [44, 0]
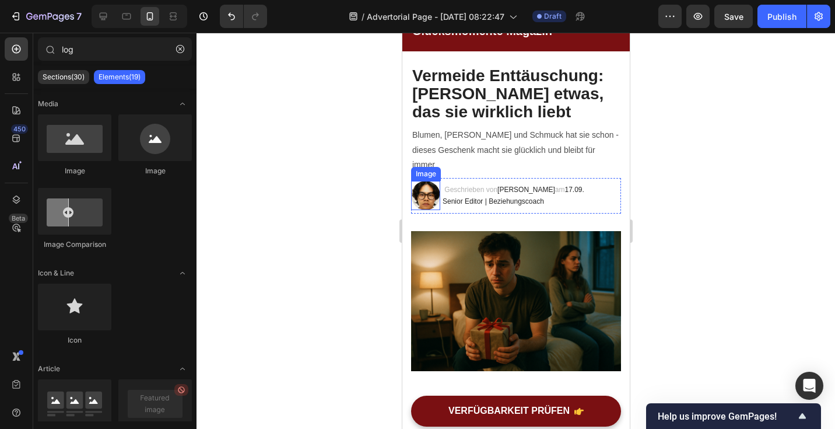
click at [420, 181] on img at bounding box center [425, 195] width 29 height 29
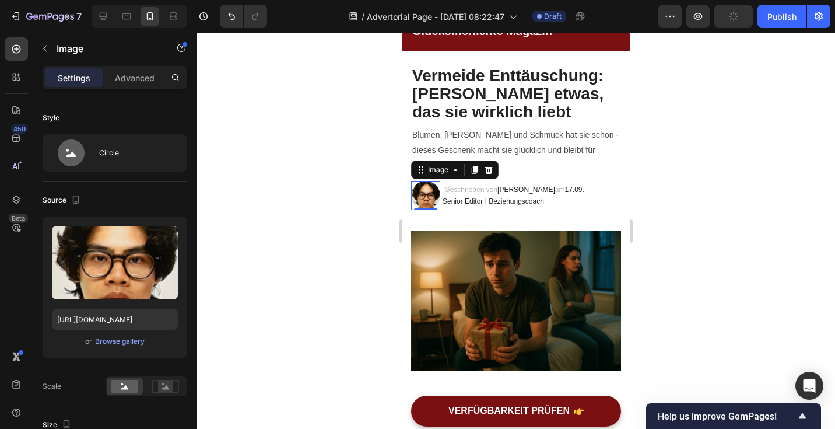
click at [382, 285] on div at bounding box center [516, 231] width 639 height 396
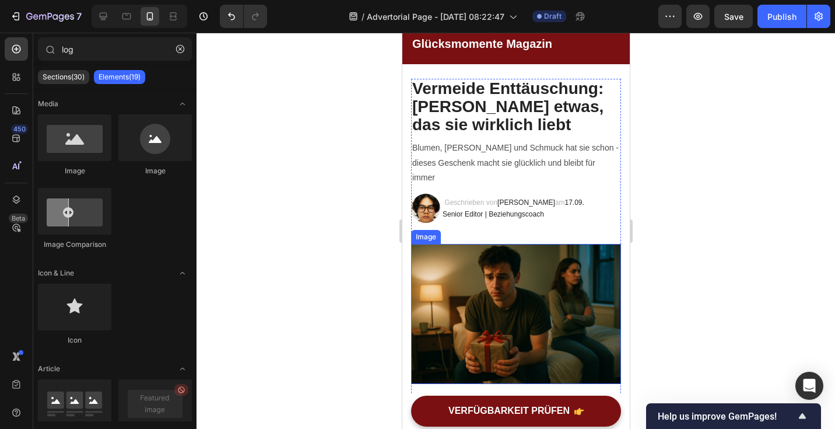
scroll to position [0, 0]
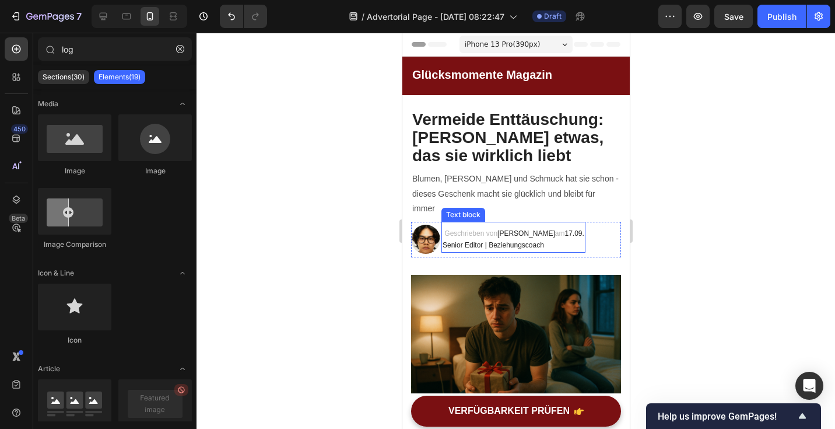
click at [517, 229] on span "[PERSON_NAME]" at bounding box center [526, 233] width 58 height 8
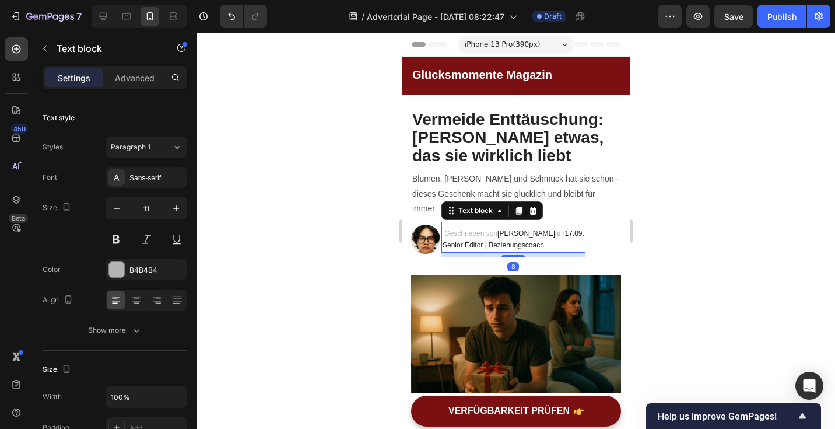
click at [517, 229] on span "[PERSON_NAME]" at bounding box center [526, 233] width 58 height 8
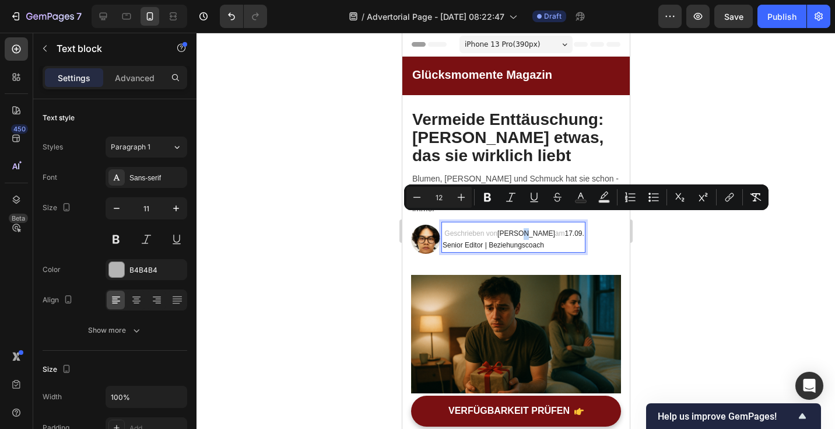
click at [517, 229] on span "[PERSON_NAME]" at bounding box center [526, 233] width 58 height 8
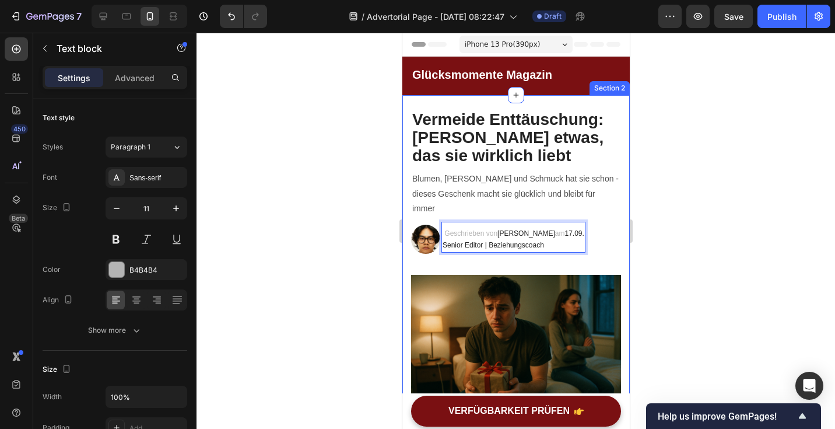
click at [686, 210] on div at bounding box center [516, 231] width 639 height 396
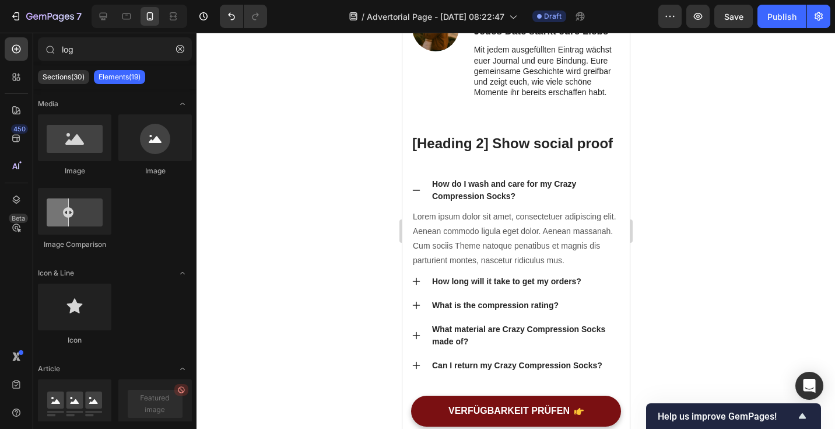
scroll to position [3596, 0]
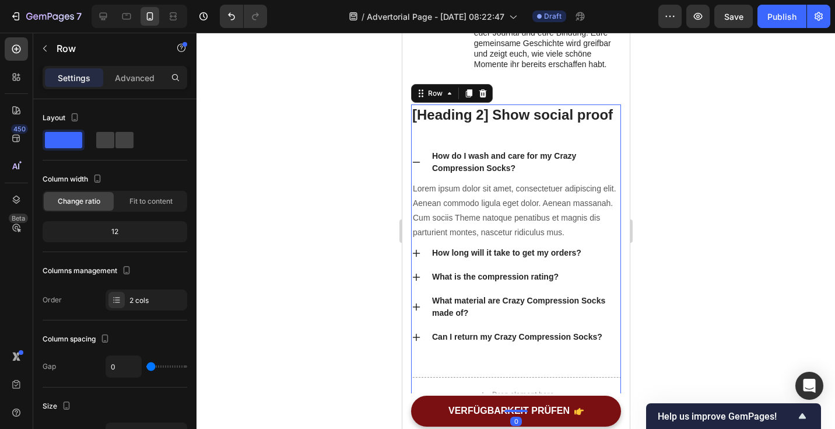
click at [618, 139] on div "[Heading 2] Show social proof Heading How do I wash and care for my Crazy Compr…" at bounding box center [516, 240] width 210 height 272
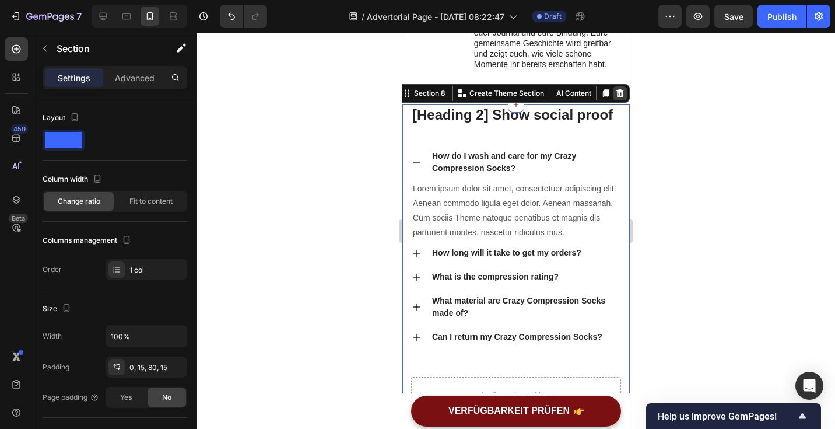
click at [624, 92] on div at bounding box center [619, 93] width 14 height 14
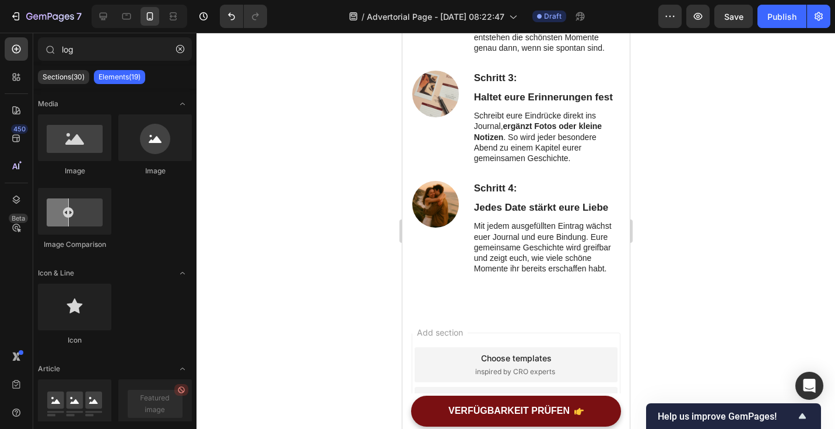
scroll to position [3519, 0]
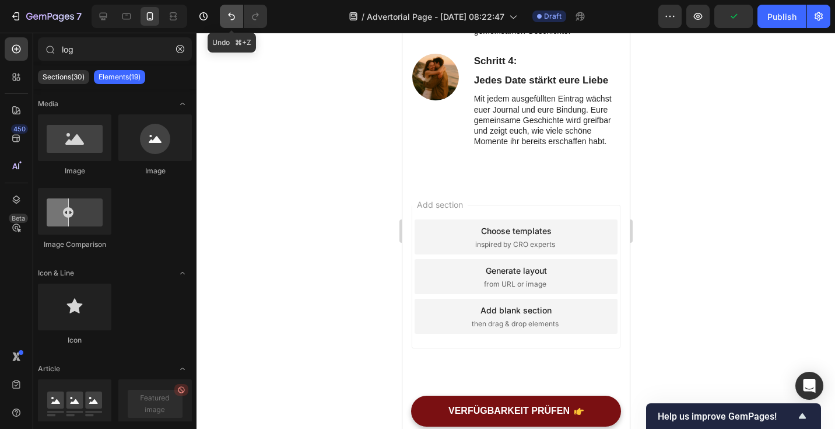
click at [231, 20] on icon "Undo/Redo" at bounding box center [231, 17] width 7 height 8
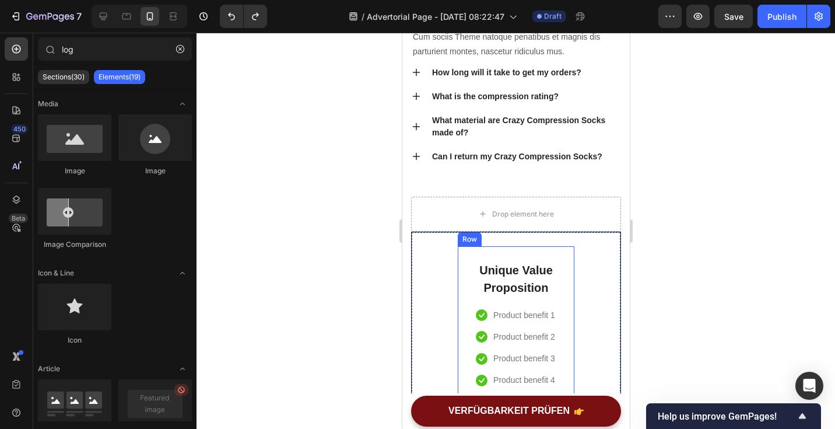
scroll to position [3743, 0]
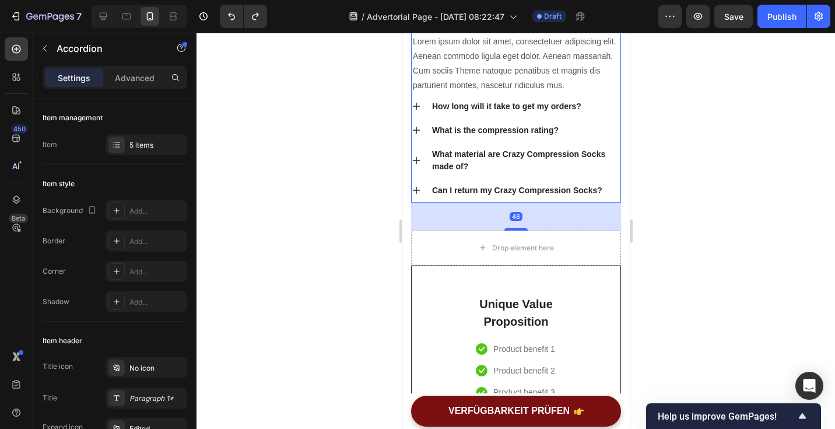
click at [609, 180] on div "Can I return my Crazy Compression Socks?" at bounding box center [515, 190] width 209 height 24
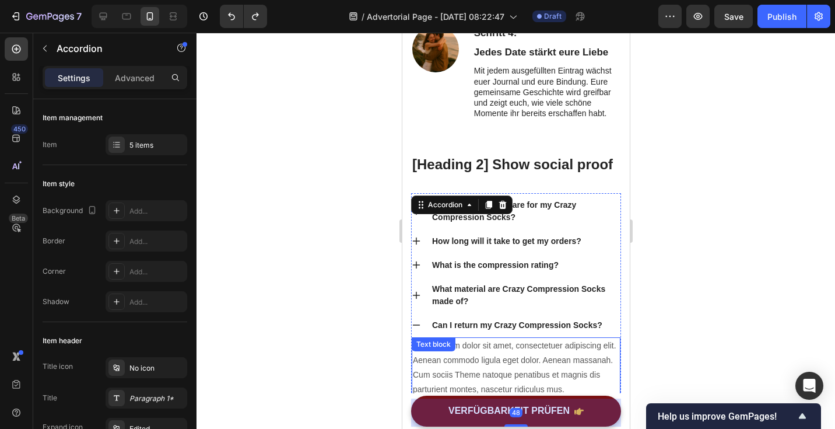
scroll to position [3536, 0]
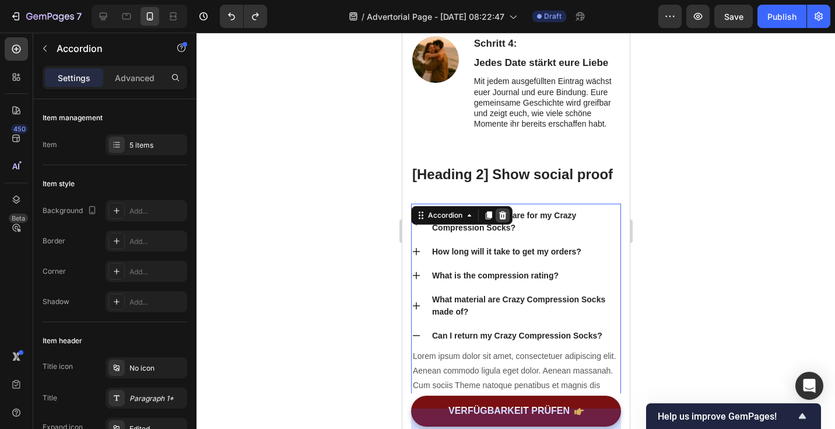
click at [502, 213] on icon at bounding box center [503, 215] width 8 height 8
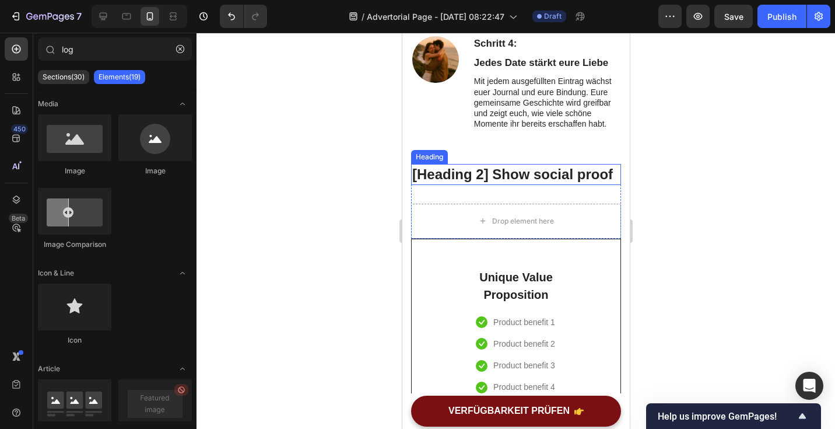
click at [518, 178] on p "[Heading 2] Show social proof" at bounding box center [516, 174] width 208 height 18
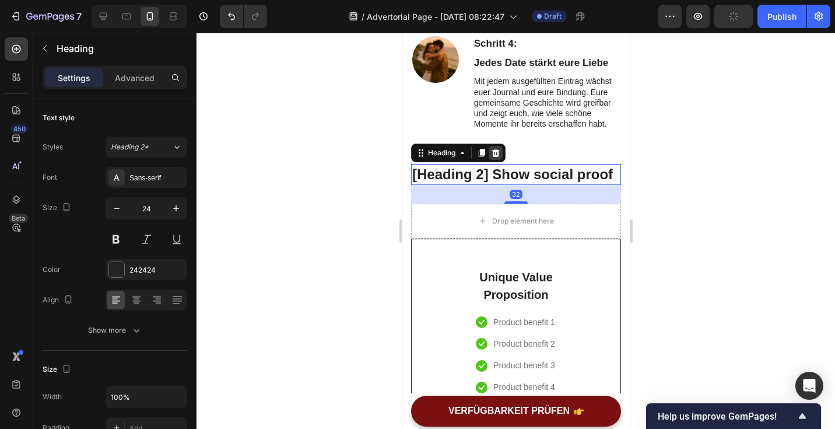
click at [495, 152] on icon at bounding box center [494, 152] width 9 height 9
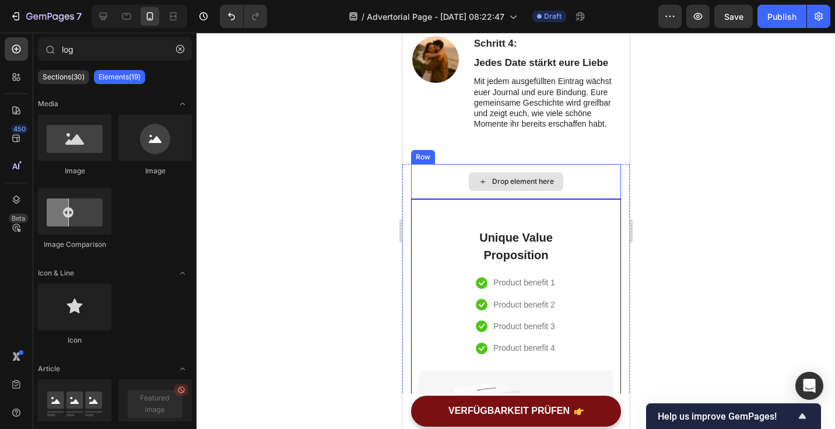
click at [441, 190] on div "Drop element here" at bounding box center [516, 181] width 210 height 35
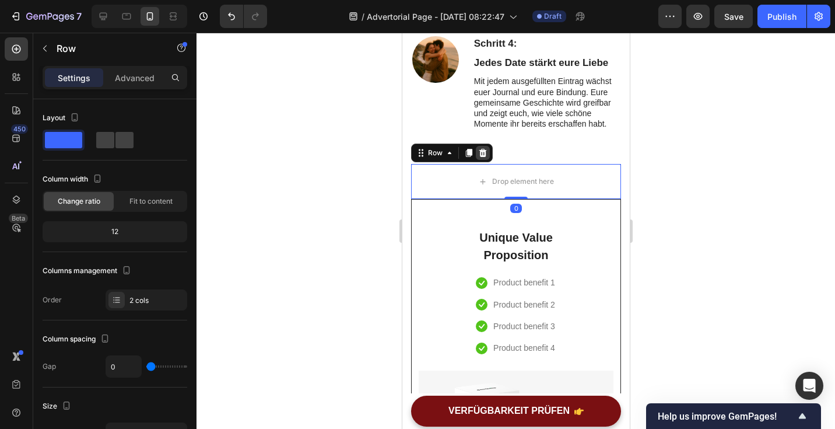
click at [484, 154] on icon at bounding box center [483, 153] width 8 height 8
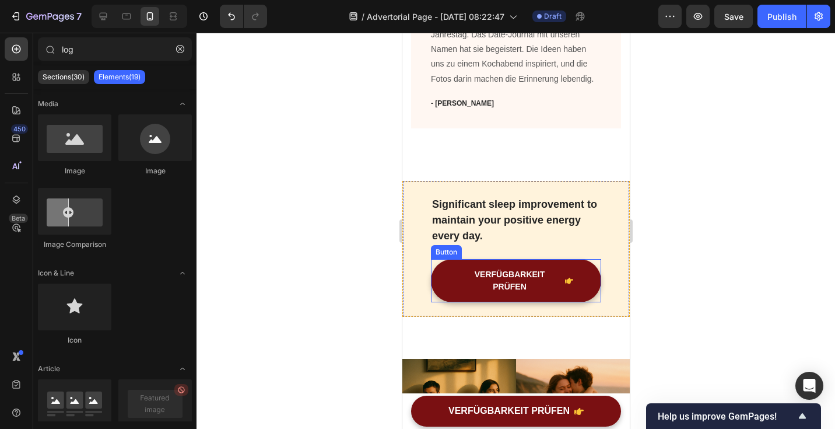
scroll to position [2323, 0]
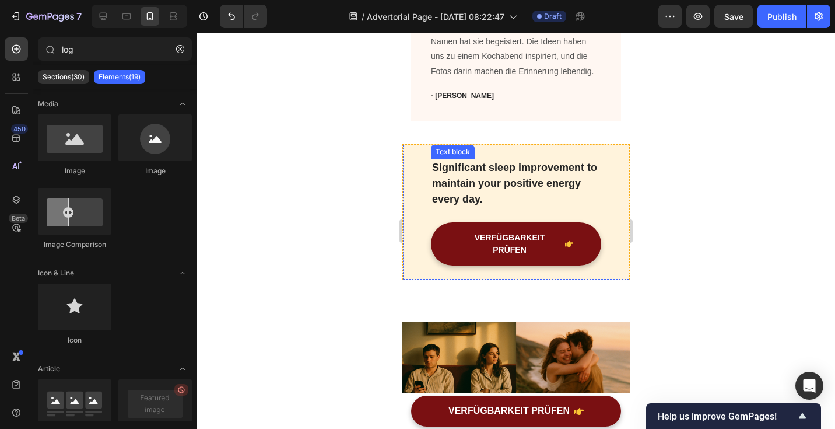
click at [493, 160] on p "Significant sleep improvement to maintain your positive energy every day." at bounding box center [516, 183] width 168 height 47
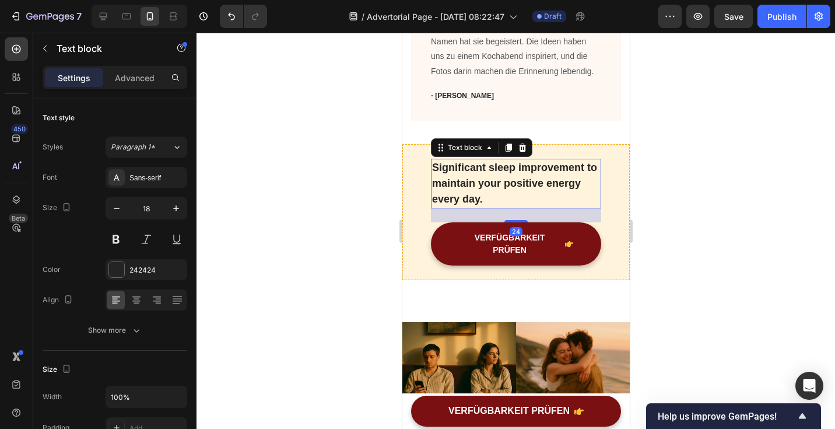
click at [493, 160] on p "Significant sleep improvement to maintain your positive energy every day." at bounding box center [516, 183] width 168 height 47
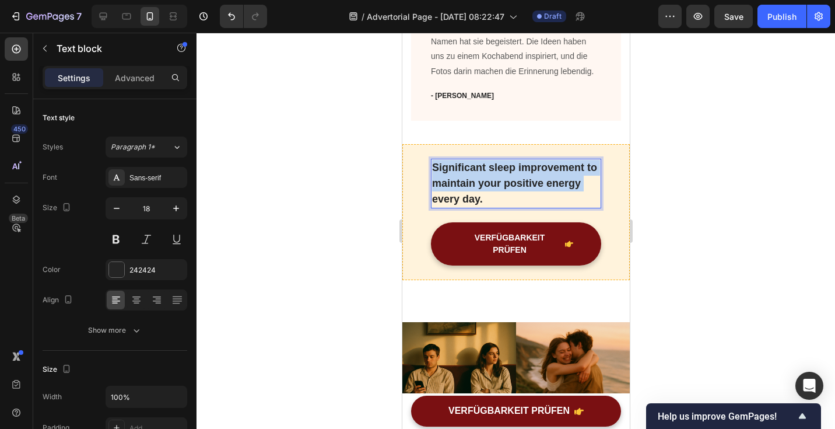
click at [493, 160] on p "Significant sleep improvement to maintain your positive energy every day." at bounding box center [516, 183] width 168 height 47
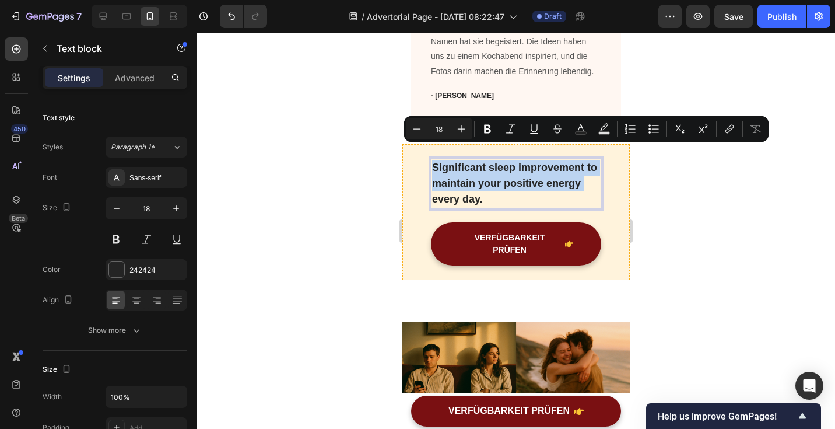
click at [493, 160] on p "Significant sleep improvement to maintain your positive energy every day." at bounding box center [516, 183] width 168 height 47
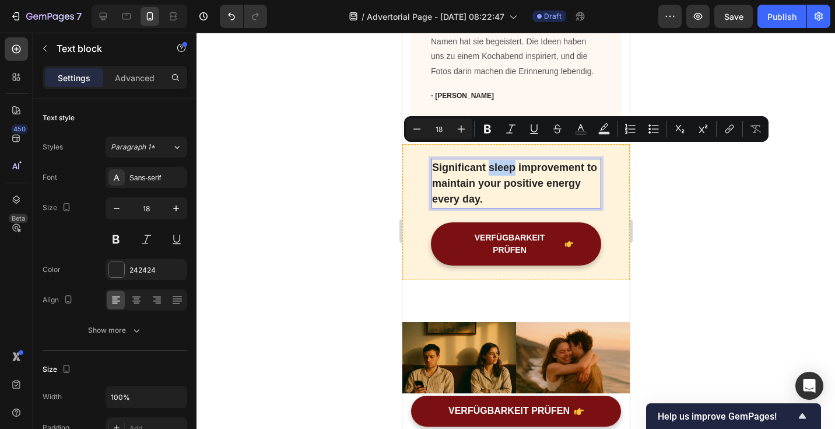
click at [493, 160] on p "Significant sleep improvement to maintain your positive energy every day." at bounding box center [516, 183] width 168 height 47
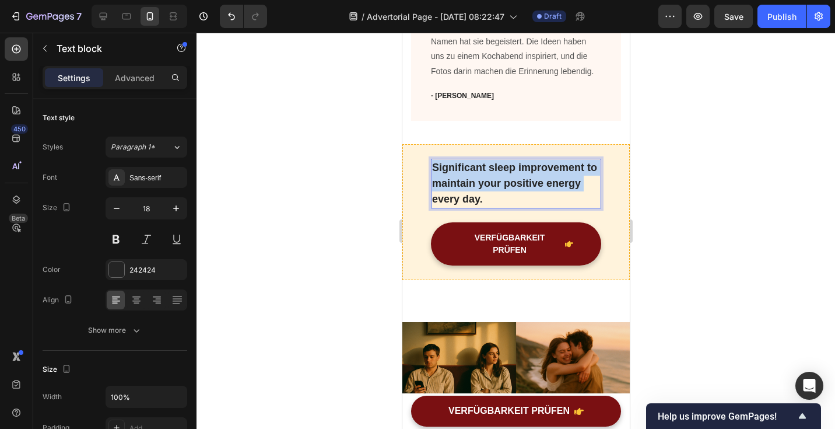
click at [493, 160] on p "Significant sleep improvement to maintain your positive energy every day." at bounding box center [516, 183] width 168 height 47
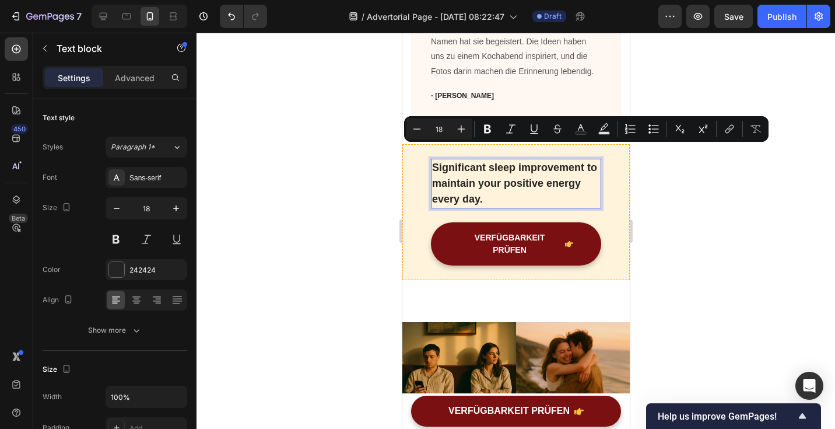
click at [492, 187] on p "Significant sleep improvement to maintain your positive energy every day." at bounding box center [516, 183] width 168 height 47
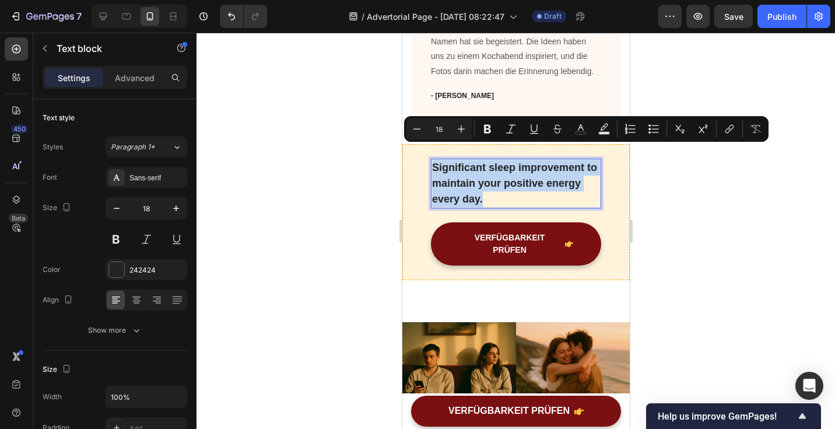
drag, startPoint x: 491, startPoint y: 185, endPoint x: 438, endPoint y: 145, distance: 67.0
click at [438, 159] on div "Significant sleep improvement to maintain your positive energy every day." at bounding box center [515, 184] width 170 height 50
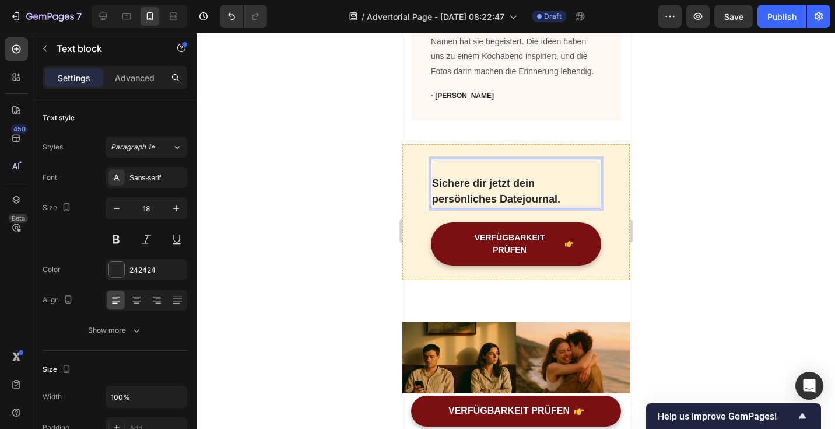
click at [434, 176] on p "Sichere dir jetzt dein persönliches Datejournal." at bounding box center [516, 191] width 168 height 31
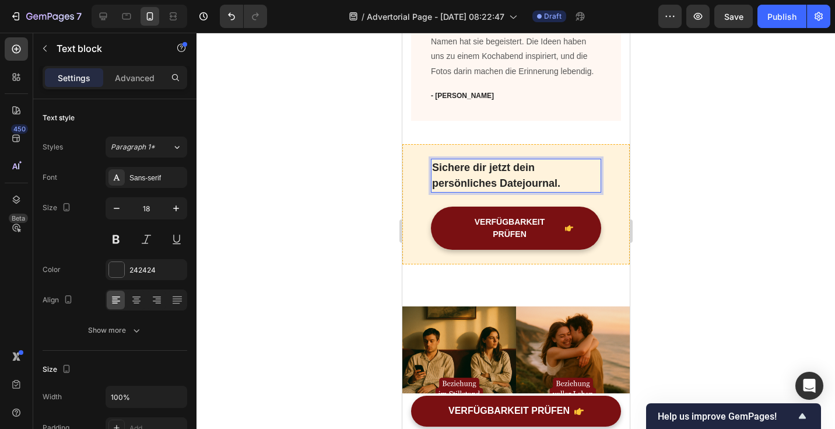
click at [770, 202] on div at bounding box center [516, 231] width 639 height 396
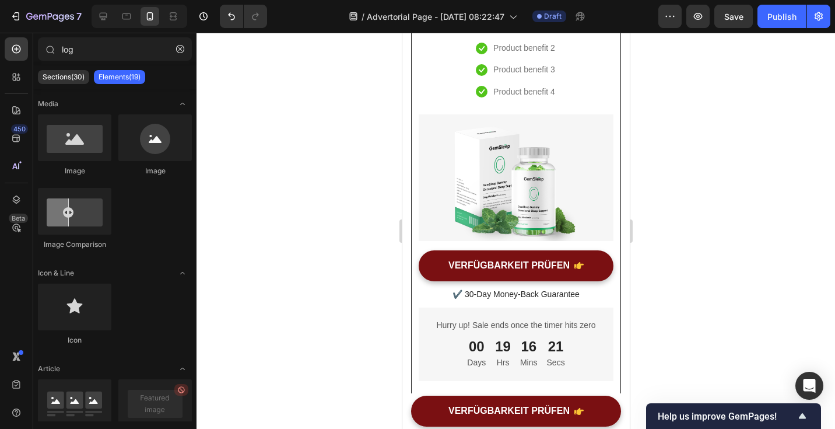
scroll to position [3695, 0]
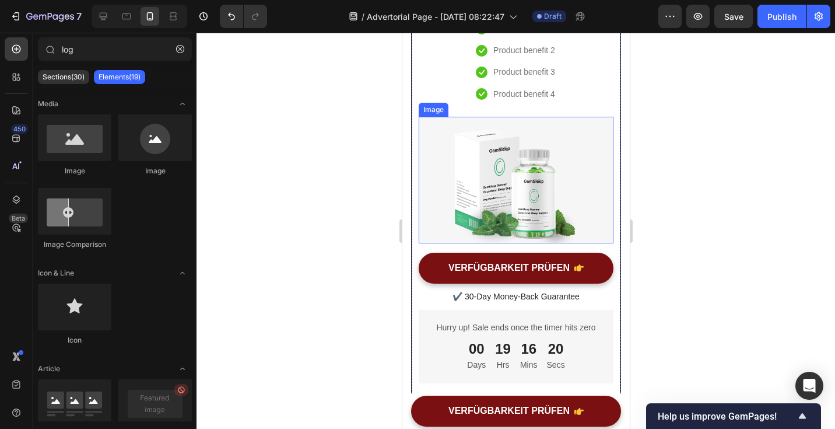
click at [544, 199] on img at bounding box center [515, 180] width 195 height 127
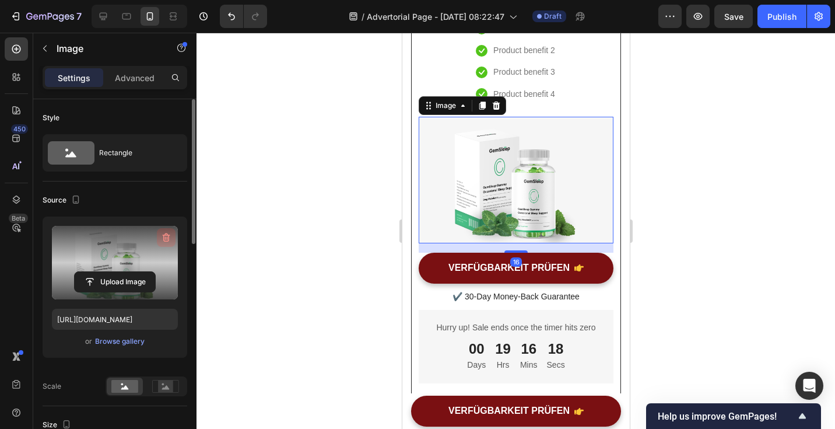
click at [169, 241] on icon "button" at bounding box center [166, 238] width 12 height 12
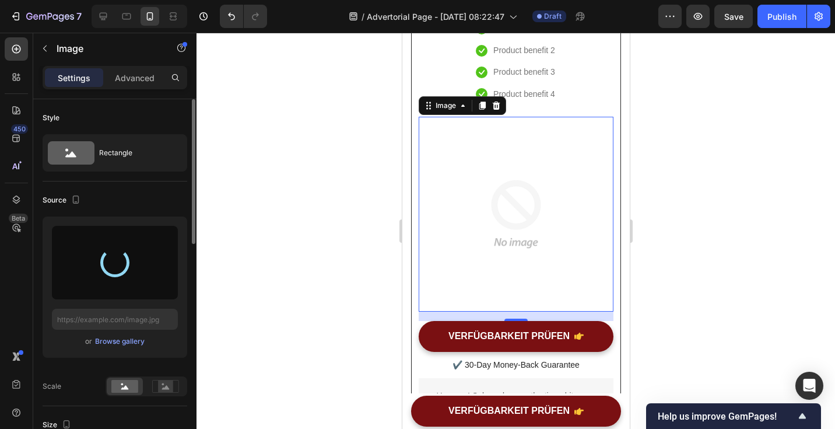
type input "https://cdn.shopify.com/s/files/1/0781/1160/5031/files/gempages_584727396620436…"
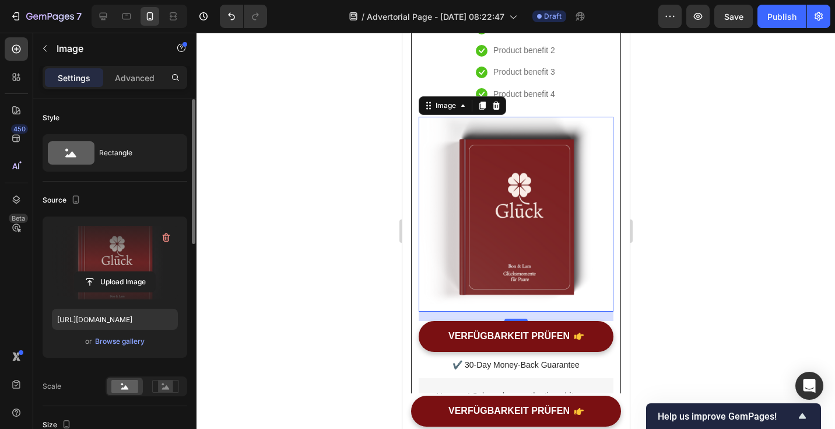
click at [686, 234] on div at bounding box center [516, 231] width 639 height 396
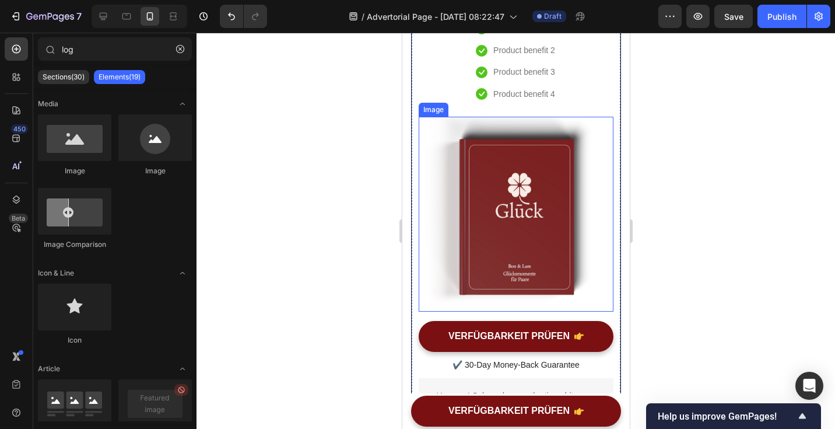
click at [555, 225] on img at bounding box center [515, 214] width 195 height 195
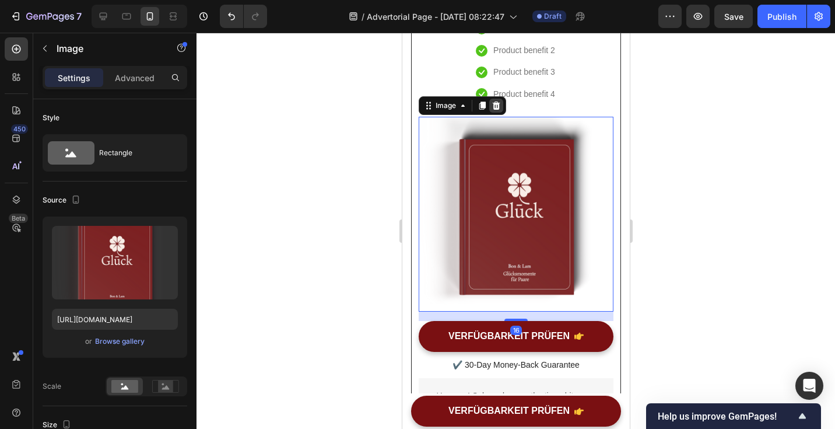
click at [492, 109] on icon at bounding box center [495, 105] width 9 height 9
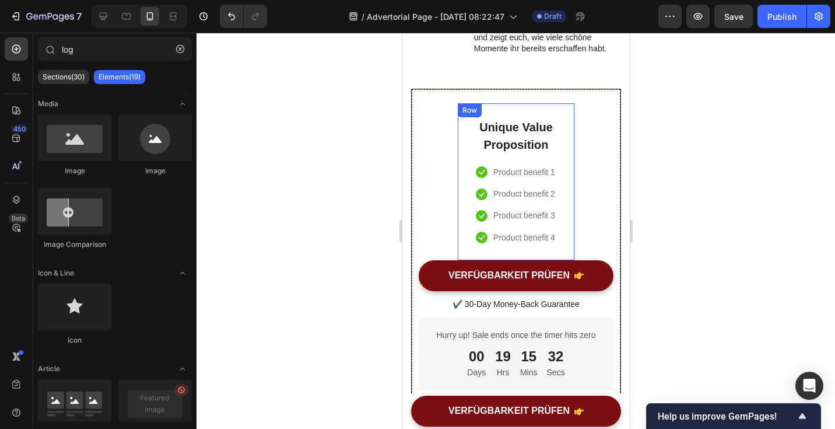
scroll to position [3535, 0]
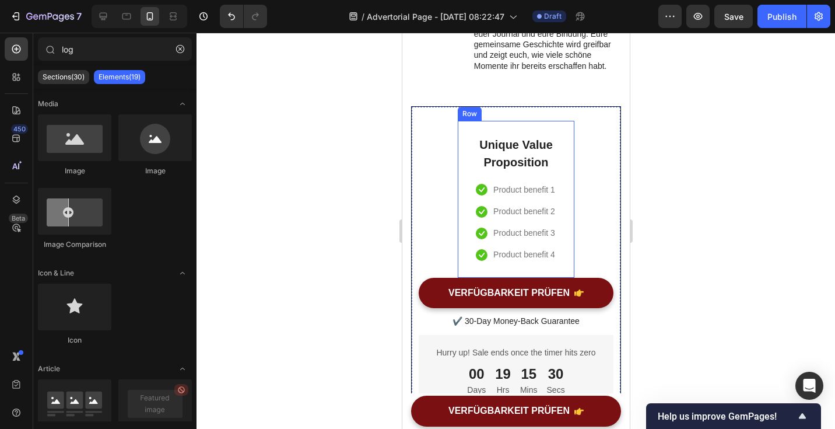
click at [520, 125] on div "Unique Value Proposition Heading Icon Product benefit 1 Text block Icon Product…" at bounding box center [515, 199] width 117 height 157
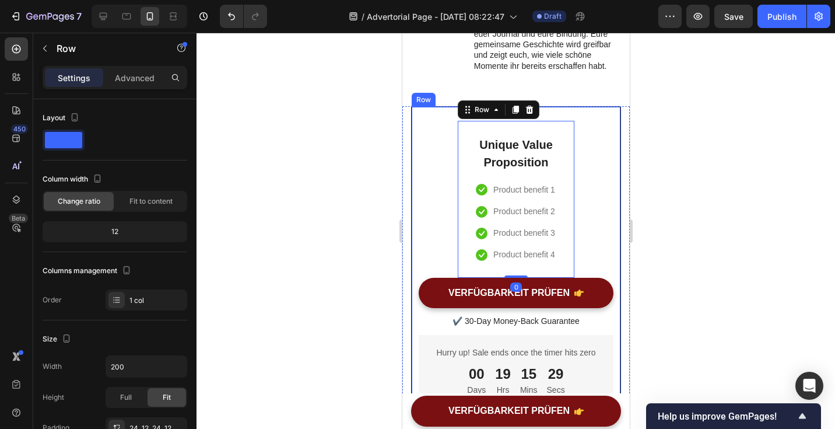
scroll to position [55, 0]
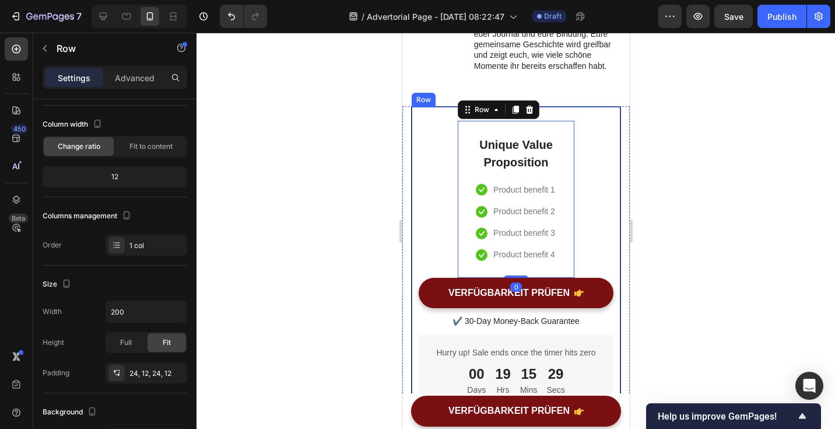
click at [604, 206] on div "Unique Value Proposition Heading Icon Product benefit 1 Text block Icon Product…" at bounding box center [515, 264] width 195 height 287
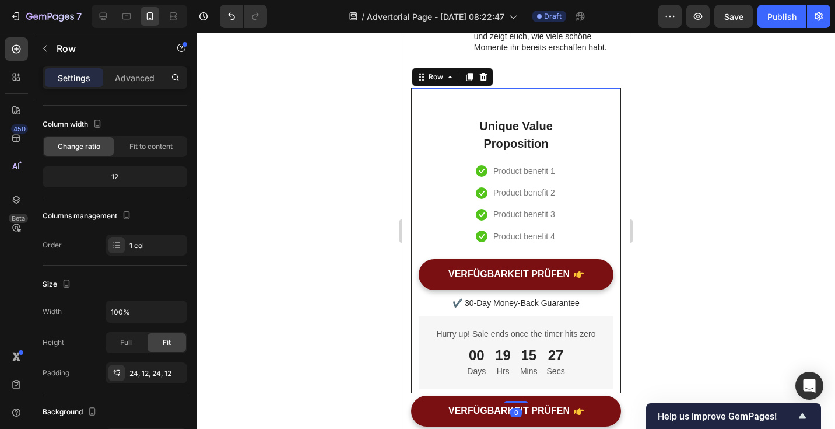
scroll to position [3542, 0]
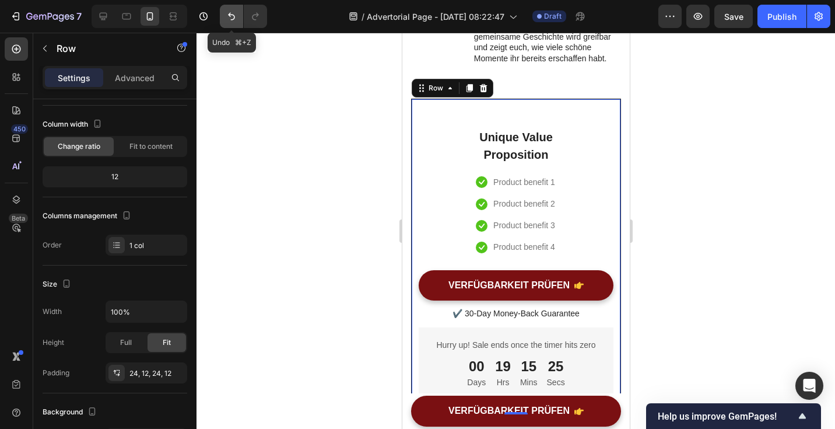
click at [223, 19] on button "Undo/Redo" at bounding box center [231, 16] width 23 height 23
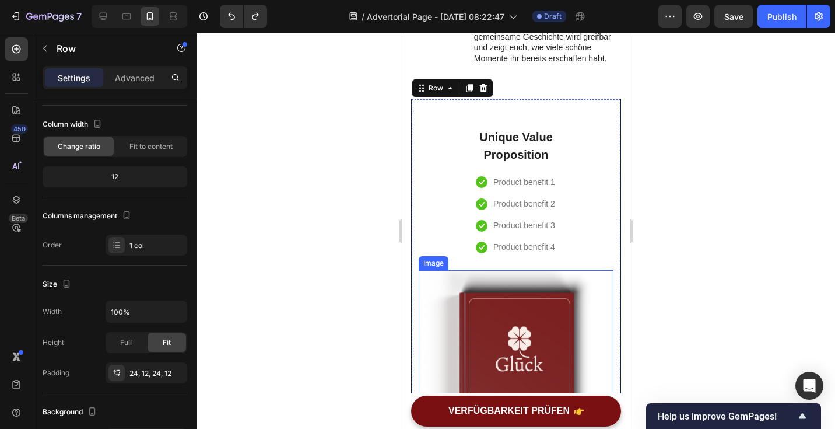
click at [502, 333] on img at bounding box center [515, 367] width 195 height 195
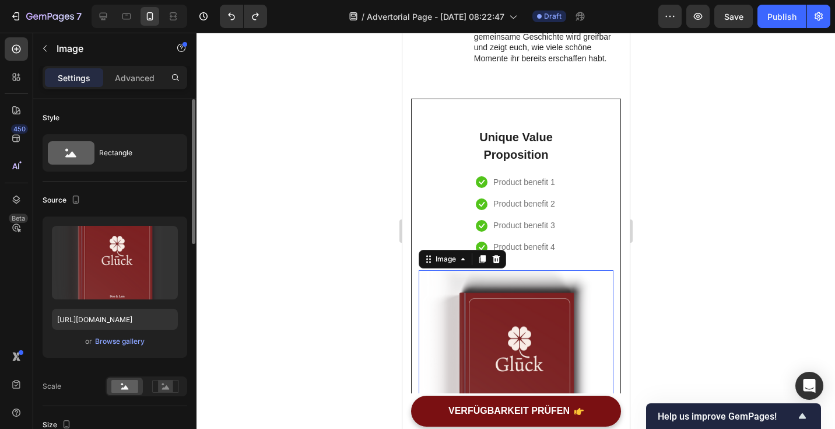
scroll to position [3616, 0]
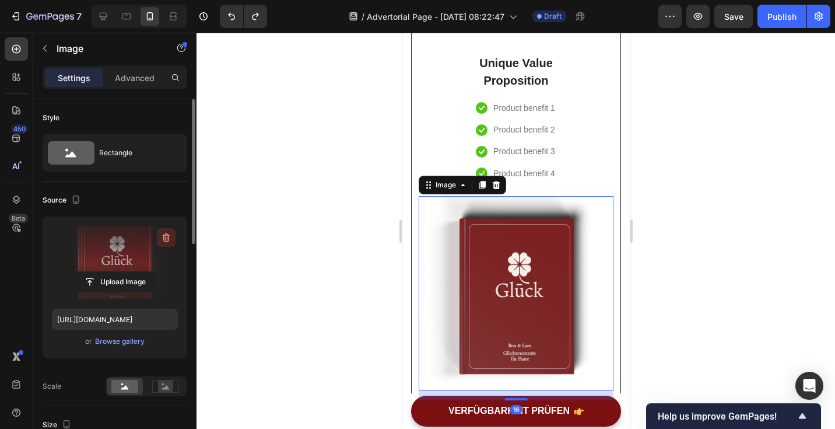
click at [166, 237] on icon "button" at bounding box center [166, 238] width 12 height 12
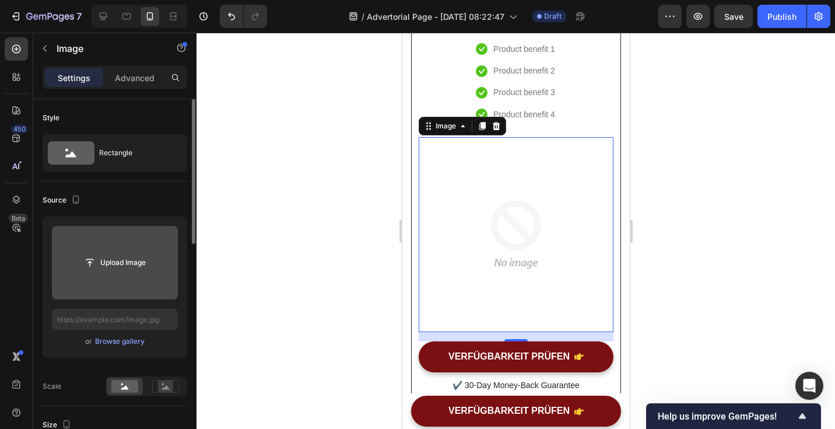
scroll to position [3676, 0]
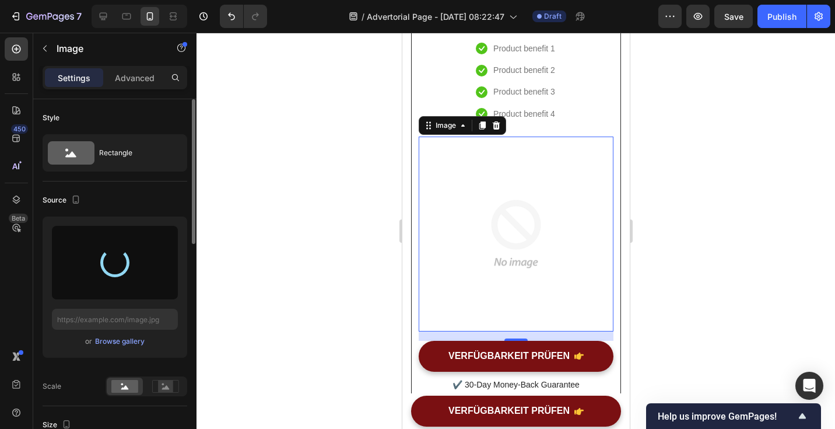
type input "https://cdn.shopify.com/s/files/1/0781/1160/5031/files/gempages_584727396620436…"
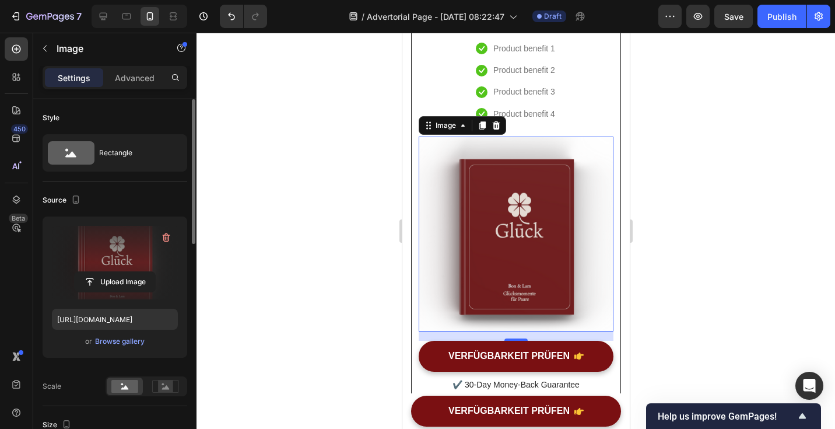
click at [706, 286] on div at bounding box center [516, 231] width 639 height 396
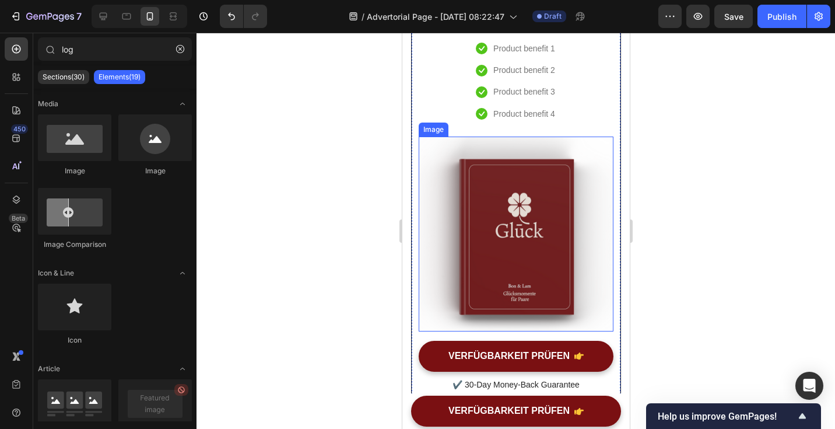
click at [496, 182] on img at bounding box center [515, 233] width 195 height 195
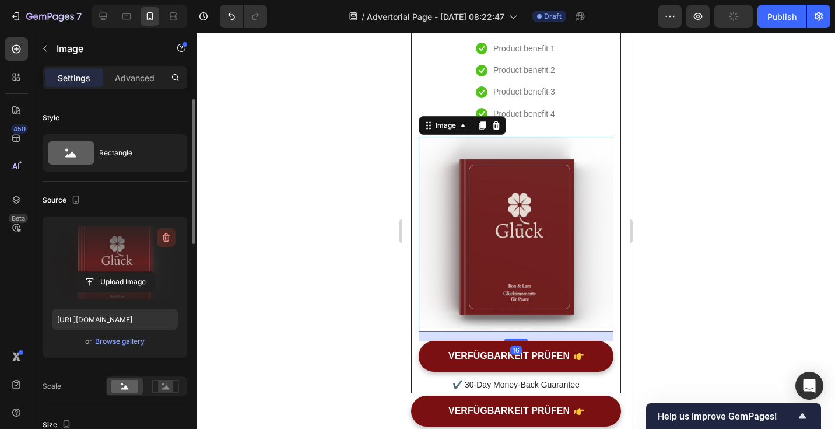
click at [171, 232] on icon "button" at bounding box center [166, 238] width 12 height 12
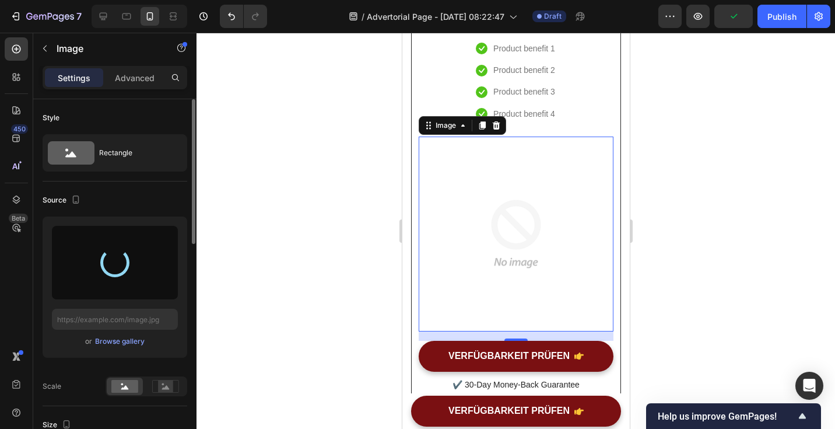
type input "https://cdn.shopify.com/s/files/1/0781/1160/5031/files/gempages_584727396620436…"
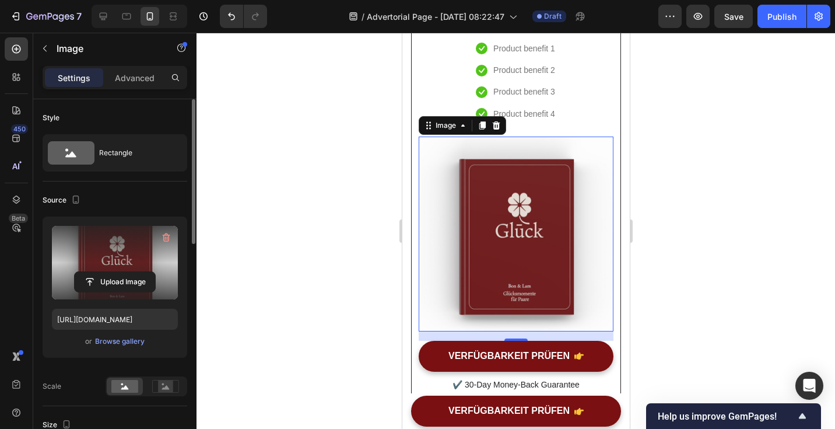
click at [721, 185] on div at bounding box center [516, 231] width 639 height 396
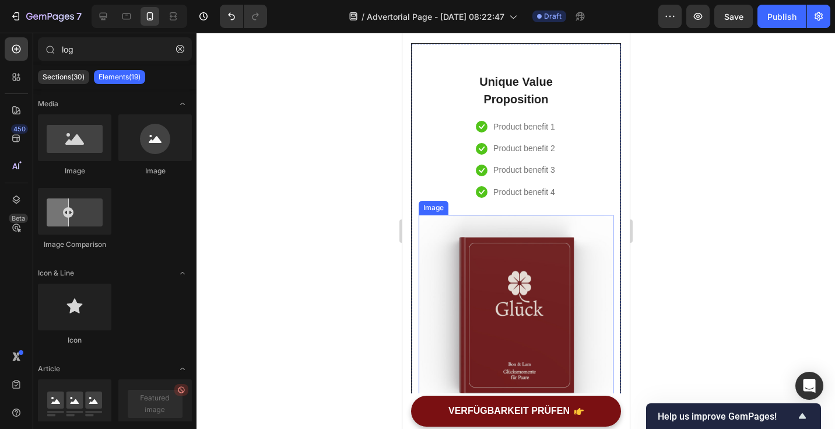
scroll to position [3590, 0]
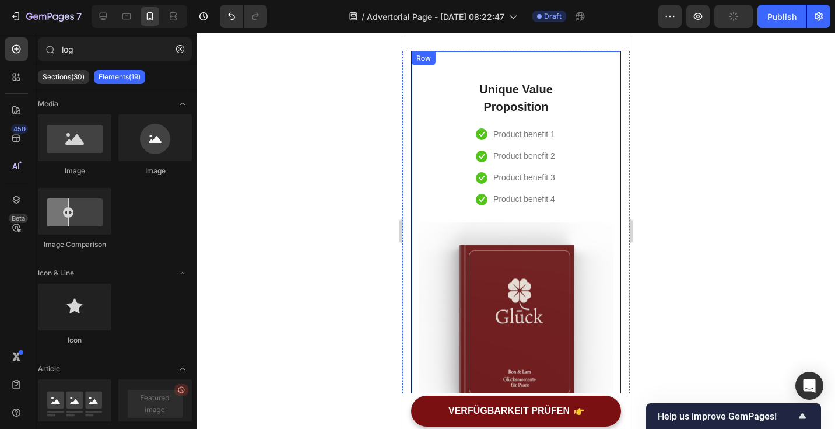
click at [585, 193] on div "Unique Value Proposition Heading Icon Product benefit 1 Text block Icon Product…" at bounding box center [515, 310] width 195 height 491
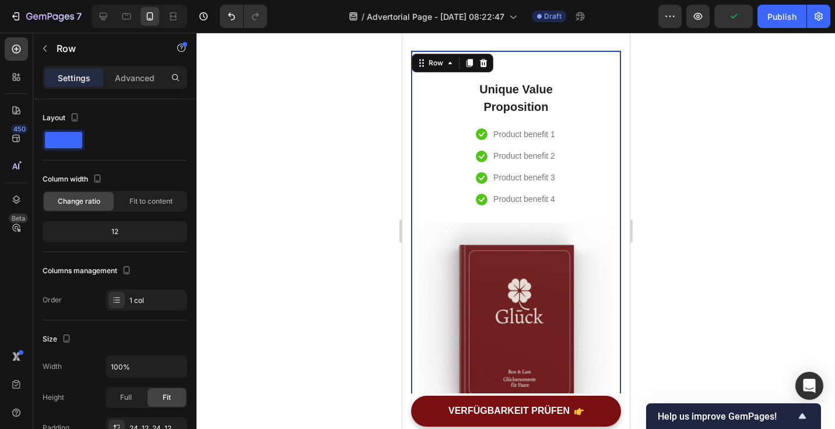
click at [684, 187] on div at bounding box center [516, 231] width 639 height 396
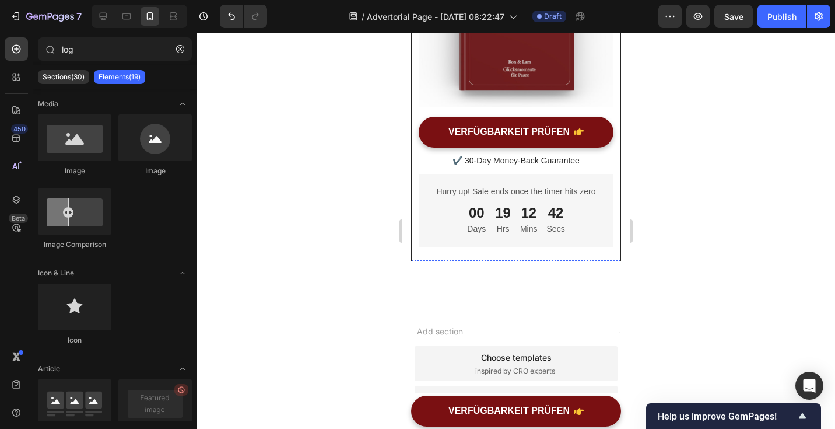
scroll to position [3887, 0]
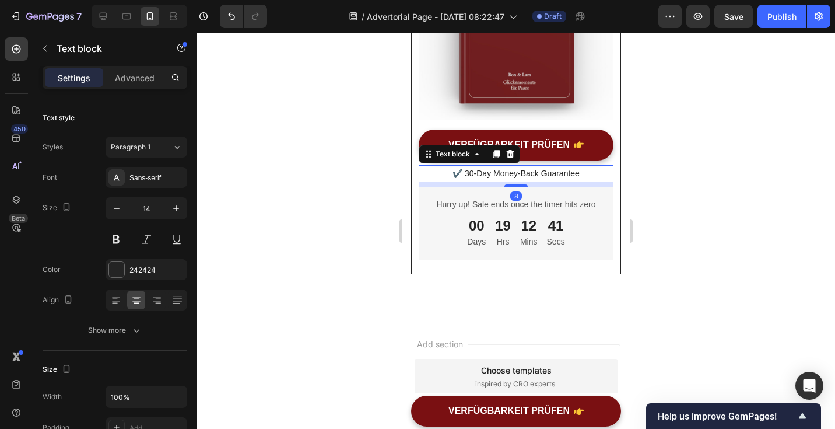
click at [488, 173] on p "✔️ 30-Day Money-Back Guarantee" at bounding box center [515, 173] width 192 height 15
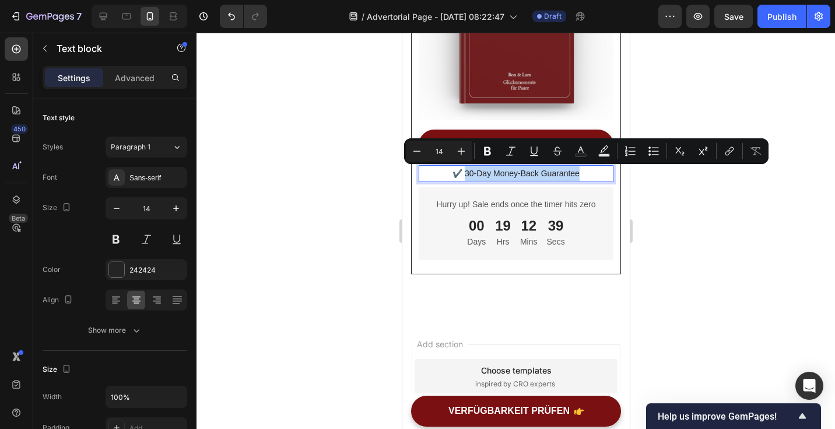
drag, startPoint x: 464, startPoint y: 174, endPoint x: 580, endPoint y: 179, distance: 116.2
click at [580, 179] on p "✔️ 30-Day Money-Back Guarantee" at bounding box center [515, 173] width 192 height 15
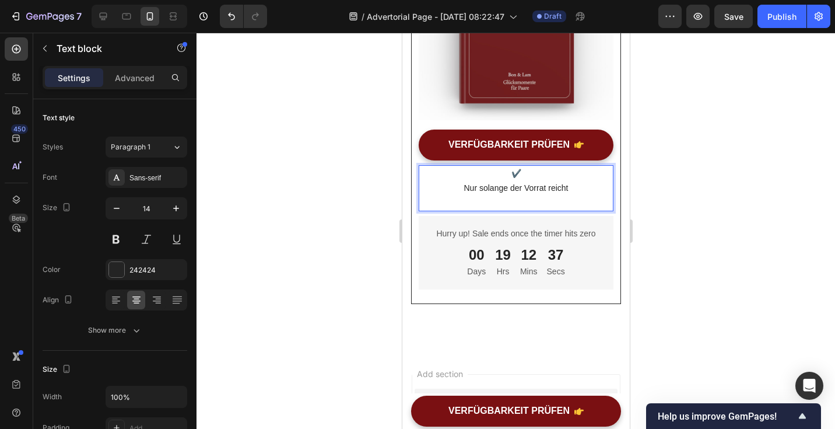
click at [460, 188] on p "Nur solange der Vorrat reicht" at bounding box center [515, 188] width 192 height 15
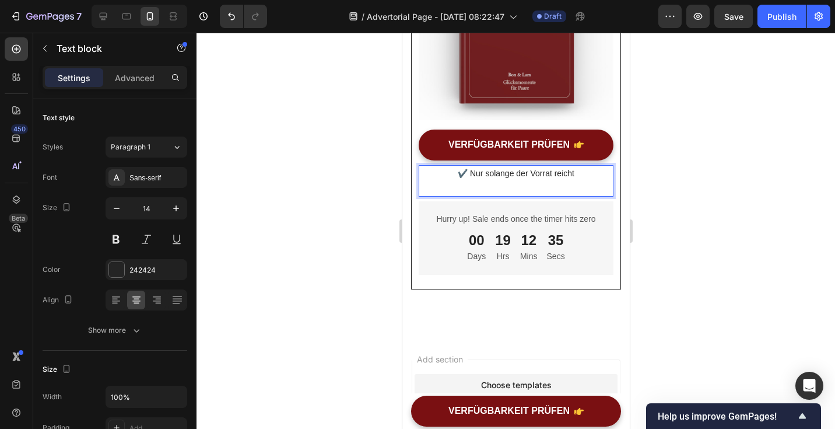
click at [461, 194] on p "Rich Text Editor. Editing area: main" at bounding box center [515, 188] width 192 height 15
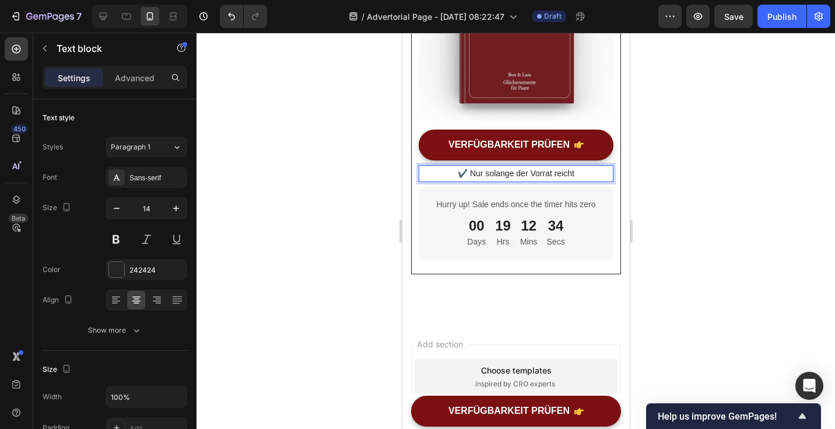
click at [736, 204] on div at bounding box center [516, 231] width 639 height 396
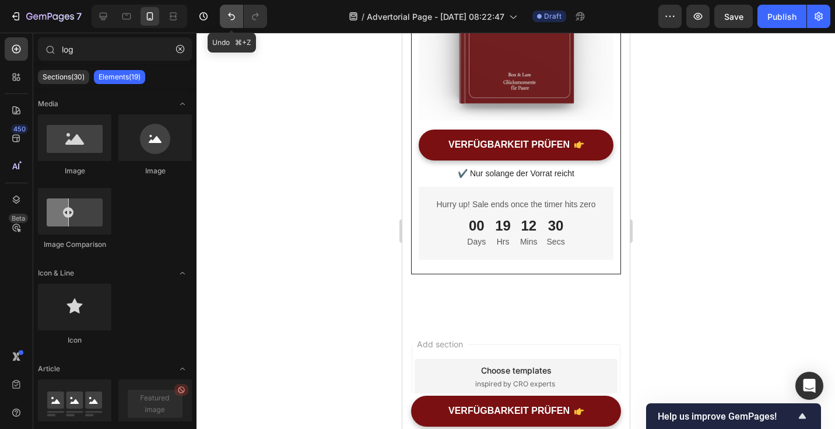
click at [229, 19] on icon "Undo/Redo" at bounding box center [232, 16] width 12 height 12
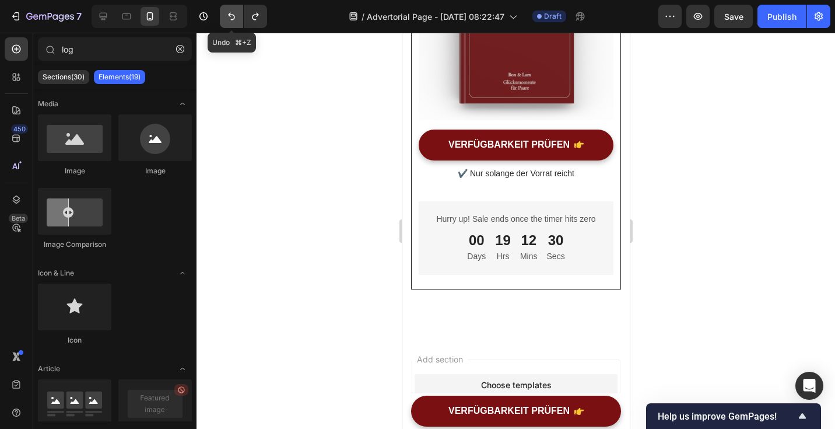
click at [229, 19] on icon "Undo/Redo" at bounding box center [232, 16] width 12 height 12
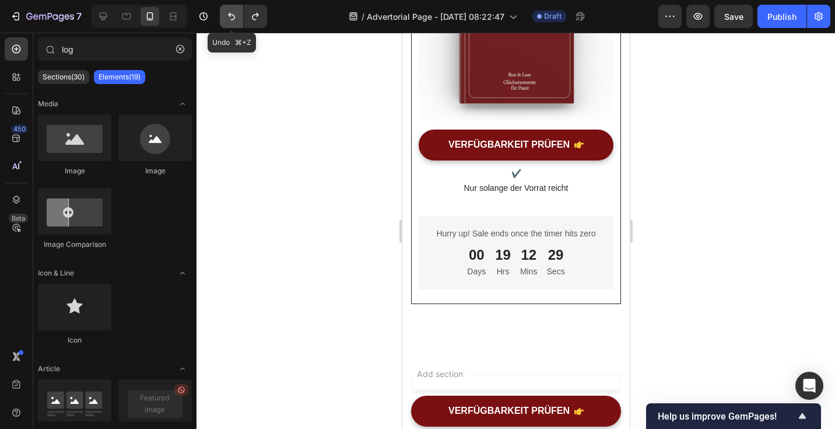
click at [229, 19] on icon "Undo/Redo" at bounding box center [232, 16] width 12 height 12
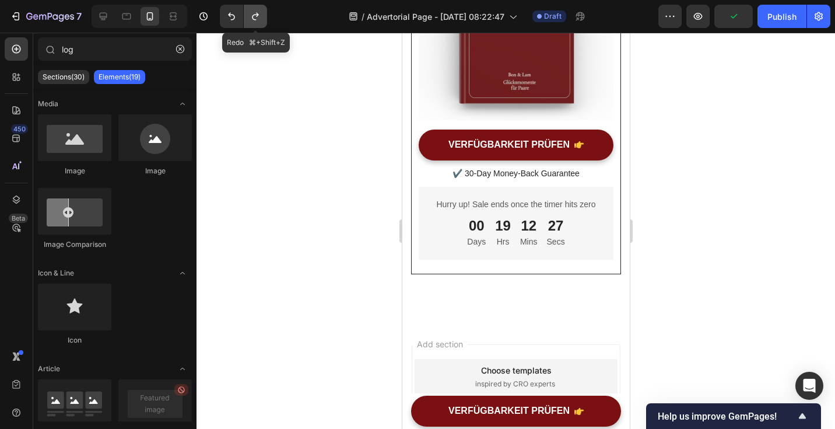
click at [253, 19] on icon "Undo/Redo" at bounding box center [256, 16] width 12 height 12
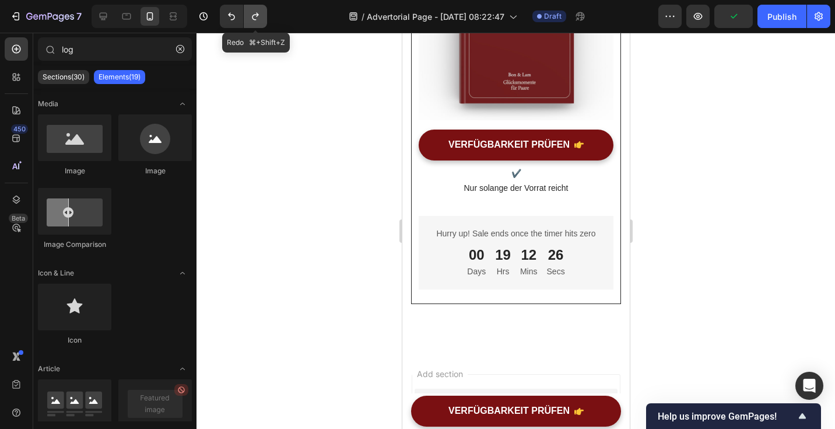
click at [253, 19] on icon "Undo/Redo" at bounding box center [256, 16] width 12 height 12
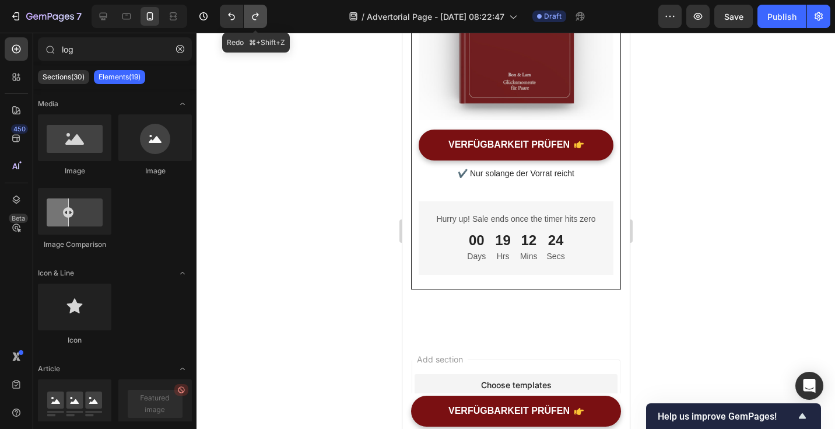
click at [249, 13] on button "Undo/Redo" at bounding box center [255, 16] width 23 height 23
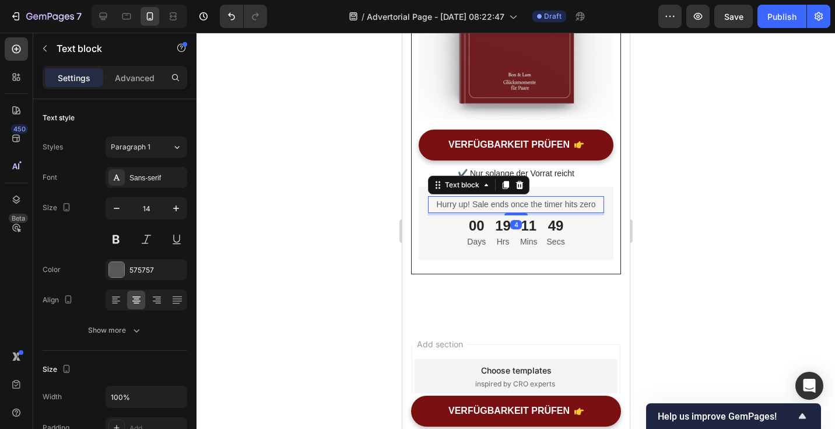
click at [510, 209] on p "Hurry up! Sale ends once the timer hits zero" at bounding box center [516, 204] width 174 height 15
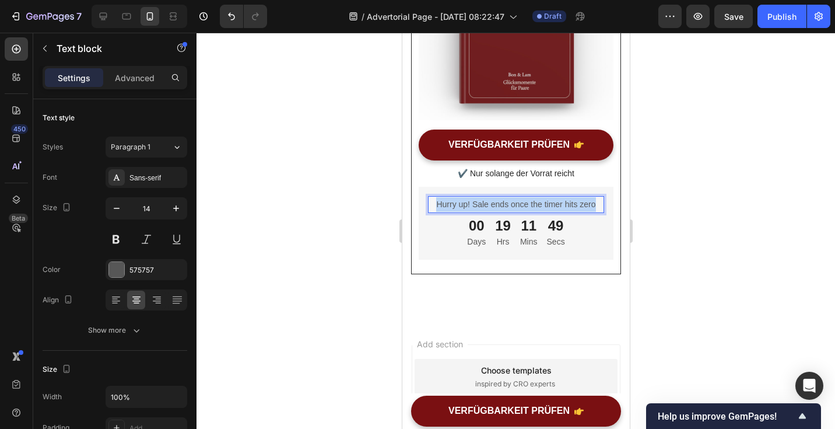
click at [510, 209] on p "Hurry up! Sale ends once the timer hits zero" at bounding box center [516, 204] width 174 height 15
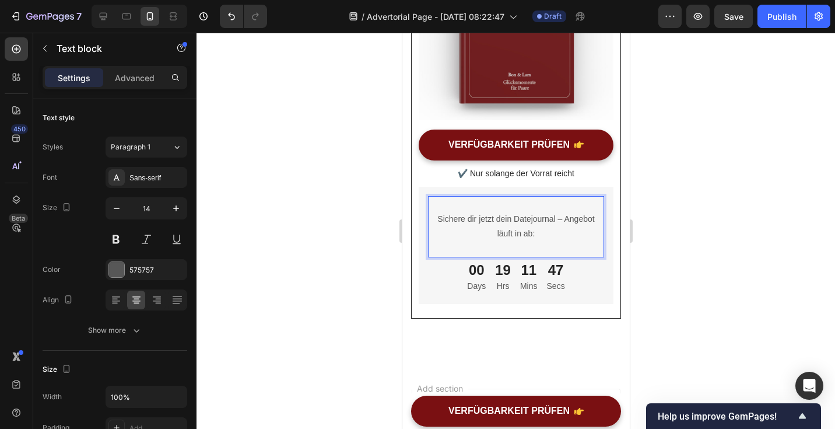
click at [438, 218] on p "Sichere dir jetzt dein Datejournal – Angebot läuft in ab:" at bounding box center [516, 226] width 174 height 29
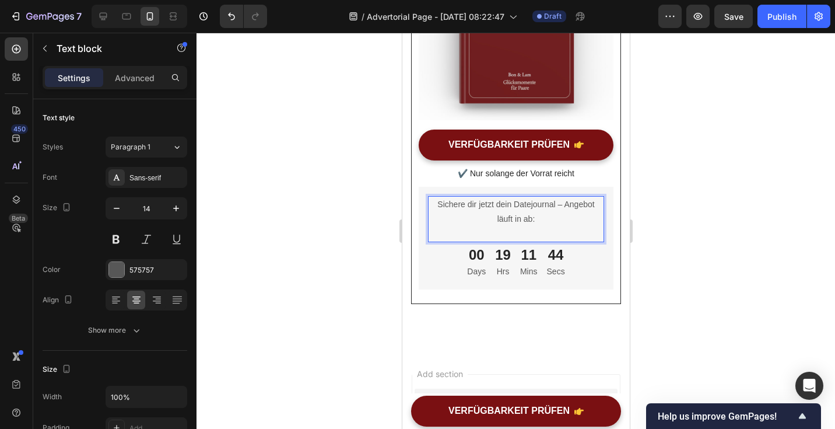
click at [564, 204] on p "Sichere dir jetzt dein Datejournal – Angebot läuft in ab:" at bounding box center [516, 211] width 174 height 29
click at [566, 234] on p "Rich Text Editor. Editing area: main" at bounding box center [516, 233] width 174 height 15
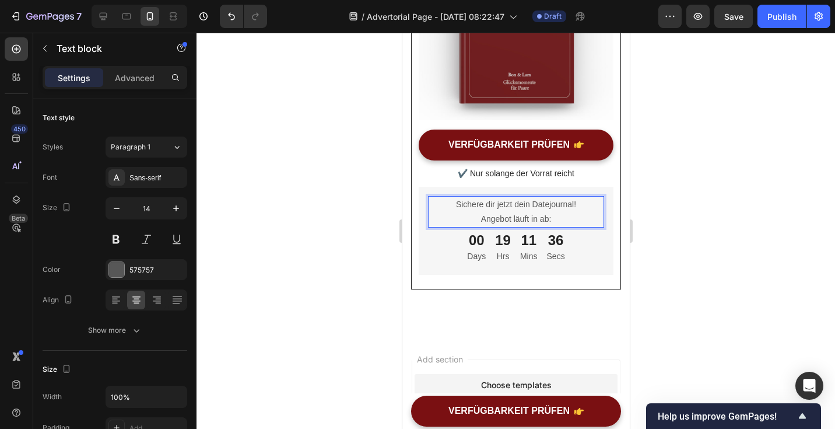
click at [683, 207] on div at bounding box center [516, 231] width 639 height 396
click at [531, 220] on p "Angebot läuft in ab:" at bounding box center [516, 219] width 174 height 15
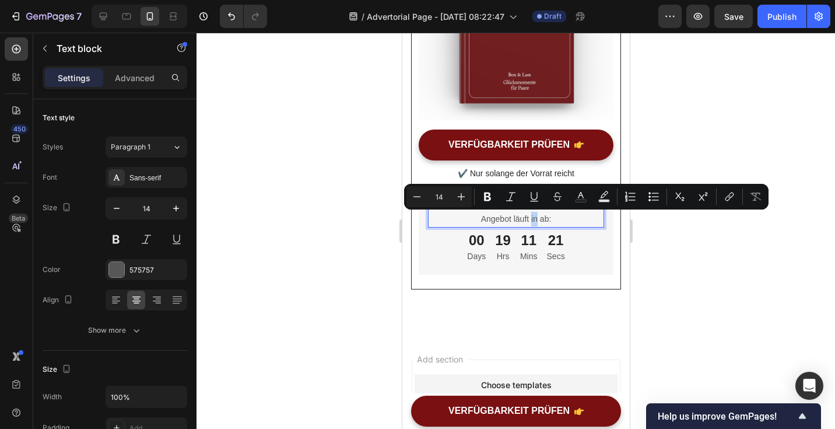
click at [531, 220] on p "Angebot läuft in ab:" at bounding box center [516, 219] width 174 height 15
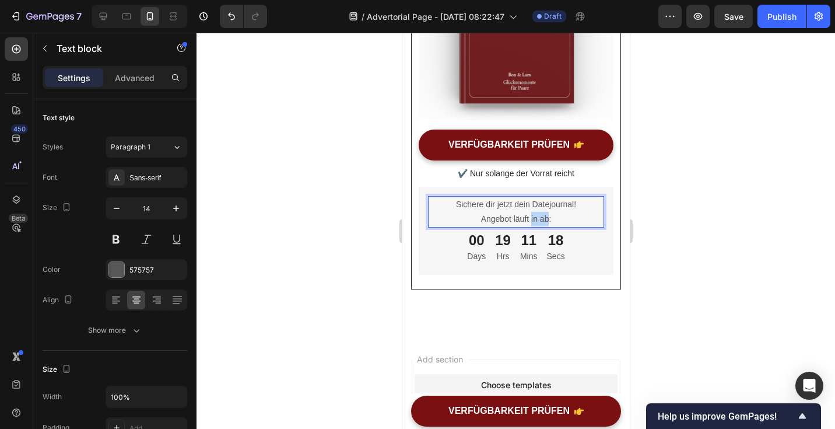
drag, startPoint x: 531, startPoint y: 220, endPoint x: 547, endPoint y: 222, distance: 16.4
click at [547, 222] on p "Angebot läuft in ab:" at bounding box center [516, 219] width 174 height 15
click at [464, 260] on div "00 Days" at bounding box center [476, 247] width 28 height 35
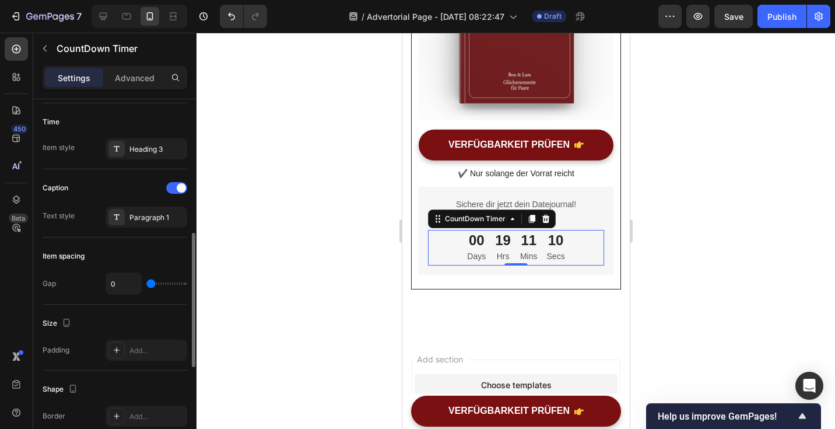
scroll to position [363, 0]
click at [476, 258] on p "Days" at bounding box center [476, 256] width 19 height 15
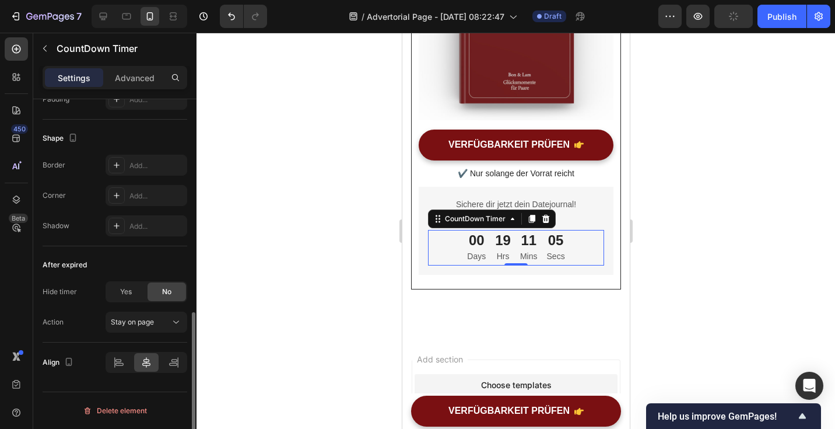
scroll to position [0, 0]
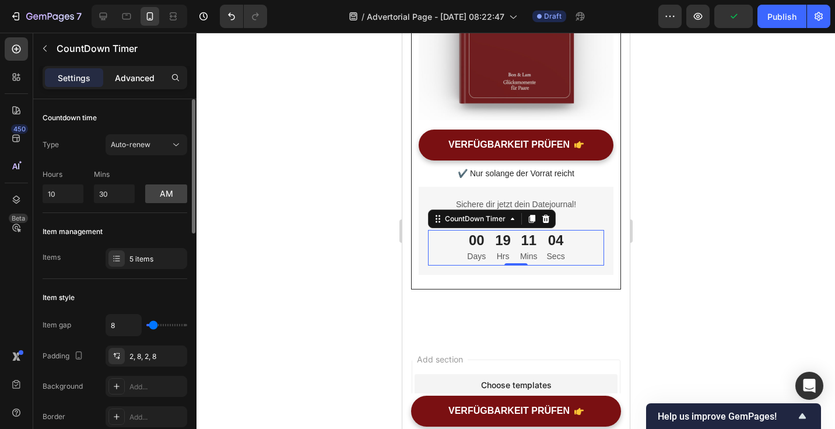
click at [139, 81] on p "Advanced" at bounding box center [135, 78] width 40 height 12
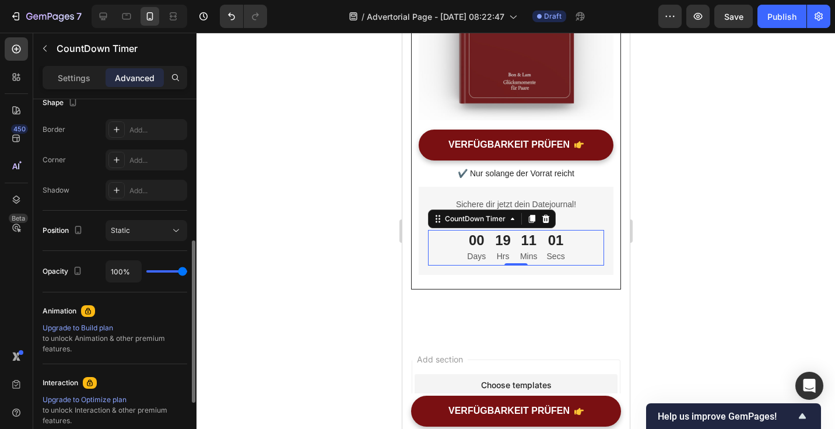
scroll to position [447, 0]
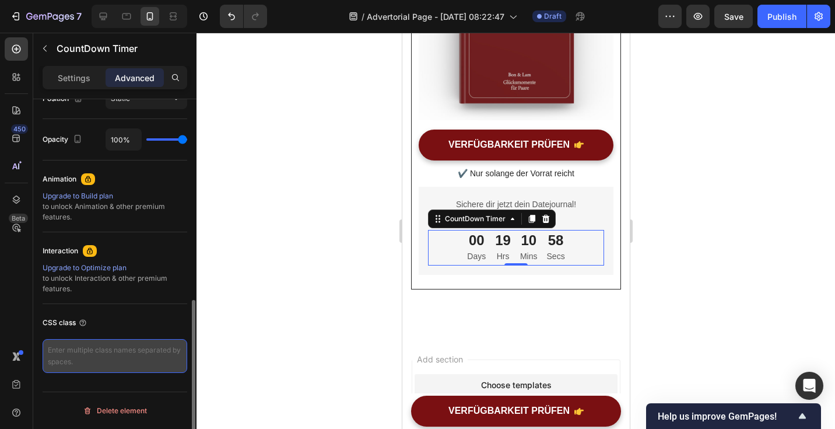
click at [113, 359] on textarea at bounding box center [115, 356] width 145 height 34
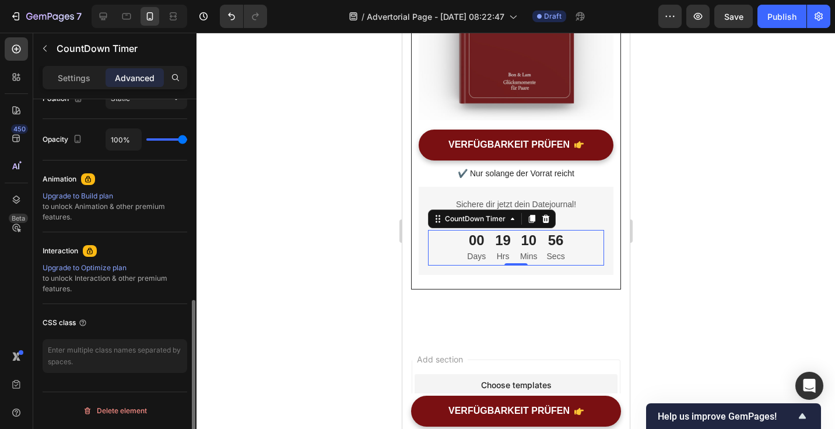
click at [131, 324] on div "CSS class" at bounding box center [115, 322] width 145 height 19
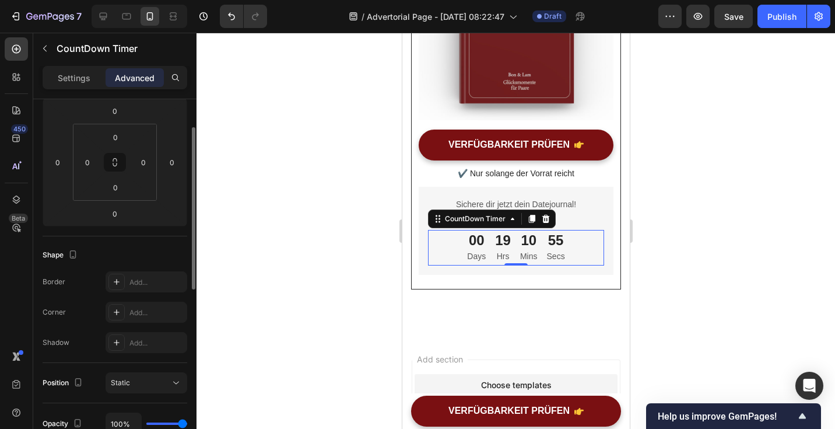
scroll to position [77, 0]
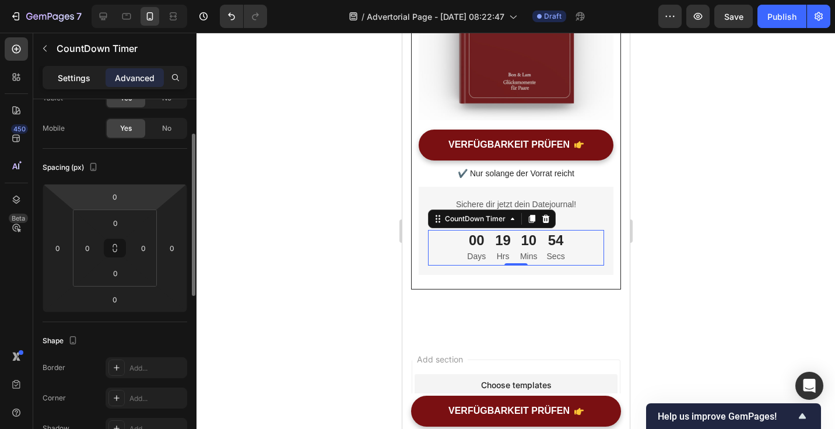
click at [81, 84] on div "Settings" at bounding box center [74, 77] width 58 height 19
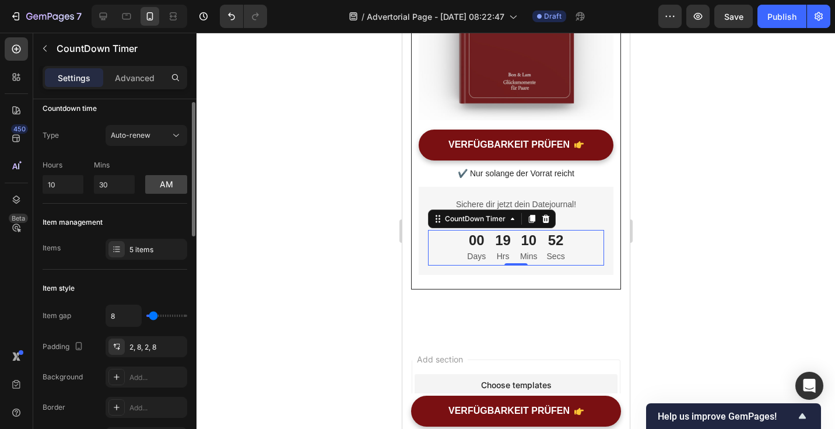
scroll to position [0, 0]
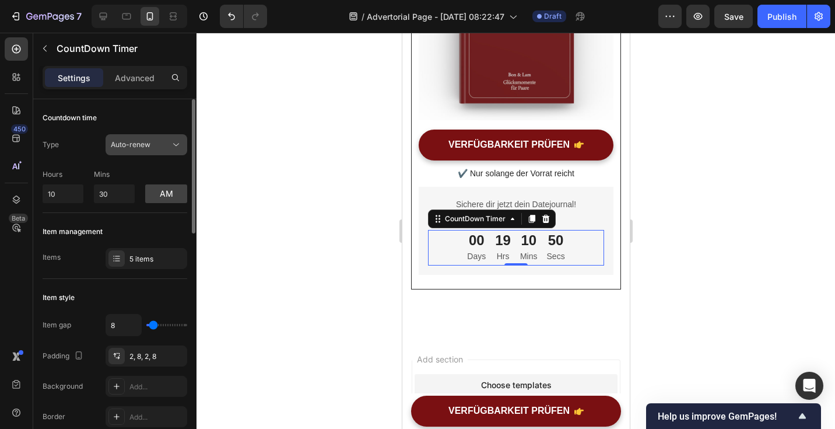
click at [171, 139] on icon at bounding box center [176, 145] width 12 height 12
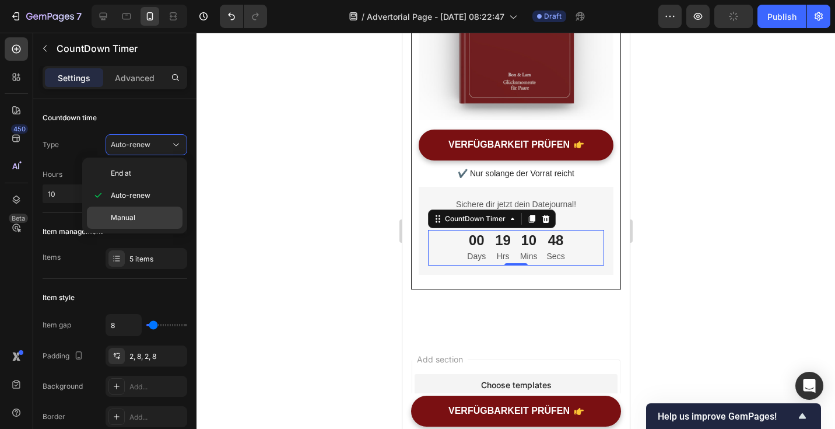
click at [148, 228] on div "Manual" at bounding box center [135, 217] width 96 height 22
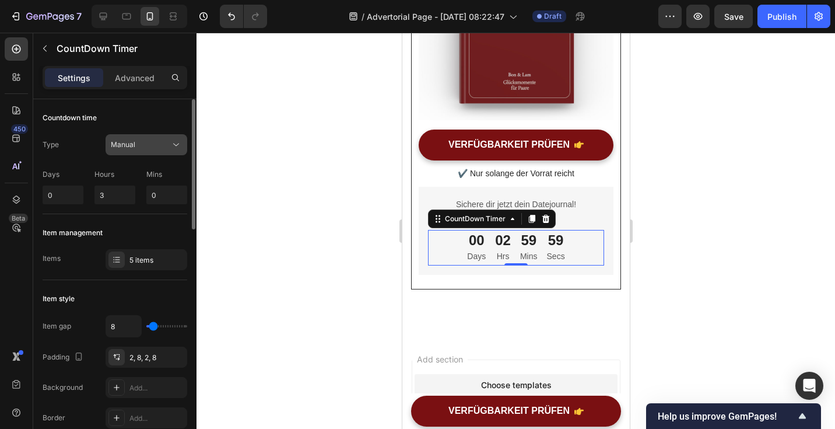
click at [166, 140] on div "Manual" at bounding box center [140, 144] width 59 height 10
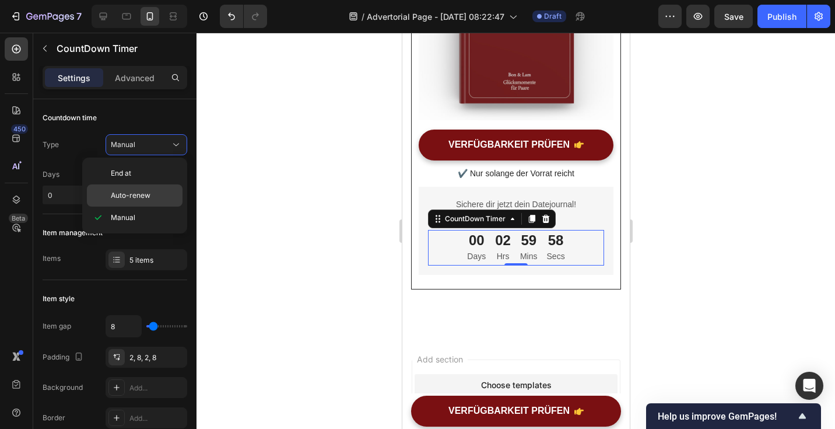
click at [155, 188] on div "Auto-renew" at bounding box center [135, 195] width 96 height 22
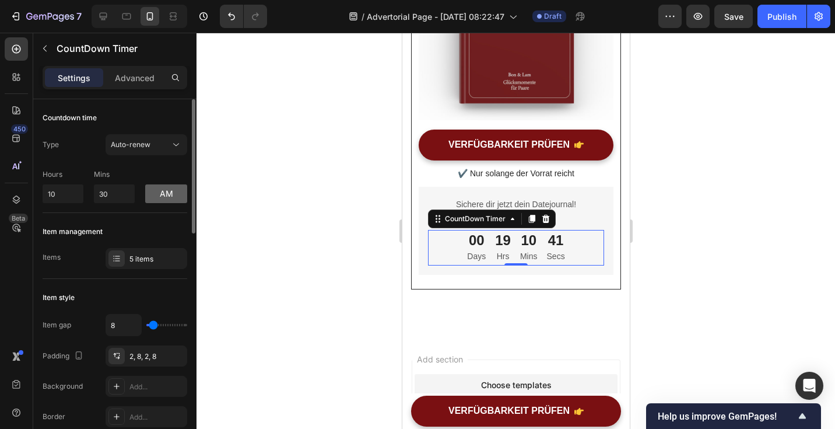
click at [159, 195] on button "am" at bounding box center [166, 193] width 42 height 19
click at [159, 195] on button "pm" at bounding box center [166, 193] width 42 height 19
click at [159, 195] on button "am" at bounding box center [166, 193] width 42 height 19
click at [164, 196] on button "pm" at bounding box center [166, 193] width 42 height 19
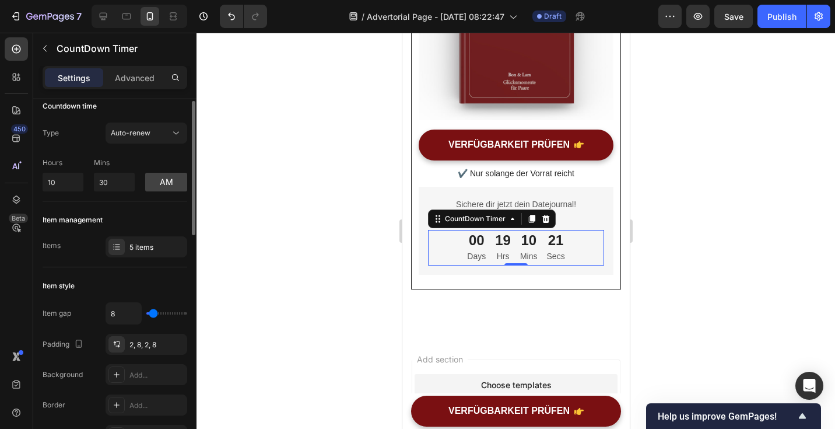
scroll to position [15, 0]
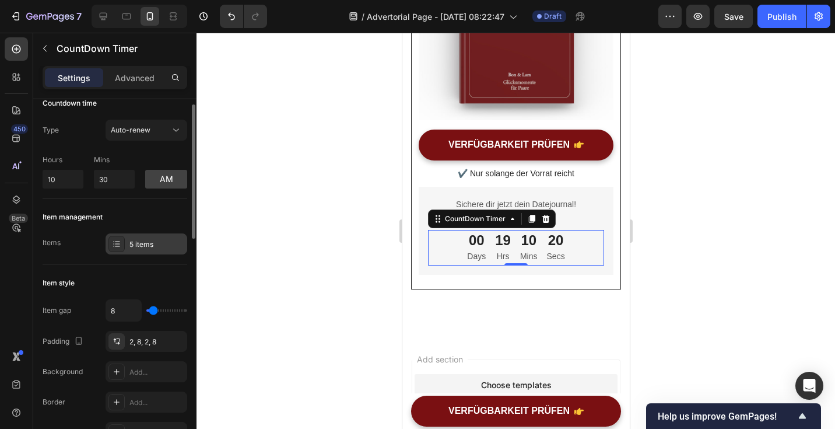
click at [121, 243] on icon at bounding box center [116, 243] width 9 height 9
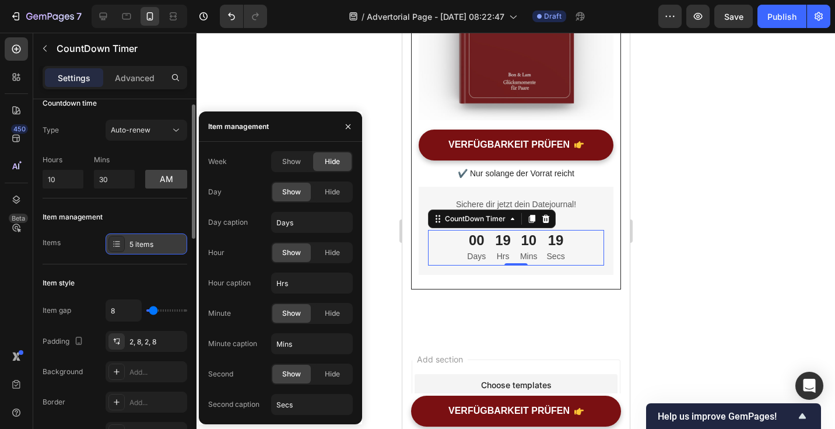
click at [121, 243] on icon at bounding box center [116, 243] width 9 height 9
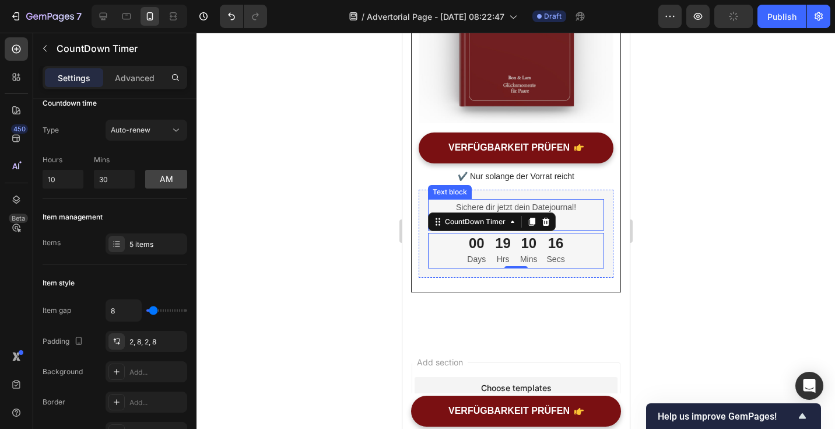
scroll to position [3886, 0]
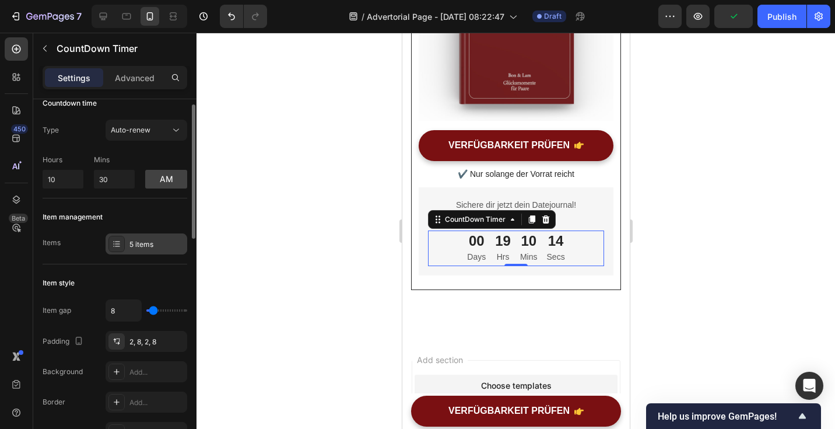
click at [149, 248] on div "5 items" at bounding box center [156, 244] width 55 height 10
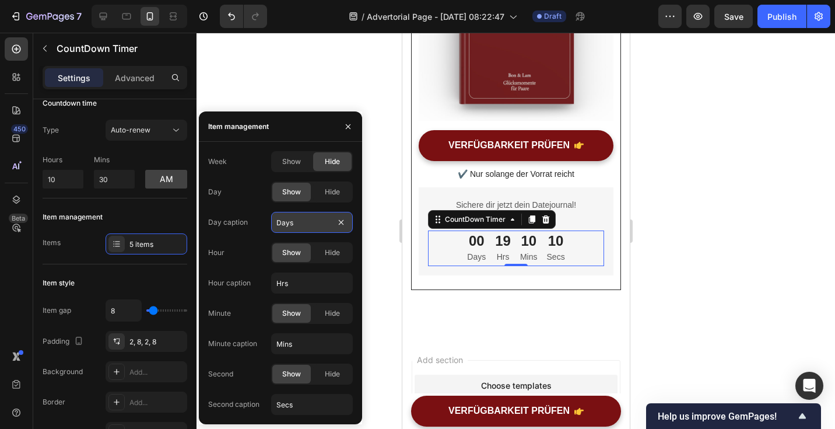
click at [303, 222] on input "Days" at bounding box center [312, 222] width 82 height 21
type input "Tage"
click at [303, 280] on input "Hrs" at bounding box center [312, 282] width 82 height 21
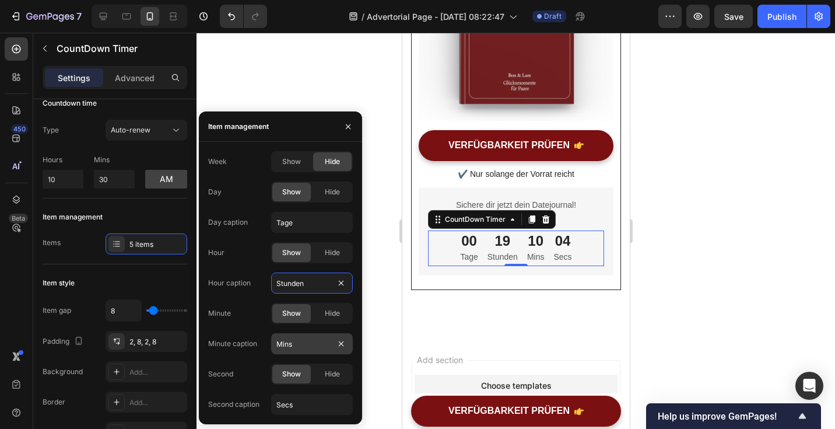
type input "Stunden"
click at [300, 344] on input "Mins" at bounding box center [312, 343] width 82 height 21
type input "Minuten"
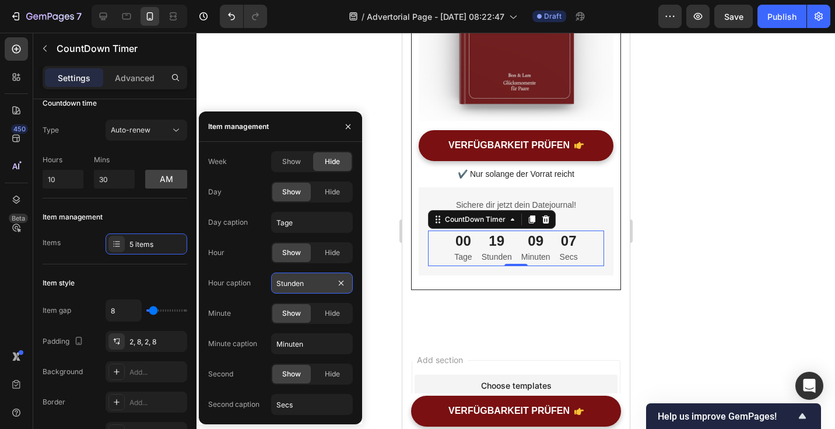
click at [317, 283] on input "Stunden" at bounding box center [312, 282] width 82 height 21
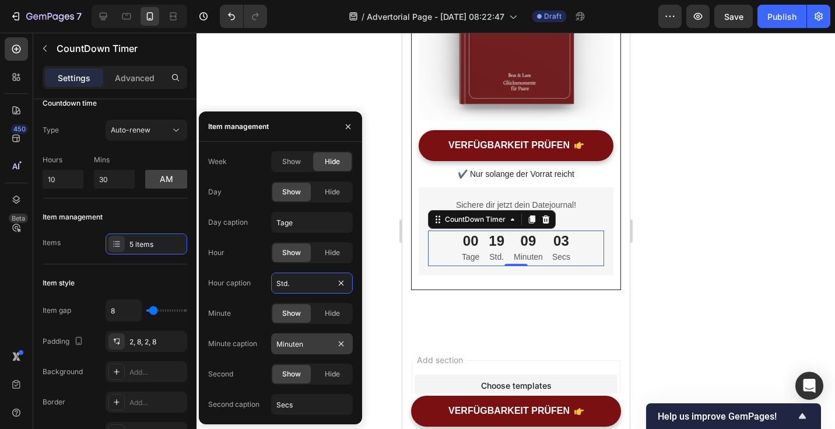
type input "Std."
click at [300, 341] on input "Minuten" at bounding box center [312, 343] width 82 height 21
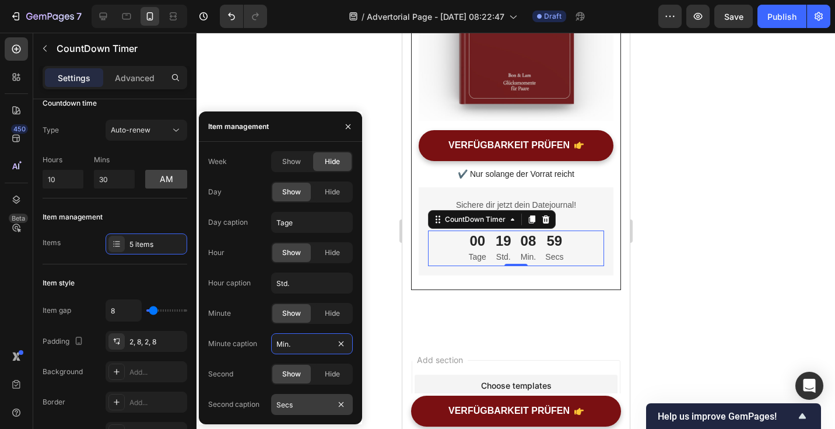
type input "Min."
click at [306, 403] on input "Secs" at bounding box center [312, 404] width 82 height 21
type input "Sek."
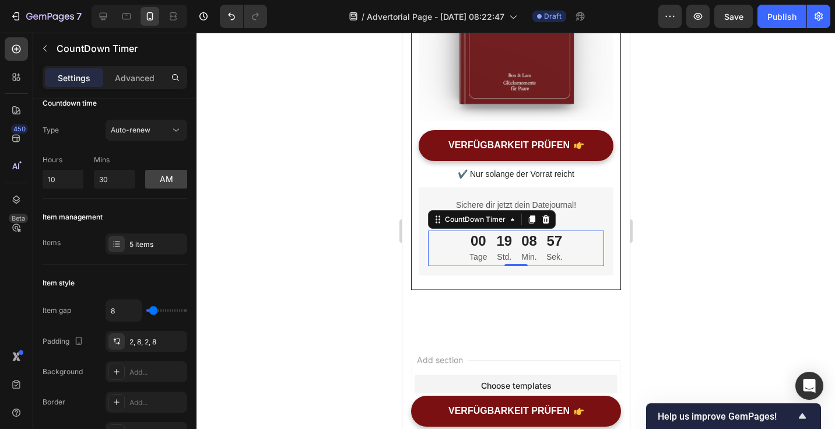
click at [676, 301] on div at bounding box center [516, 231] width 639 height 396
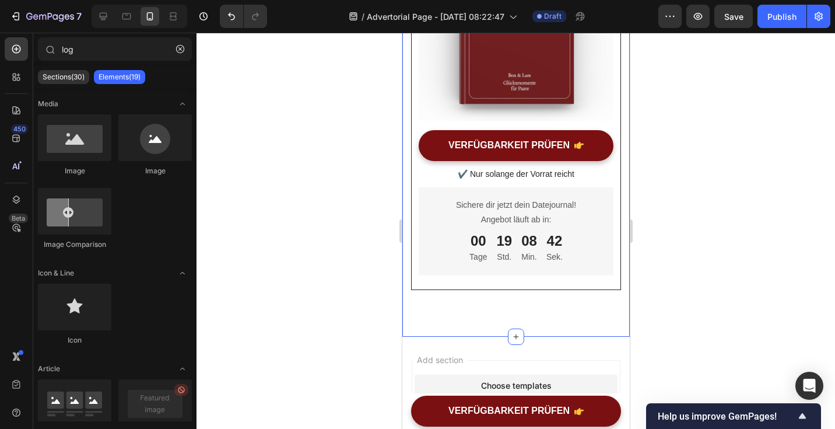
click at [644, 296] on div at bounding box center [516, 231] width 639 height 396
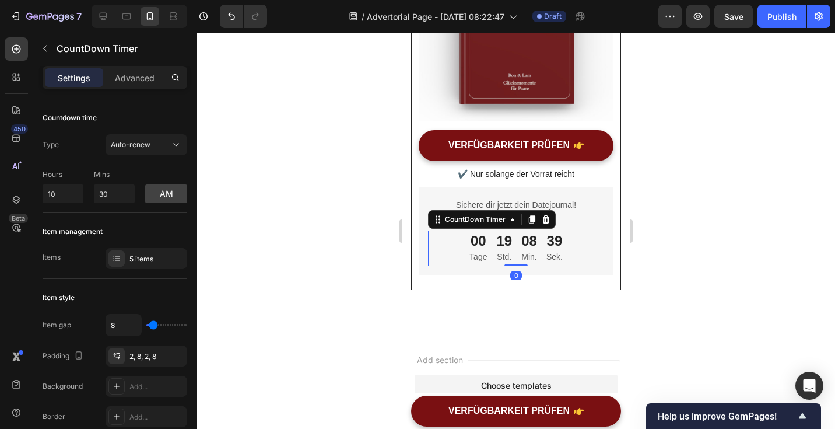
click at [483, 260] on p "Tage" at bounding box center [477, 257] width 17 height 15
click at [142, 261] on div "5 items" at bounding box center [156, 259] width 55 height 10
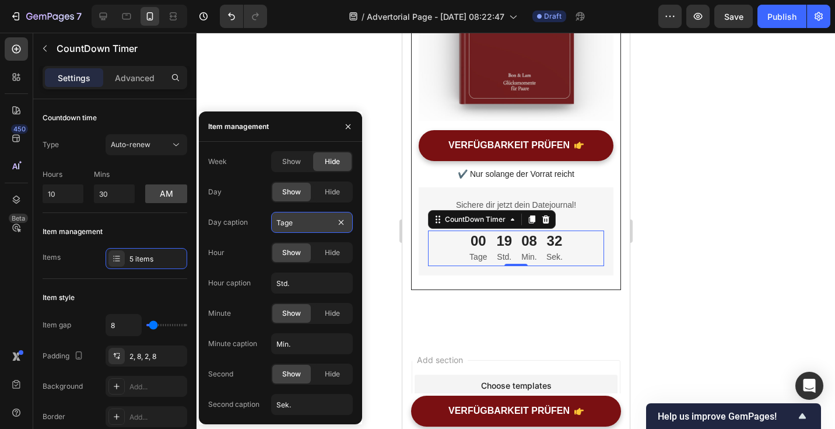
click at [306, 228] on input "Tage" at bounding box center [312, 222] width 82 height 21
click at [302, 285] on input "Std." at bounding box center [312, 282] width 82 height 21
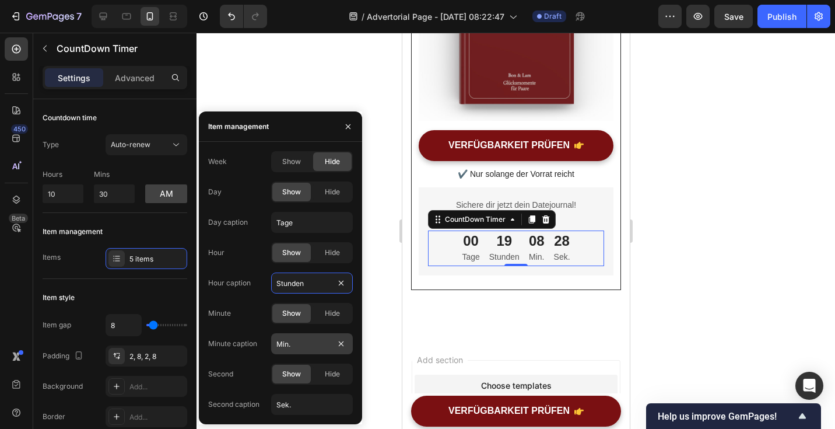
type input "Stunden"
click at [286, 345] on input "Min." at bounding box center [312, 343] width 82 height 21
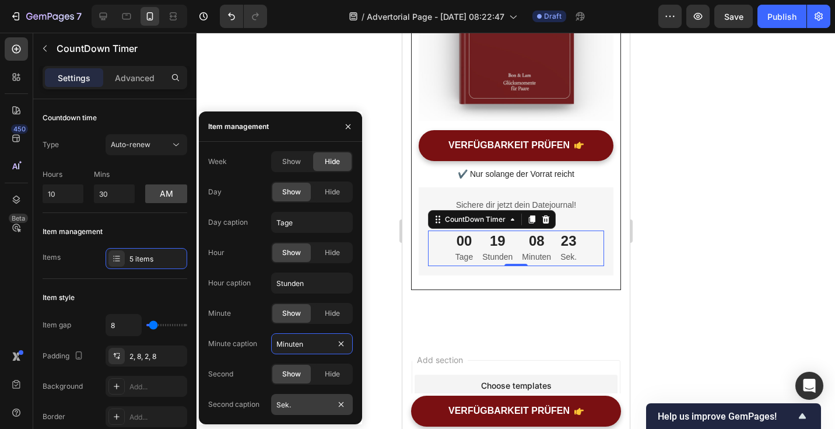
type input "Minuten"
click at [295, 400] on input "Sek." at bounding box center [312, 404] width 82 height 21
type input "Sekunden"
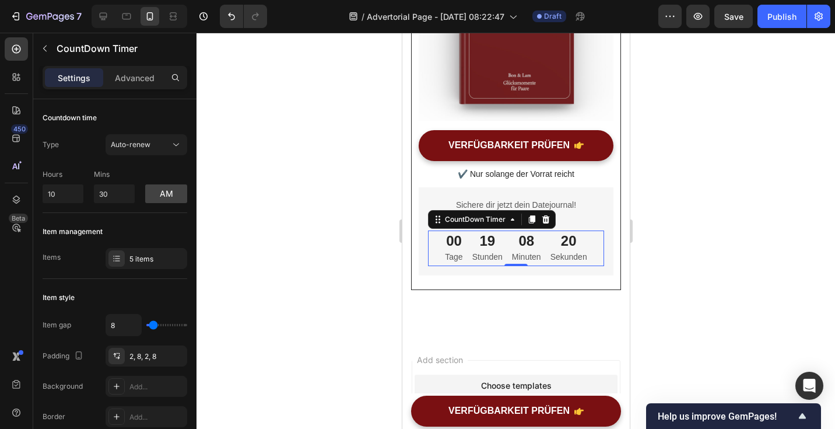
click at [686, 297] on div at bounding box center [516, 231] width 639 height 396
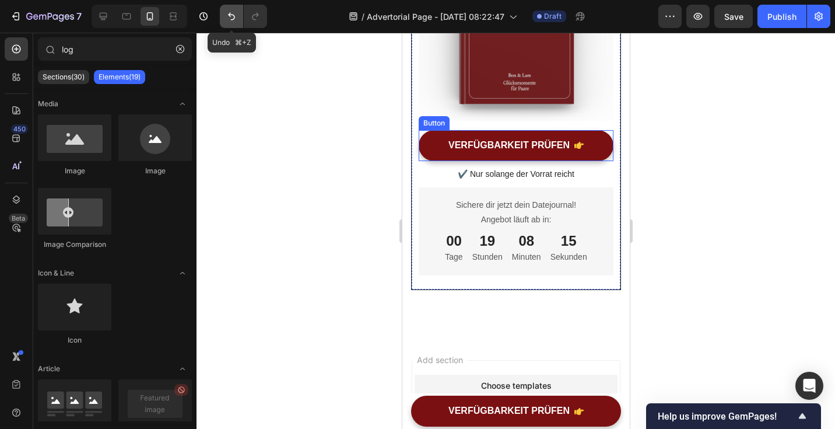
click at [232, 20] on icon "Undo/Redo" at bounding box center [232, 16] width 12 height 12
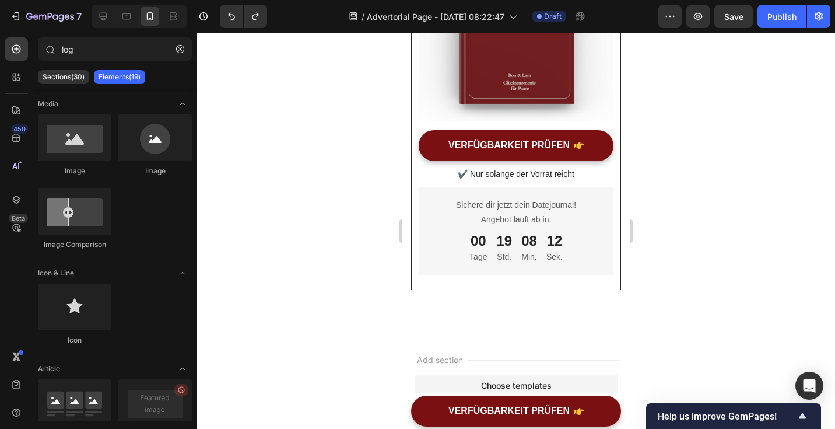
click at [736, 199] on div at bounding box center [516, 231] width 639 height 396
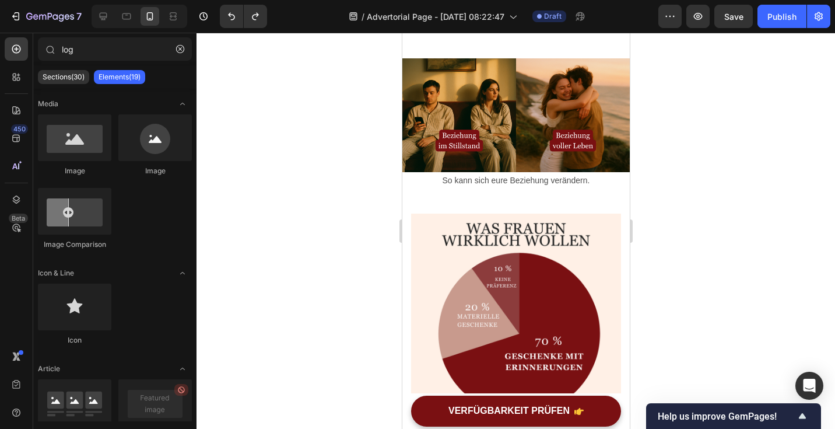
scroll to position [2395, 0]
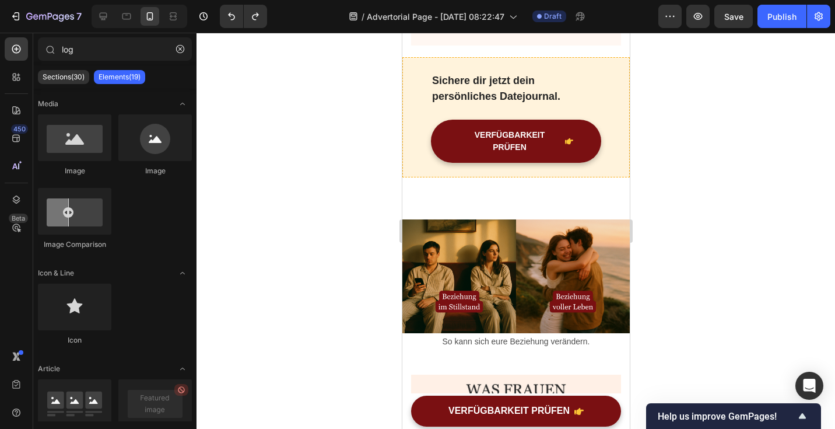
click at [693, 202] on div at bounding box center [516, 231] width 639 height 396
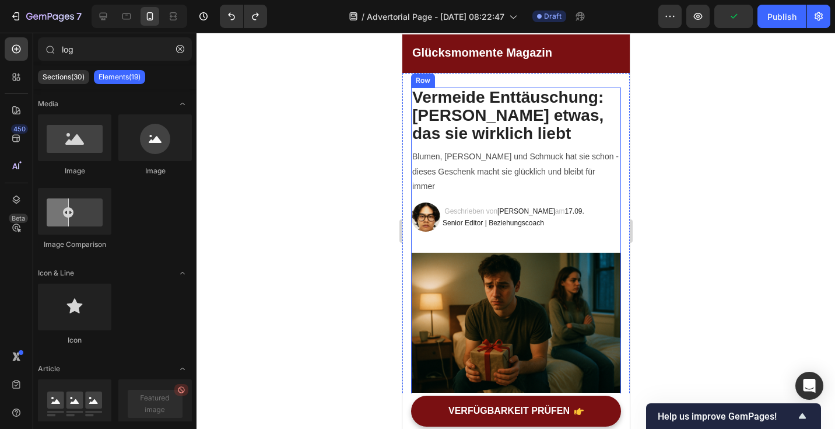
scroll to position [0, 0]
